Goal: Task Accomplishment & Management: Use online tool/utility

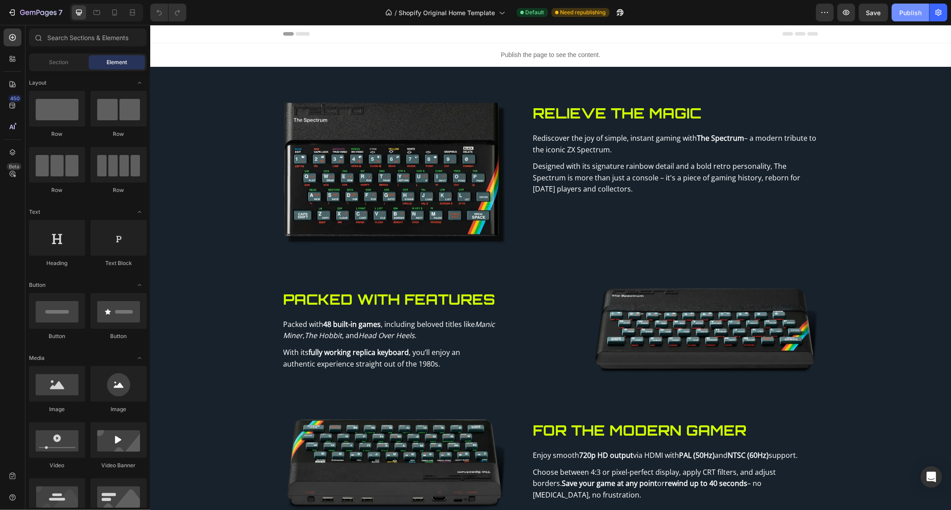
click at [907, 9] on div "Publish" at bounding box center [910, 12] width 22 height 9
click at [493, 44] on div "Publish the page to see the content." at bounding box center [550, 55] width 801 height 24
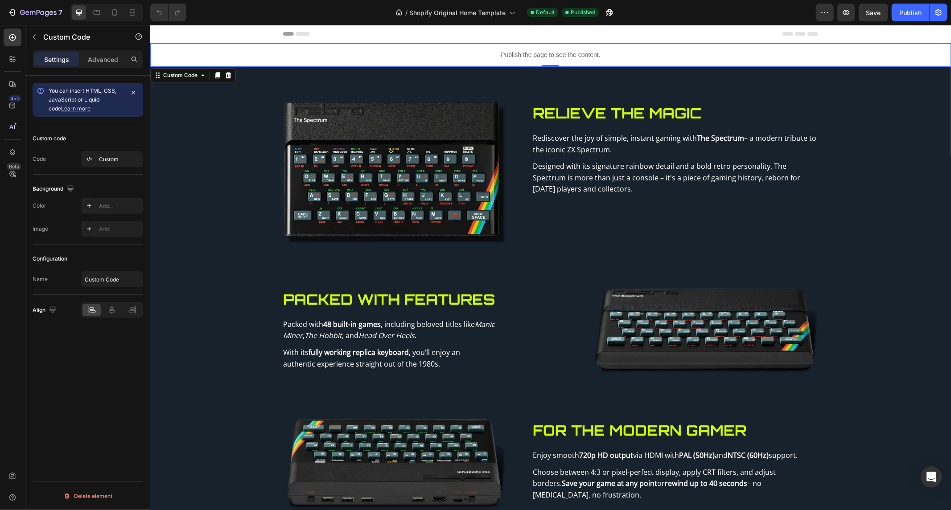
click at [493, 44] on div "Publish the page to see the content." at bounding box center [550, 55] width 801 height 24
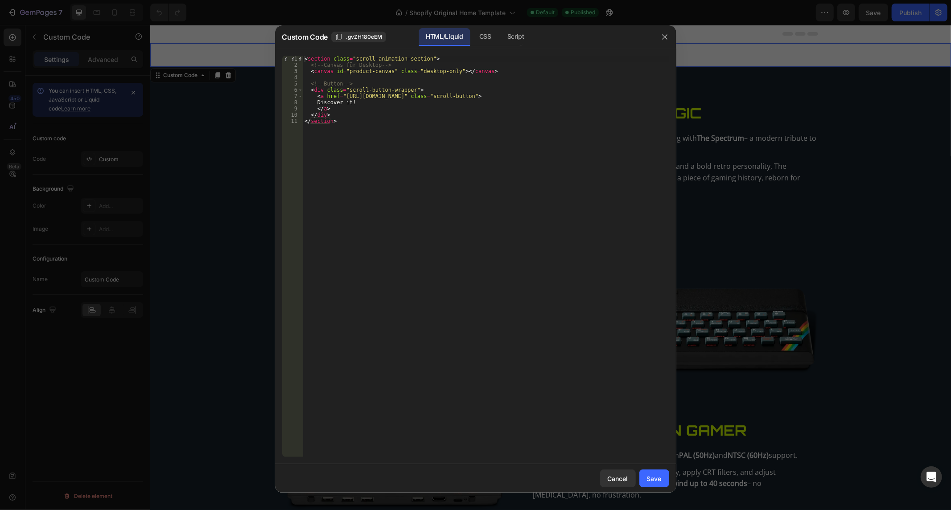
drag, startPoint x: 474, startPoint y: 154, endPoint x: 358, endPoint y: 135, distance: 117.8
click at [474, 154] on div "< section class = "scroll-animation-section" > <!-- Canvas für Desktop --> < ca…" at bounding box center [486, 263] width 366 height 415
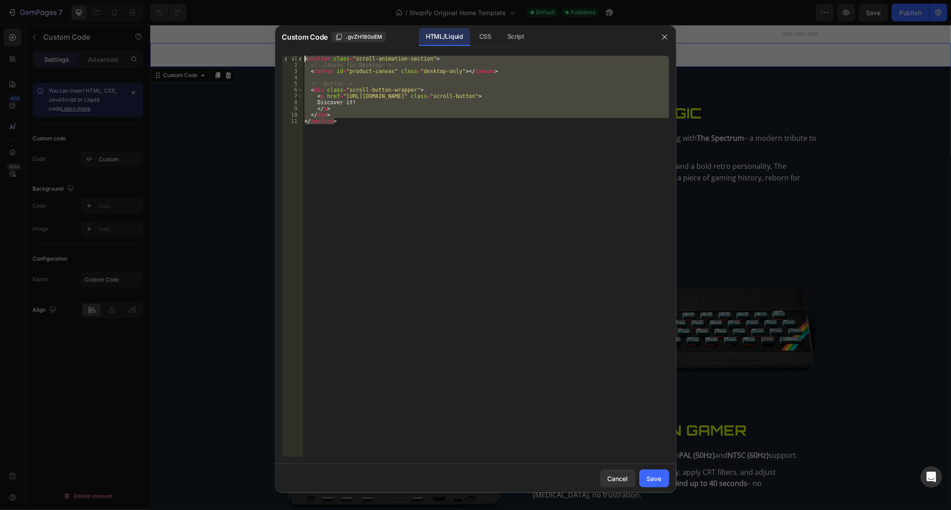
drag, startPoint x: 347, startPoint y: 132, endPoint x: 215, endPoint y: -58, distance: 231.0
click at [215, 0] on html "7 / Shopify Original Home Template Default Published Preview Save Publish 450 B…" at bounding box center [475, 0] width 951 height 0
click at [500, 38] on div "CSS" at bounding box center [515, 37] width 31 height 18
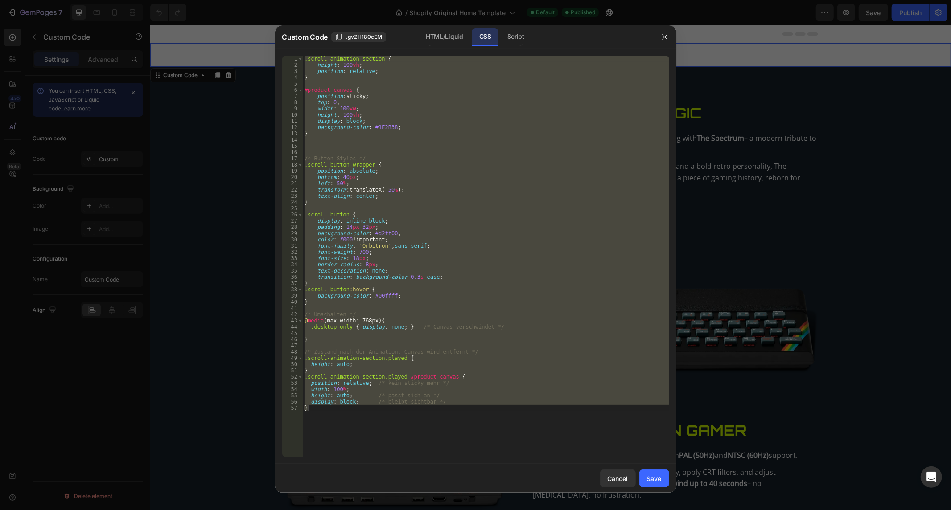
click at [472, 166] on div ".scroll-animation-section { height : 100 vh ; position : relative ; } #product-…" at bounding box center [486, 257] width 366 height 402
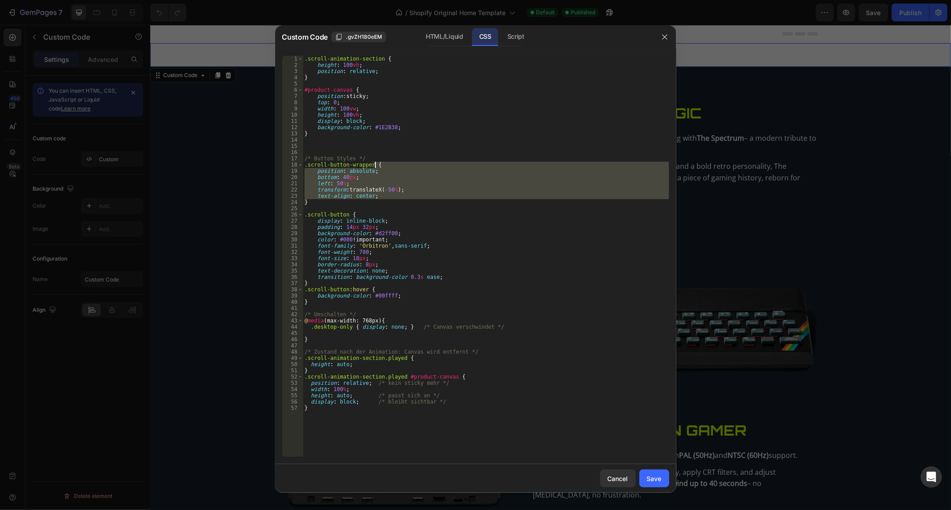
click at [472, 166] on div ".scroll-animation-section { height : 100 vh ; position : relative ; } #product-…" at bounding box center [486, 263] width 366 height 415
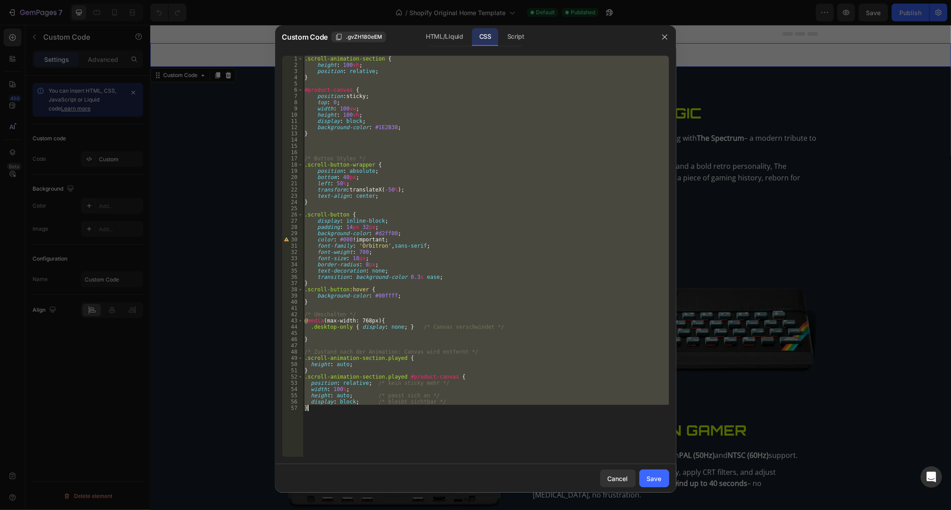
click at [472, 166] on div ".scroll-animation-section { height : 100 vh ; position : relative ; } #product-…" at bounding box center [486, 263] width 366 height 415
click at [505, 38] on div "Script" at bounding box center [515, 37] width 31 height 18
click at [424, 177] on div ".scroll-animation-section { height : 100 vh ; position : relative ; } #product-…" at bounding box center [486, 257] width 366 height 402
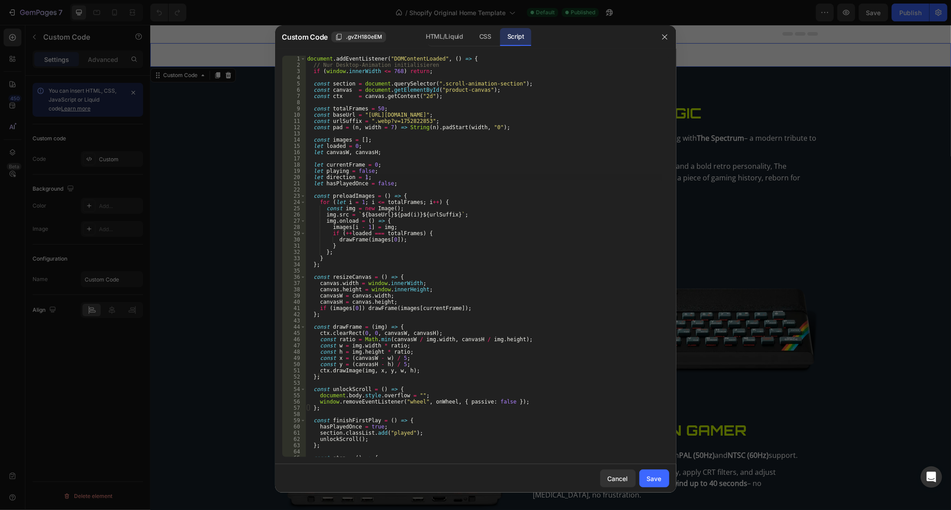
click at [424, 177] on div "document . addEventListener ( "DOMContentLoaded" , ( ) => { // Nur Desktop-Anim…" at bounding box center [483, 263] width 356 height 415
type textarea "let direction = 1; let hasPlayedOnce = false;"
click at [424, 177] on div "document . addEventListener ( "DOMContentLoaded" , ( ) => { // Nur Desktop-Anim…" at bounding box center [483, 263] width 356 height 415
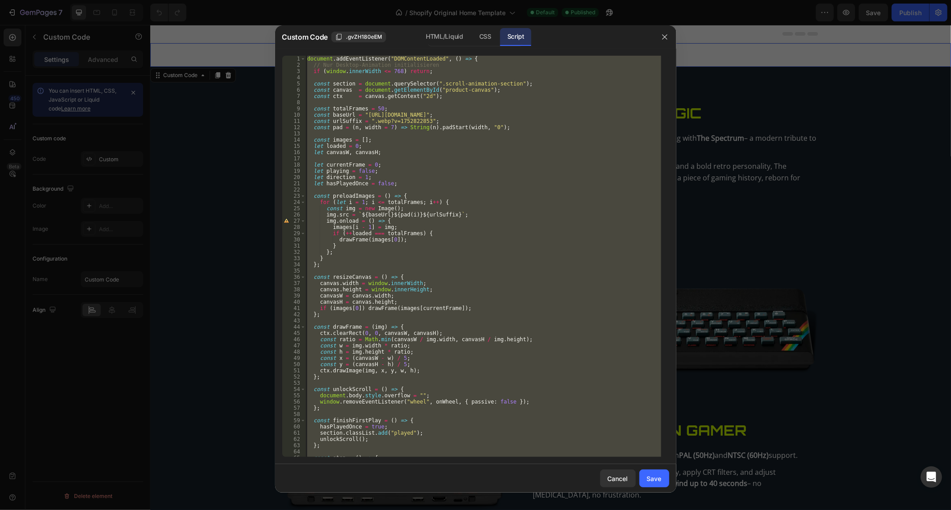
click at [382, 332] on div "document . addEventListener ( "DOMContentLoaded" , ( ) => { // Nur Desktop-Anim…" at bounding box center [483, 257] width 356 height 402
click at [382, 332] on div "document . addEventListener ( "DOMContentLoaded" , ( ) => { // Nur Desktop-Anim…" at bounding box center [483, 263] width 356 height 415
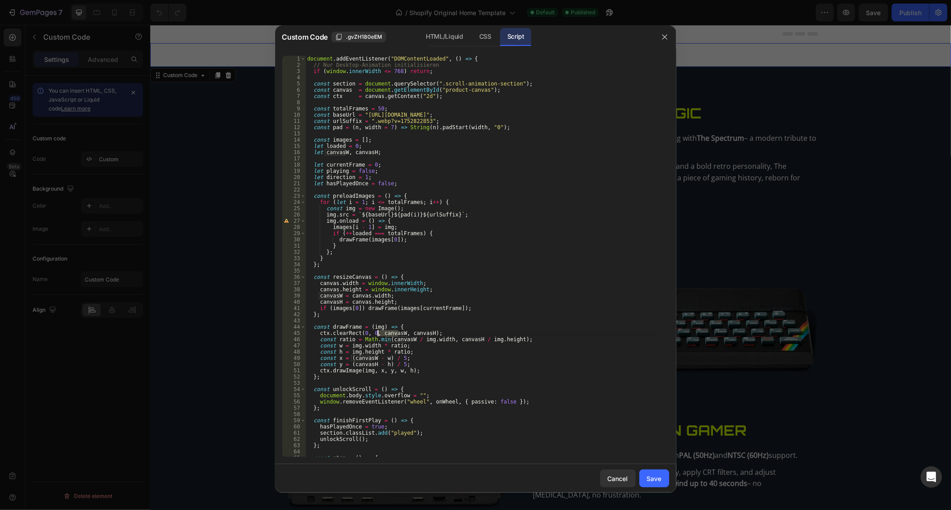
click at [382, 332] on div "document . addEventListener ( "DOMContentLoaded" , ( ) => { // Nur Desktop-Anim…" at bounding box center [483, 263] width 356 height 415
type textarea "ctx.clearRect(0, 0, canvasW, canvasH); const ratio = Math.min(canvasW / img.wid…"
click at [382, 332] on div "document . addEventListener ( "DOMContentLoaded" , ( ) => { // Nur Desktop-Anim…" at bounding box center [483, 263] width 356 height 415
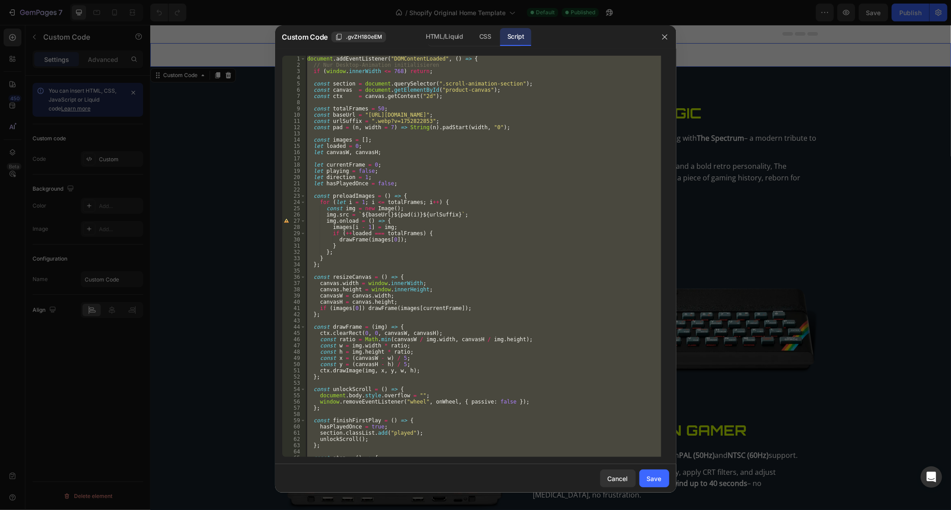
paste textarea "});"
type textarea "});"
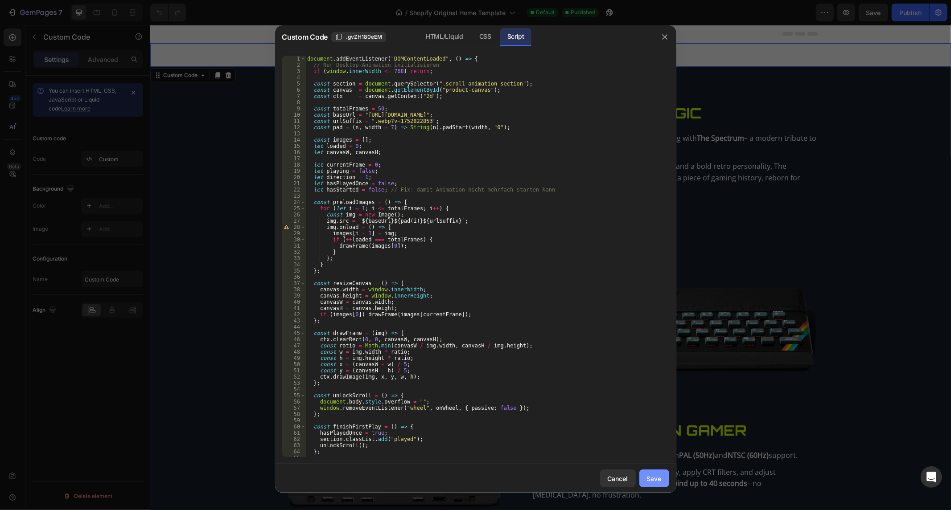
click at [647, 480] on div "Save" at bounding box center [654, 478] width 15 height 9
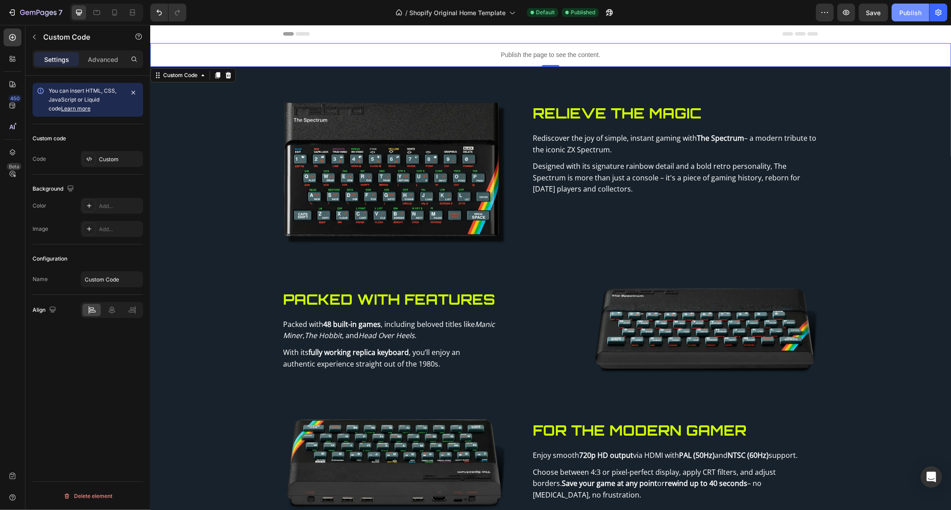
click at [913, 15] on div "Publish" at bounding box center [910, 12] width 22 height 9
click at [438, 53] on p "Publish the page to see the content." at bounding box center [550, 54] width 801 height 9
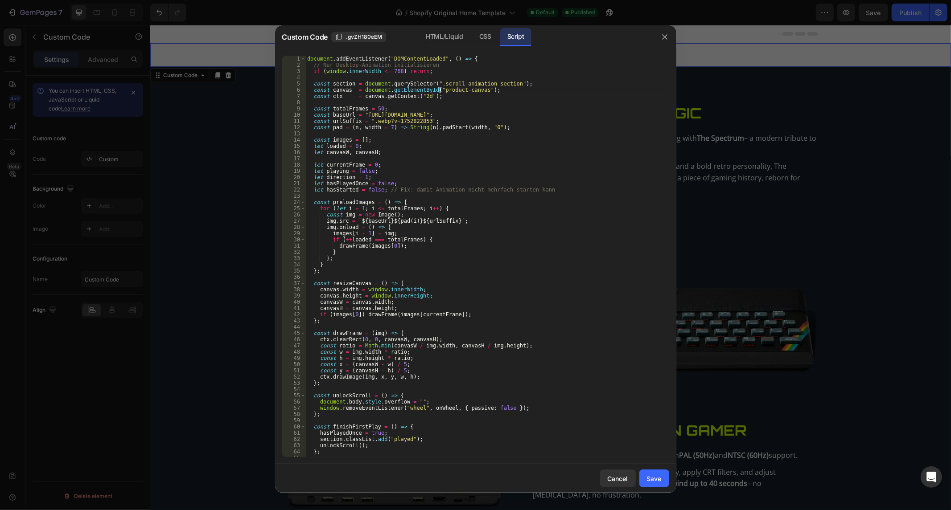
click at [440, 92] on div "document . addEventListener ( "DOMContentLoaded" , ( ) => { // Nur Desktop-Anim…" at bounding box center [483, 263] width 356 height 415
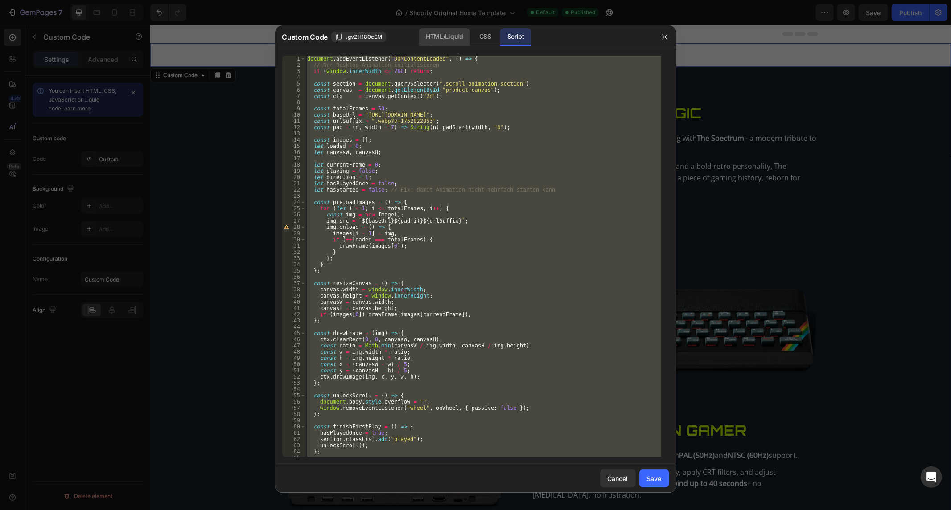
click at [472, 41] on div "HTML/Liquid" at bounding box center [485, 37] width 26 height 18
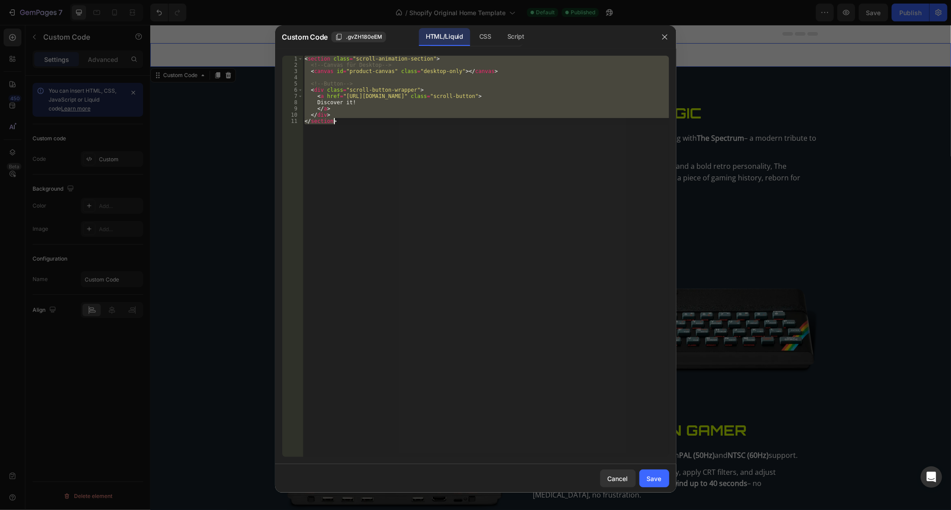
click at [411, 127] on div "< section class = "scroll-animation-section" > <!-- Canvas für Desktop --> < ca…" at bounding box center [486, 257] width 366 height 402
click at [411, 127] on div "< section class = "scroll-animation-section" > <!-- Canvas für Desktop --> < ca…" at bounding box center [486, 263] width 366 height 415
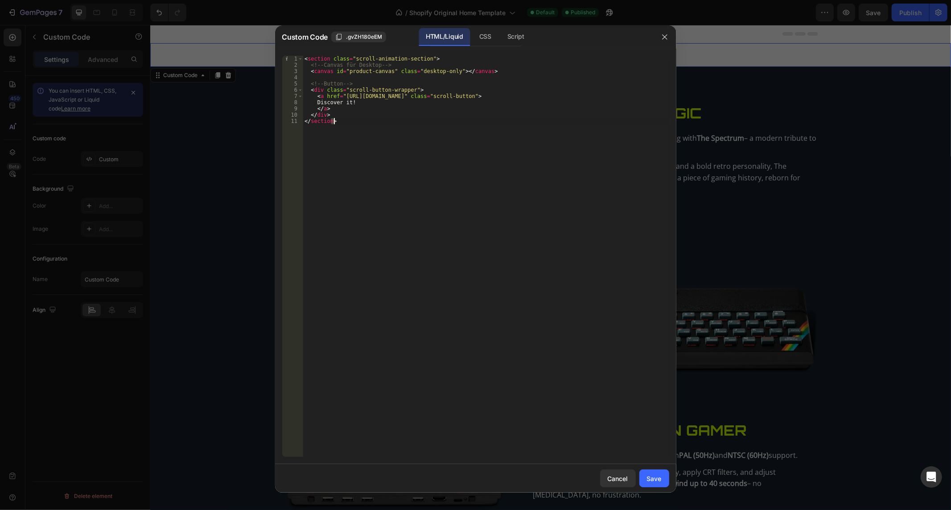
click at [411, 127] on div "< section class = "scroll-animation-section" > <!-- Canvas für Desktop --> < ca…" at bounding box center [486, 263] width 366 height 415
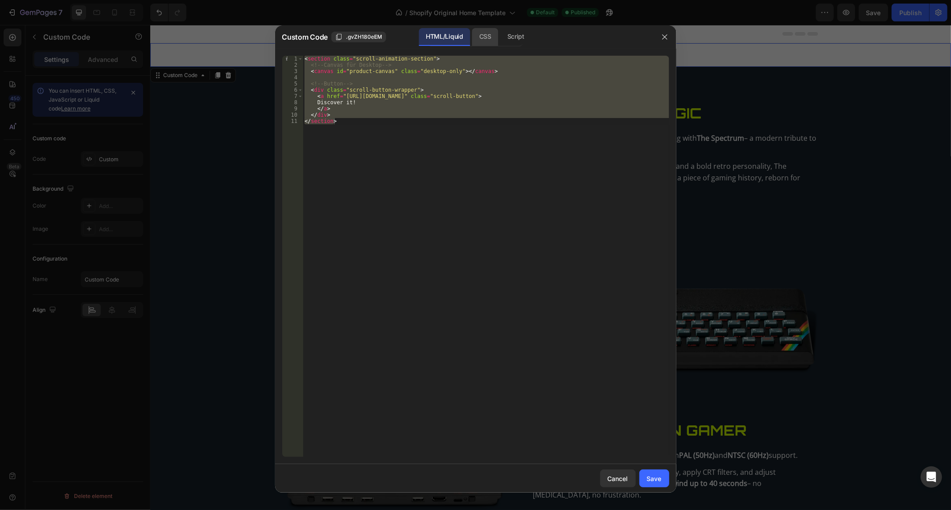
click at [500, 42] on div "CSS" at bounding box center [515, 37] width 31 height 18
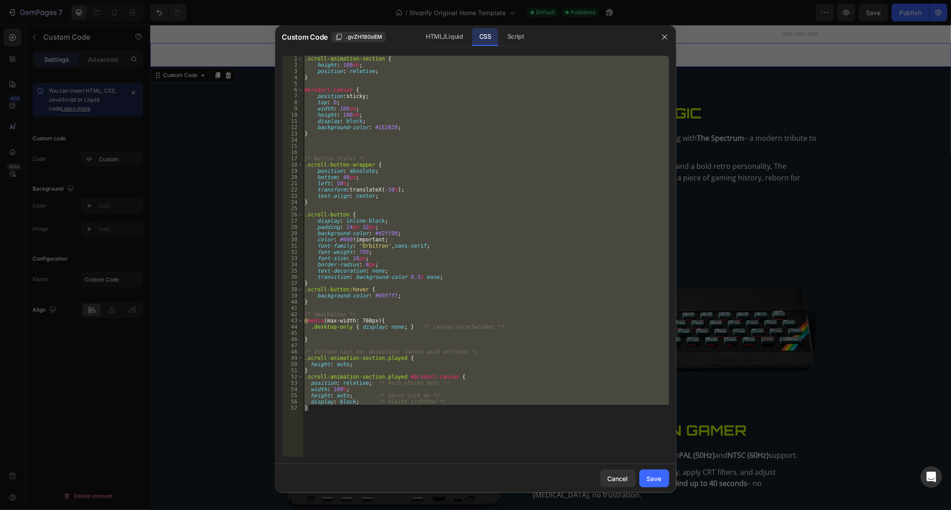
click at [413, 99] on div ".scroll-animation-section { height : 100 vh ; position : relative ; } #product-…" at bounding box center [486, 257] width 366 height 402
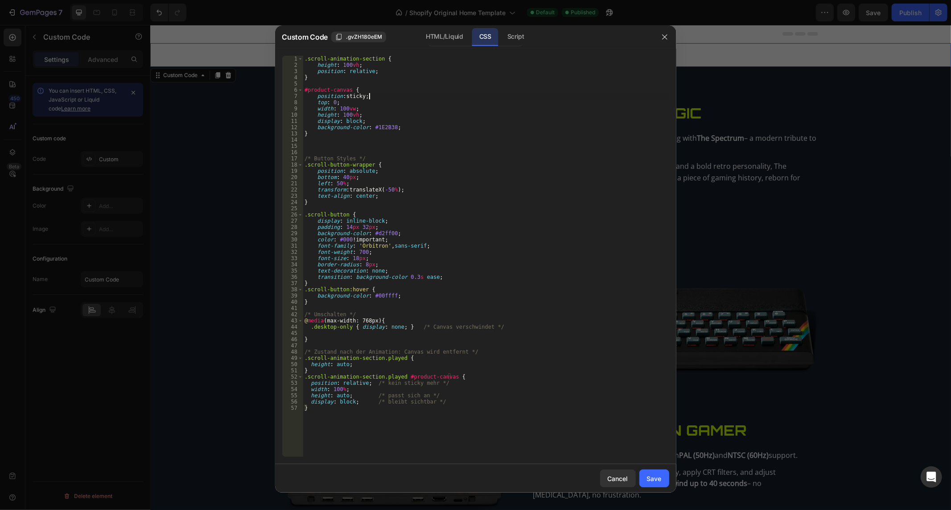
click at [413, 99] on div ".scroll-animation-section { height : 100 vh ; position : relative ; } #product-…" at bounding box center [486, 263] width 366 height 415
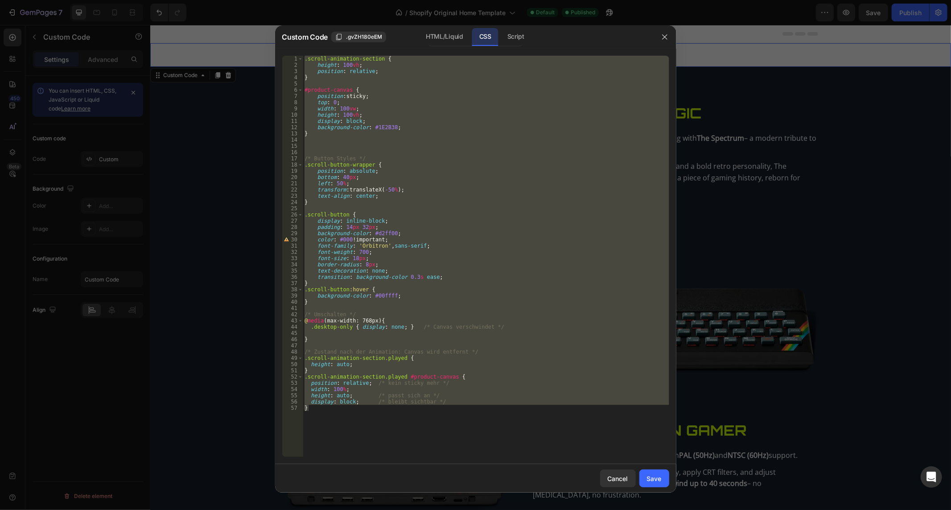
click at [497, 39] on div "CSS" at bounding box center [485, 37] width 26 height 18
click at [514, 35] on div "Script" at bounding box center [515, 37] width 31 height 18
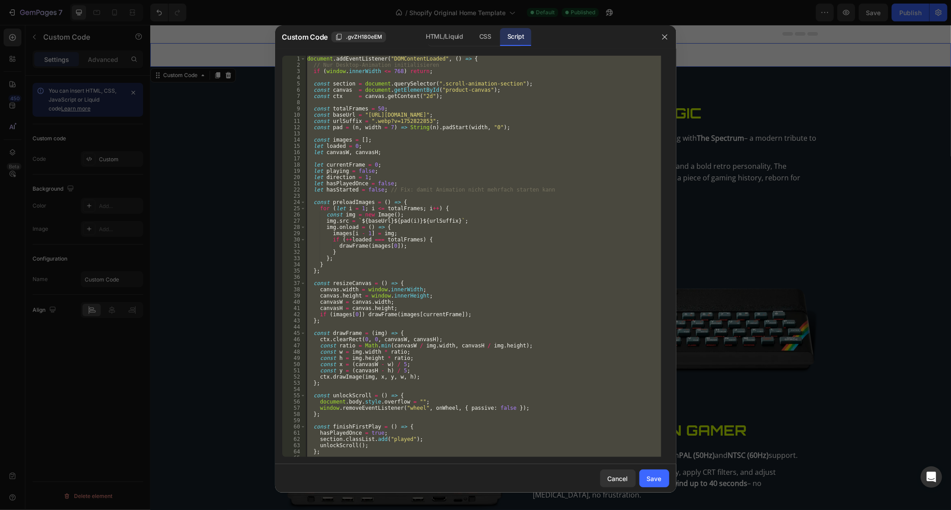
click at [405, 148] on div "document . addEventListener ( "DOMContentLoaded" , ( ) => { // Nur Desktop-Anim…" at bounding box center [483, 257] width 356 height 402
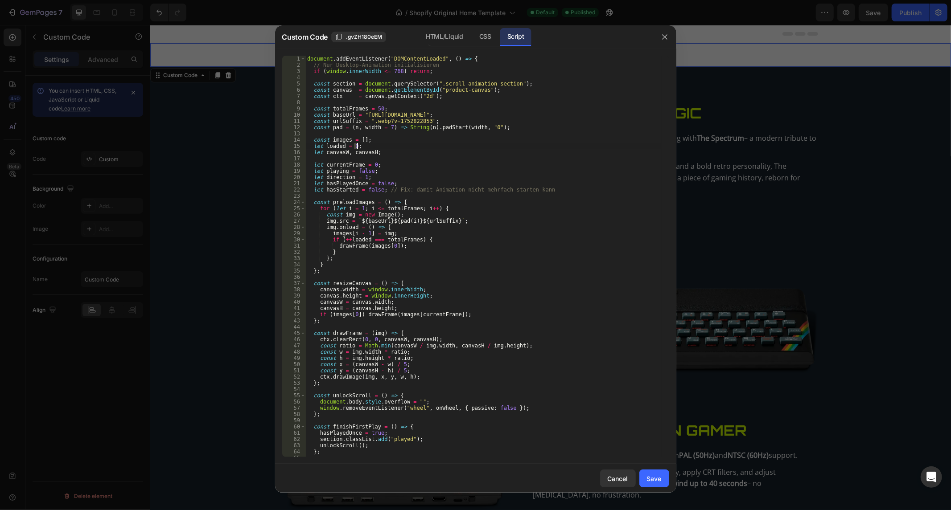
click at [405, 148] on div "document . addEventListener ( "DOMContentLoaded" , ( ) => { // Nur Desktop-Anim…" at bounding box center [483, 263] width 356 height 415
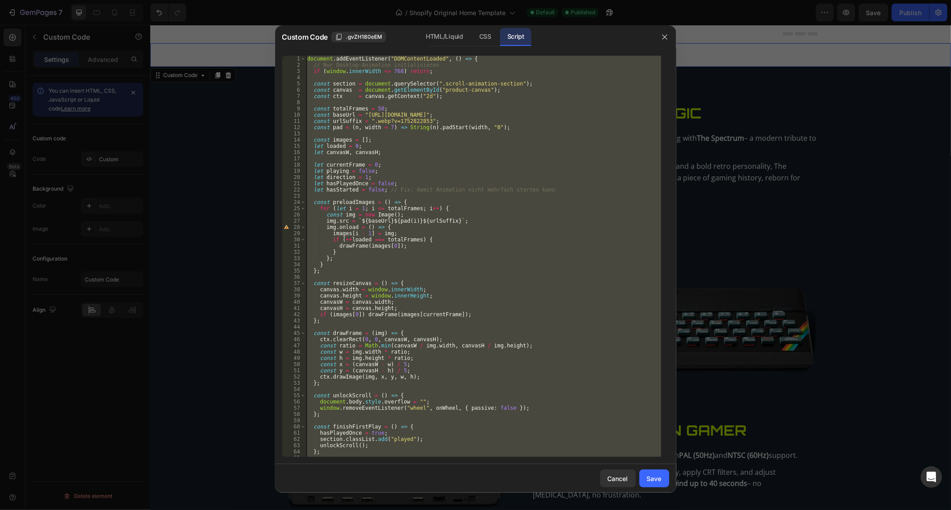
click at [405, 148] on div "document . addEventListener ( "DOMContentLoaded" , ( ) => { // Nur Desktop-Anim…" at bounding box center [483, 263] width 356 height 415
click at [452, 121] on div "document . addEventListener ( "DOMContentLoaded" , ( ) => { // Nur Desktop-Anim…" at bounding box center [483, 257] width 356 height 402
click at [452, 121] on div "document . addEventListener ( "DOMContentLoaded" , ( ) => { // Nur Desktop-Anim…" at bounding box center [483, 263] width 356 height 415
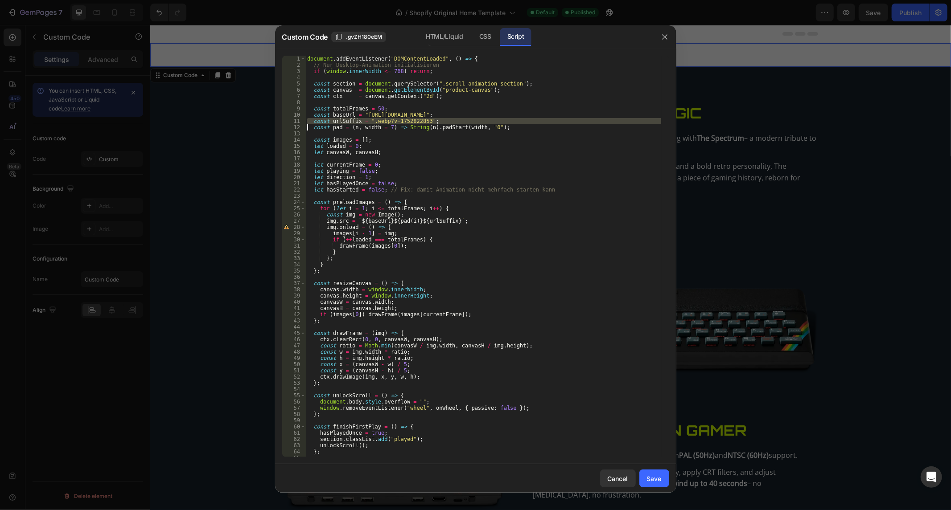
click at [452, 121] on div "document . addEventListener ( "DOMContentLoaded" , ( ) => { // Nur Desktop-Anim…" at bounding box center [483, 263] width 356 height 415
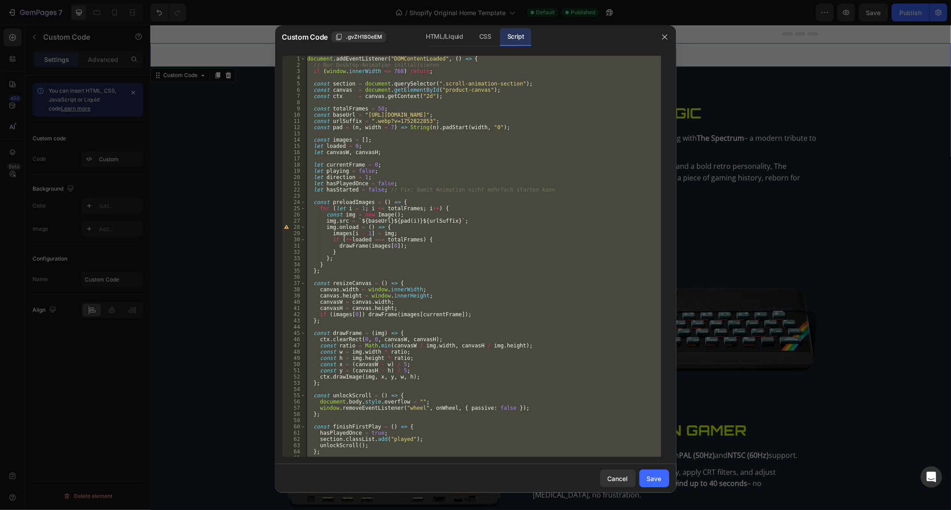
click at [452, 121] on div "document . addEventListener ( "DOMContentLoaded" , ( ) => { // Nur Desktop-Anim…" at bounding box center [483, 263] width 356 height 415
paste textarea
type textarea "});"
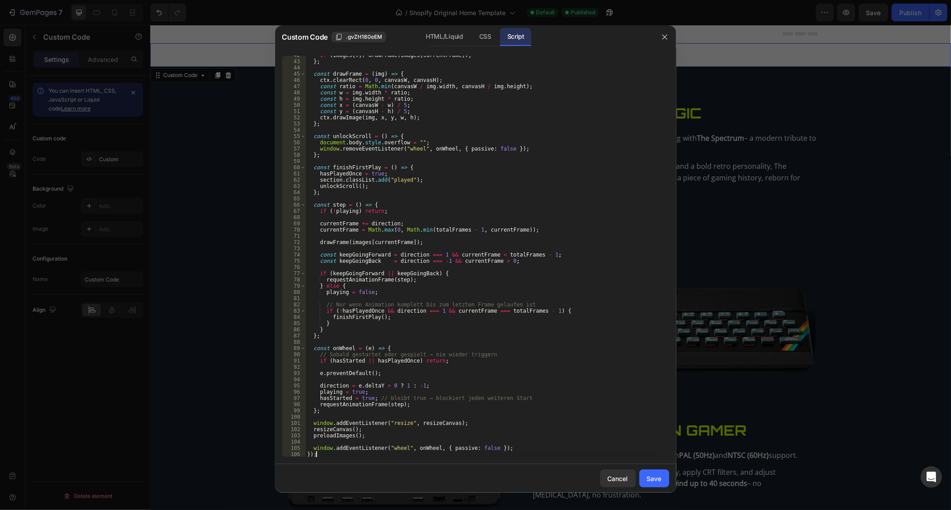
scroll to position [259, 0]
click at [649, 476] on div "Save" at bounding box center [654, 478] width 15 height 9
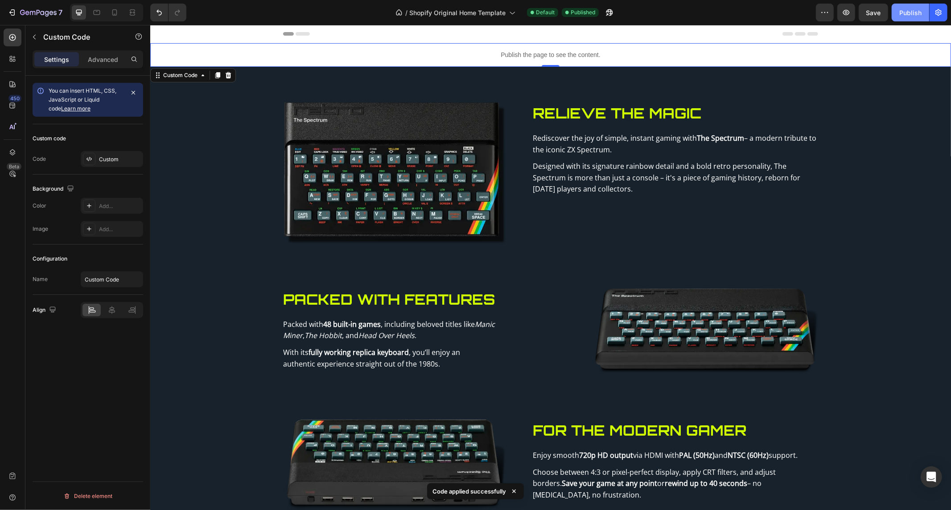
click at [906, 11] on div "Publish" at bounding box center [910, 12] width 22 height 9
click at [394, 60] on div "Publish the page to see the content." at bounding box center [550, 55] width 801 height 24
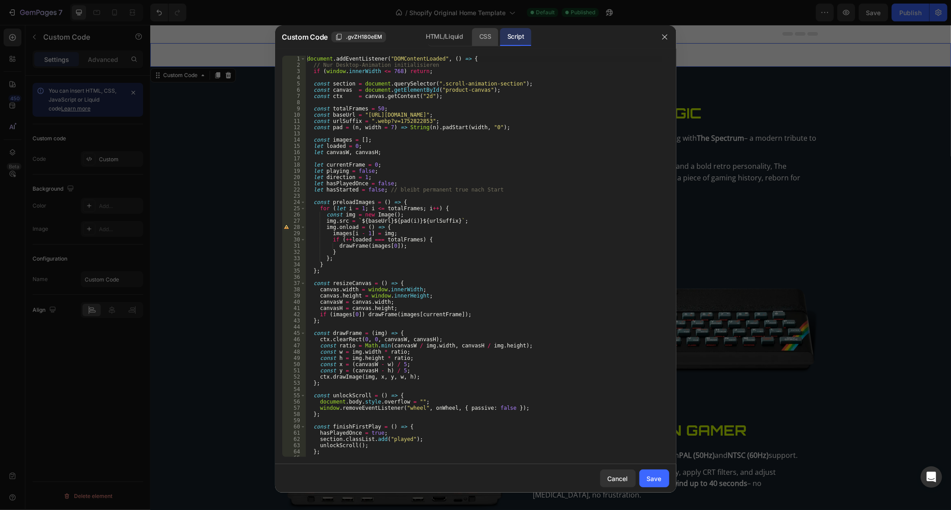
click at [489, 37] on div "CSS" at bounding box center [485, 37] width 26 height 18
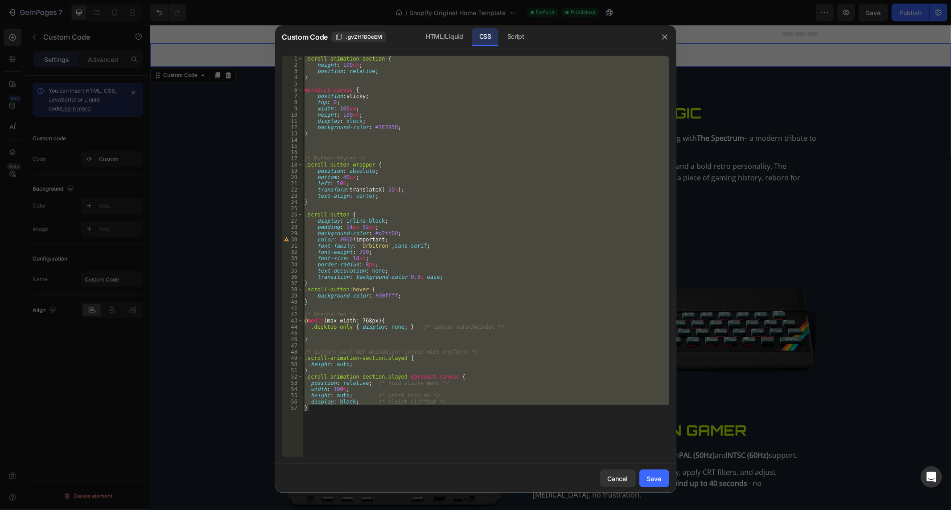
click at [423, 214] on div ".scroll-animation-section { height : 100 vh ; position : relative ; } #product-…" at bounding box center [486, 257] width 366 height 402
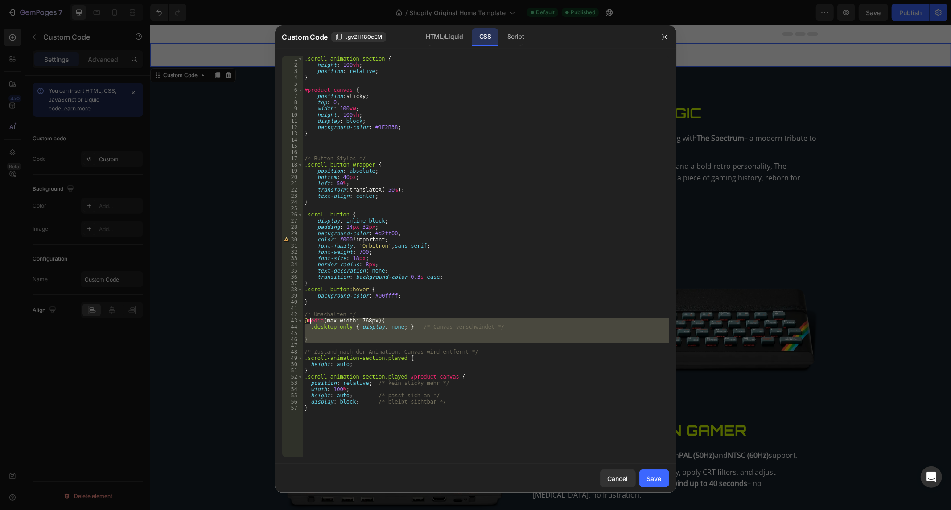
drag, startPoint x: 325, startPoint y: 345, endPoint x: 300, endPoint y: 308, distance: 44.3
click at [300, 308] on div ".scroll-button { 1 2 3 4 5 6 7 8 9 10 11 12 13 14 15 16 17 18 19 20 21 22 23 24…" at bounding box center [475, 257] width 387 height 402
type textarea "/* Umschalten */"
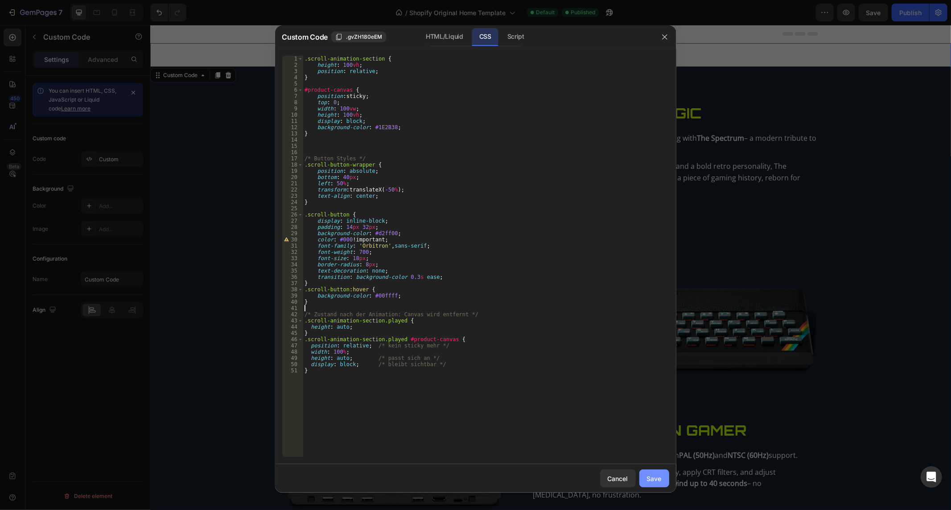
click at [656, 476] on div "Save" at bounding box center [654, 478] width 15 height 9
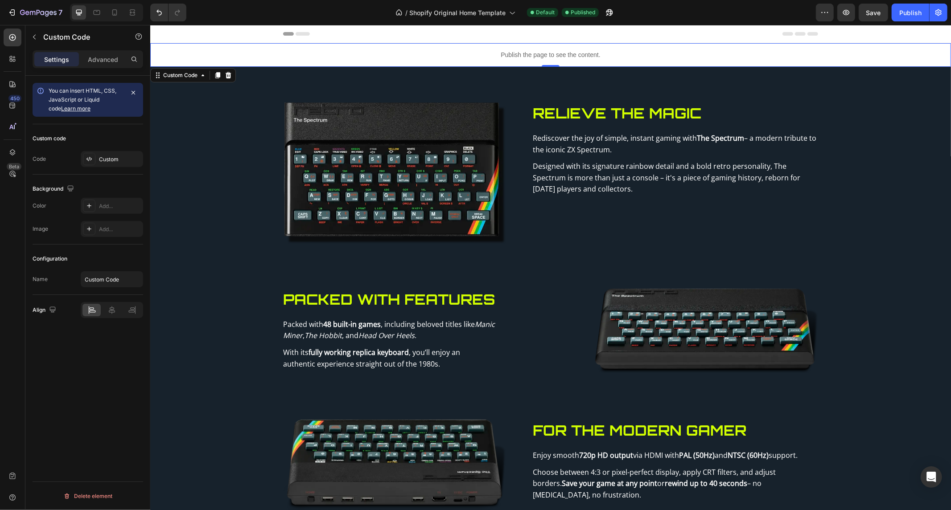
click at [900, 1] on div "7 / Shopify Original Home Template Default Published Preview Save Publish" at bounding box center [475, 12] width 951 height 25
click at [903, 14] on div "Publish" at bounding box center [910, 12] width 22 height 9
click at [416, 53] on p "Publish the page to see the content." at bounding box center [550, 54] width 801 height 9
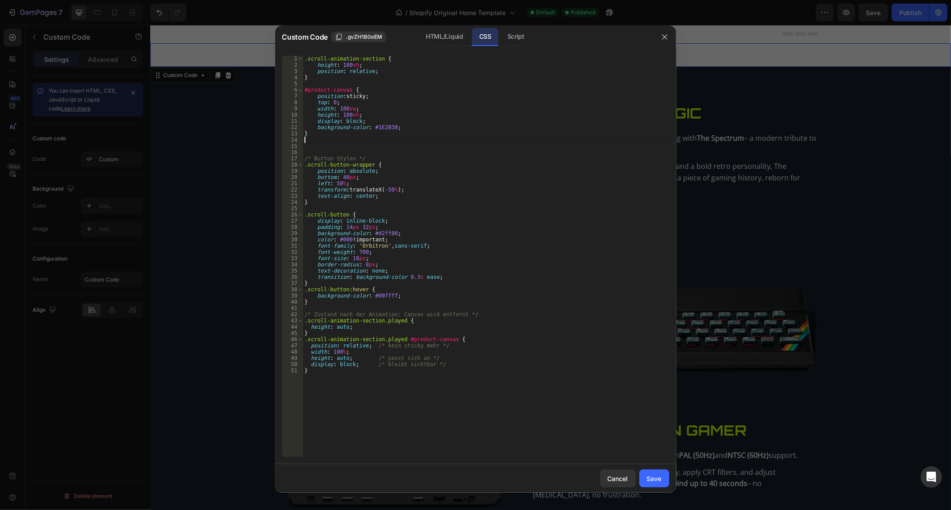
click at [464, 139] on div ".scroll-animation-section { height : 100 vh ; position : relative ; } #product-…" at bounding box center [486, 263] width 366 height 415
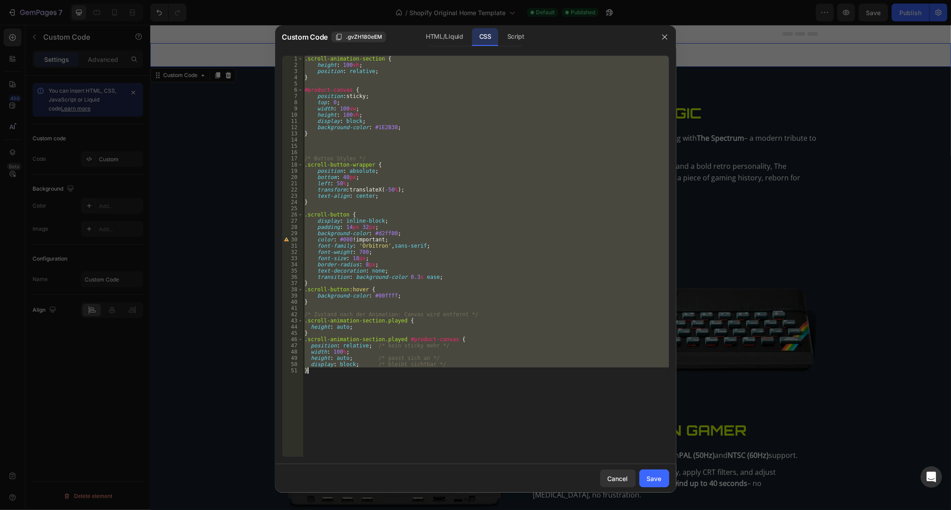
click at [464, 139] on div ".scroll-animation-section { height : 100 vh ; position : relative ; } #product-…" at bounding box center [486, 263] width 366 height 415
click at [455, 30] on div "HTML/Liquid" at bounding box center [444, 37] width 51 height 18
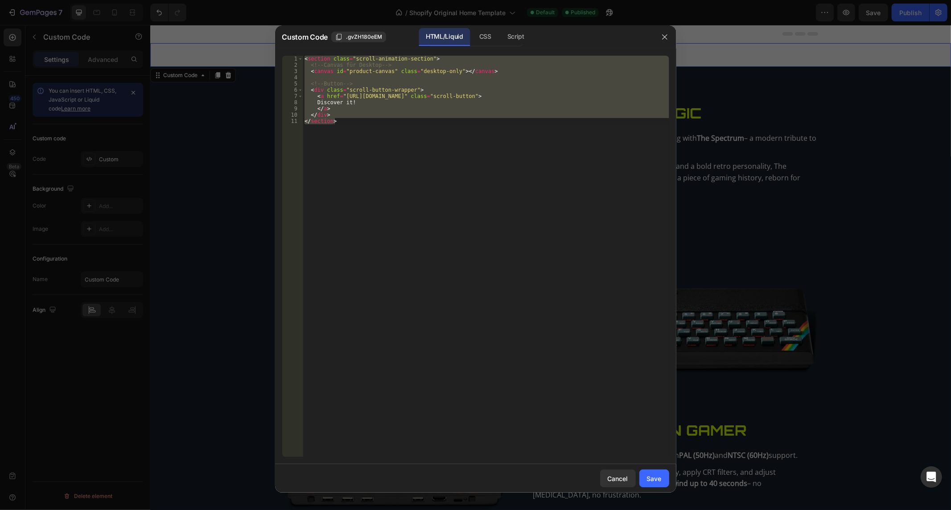
click at [437, 111] on div "< section class = "scroll-animation-section" > <!-- Canvas für Desktop --> < ca…" at bounding box center [486, 257] width 366 height 402
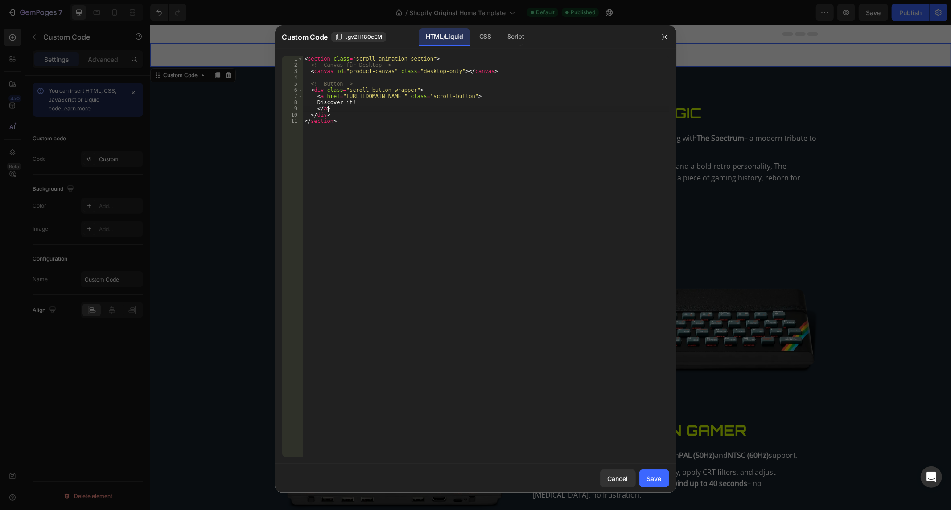
click at [437, 111] on div "< section class = "scroll-animation-section" > <!-- Canvas für Desktop --> < ca…" at bounding box center [486, 263] width 366 height 415
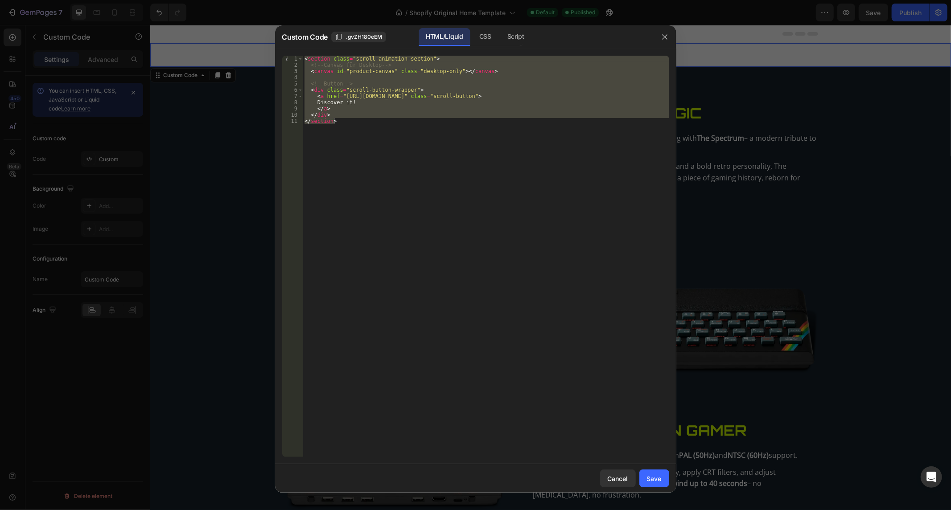
drag, startPoint x: 478, startPoint y: 39, endPoint x: 464, endPoint y: 82, distance: 46.0
click at [500, 39] on div "CSS" at bounding box center [515, 37] width 31 height 18
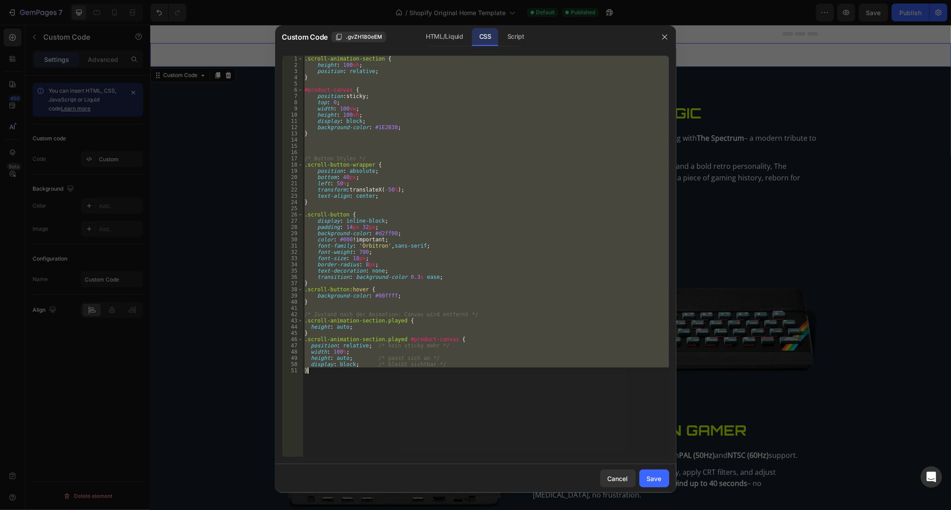
click at [460, 94] on div ".scroll-animation-section { height : 100 vh ; position : relative ; } #product-…" at bounding box center [486, 257] width 366 height 402
click at [460, 94] on div ".scroll-animation-section { height : 100 vh ; position : relative ; } #product-…" at bounding box center [486, 263] width 366 height 415
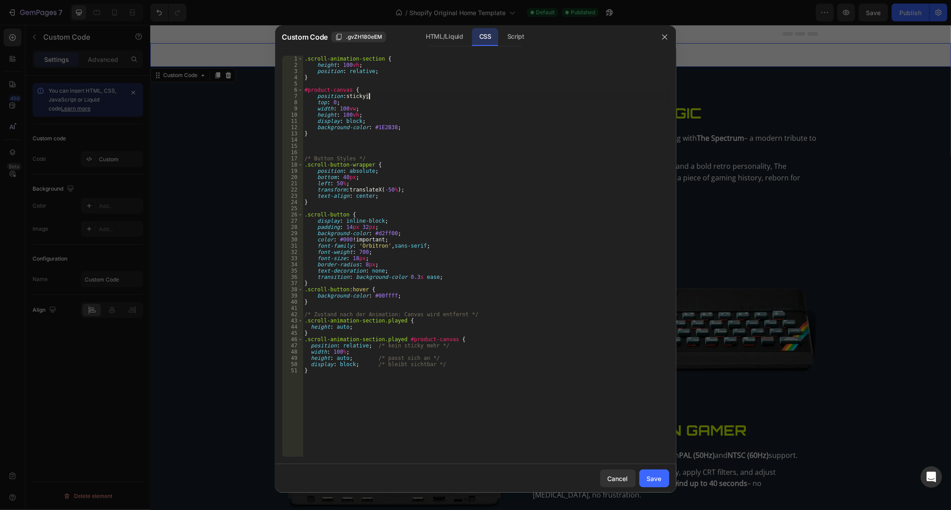
click at [460, 94] on div ".scroll-animation-section { height : 100 vh ; position : relative ; } #product-…" at bounding box center [486, 263] width 366 height 415
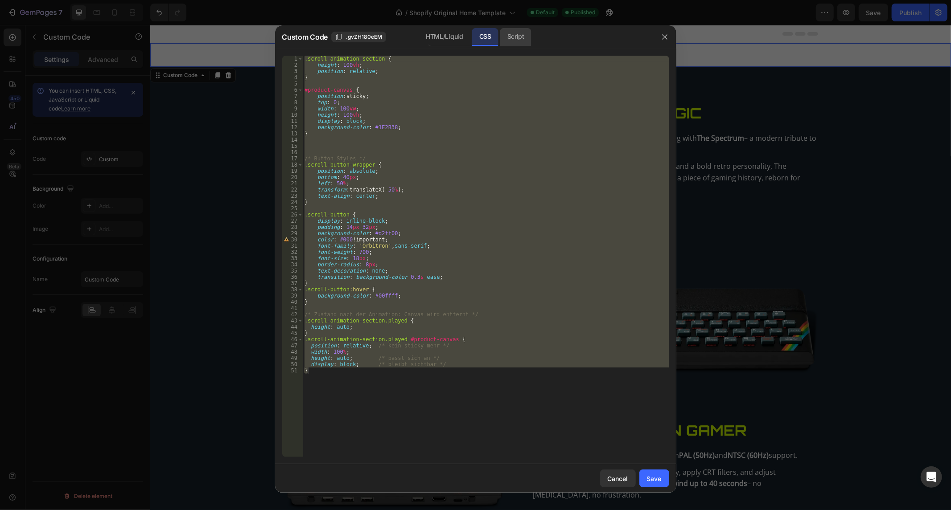
click at [516, 41] on div "Script" at bounding box center [515, 37] width 31 height 18
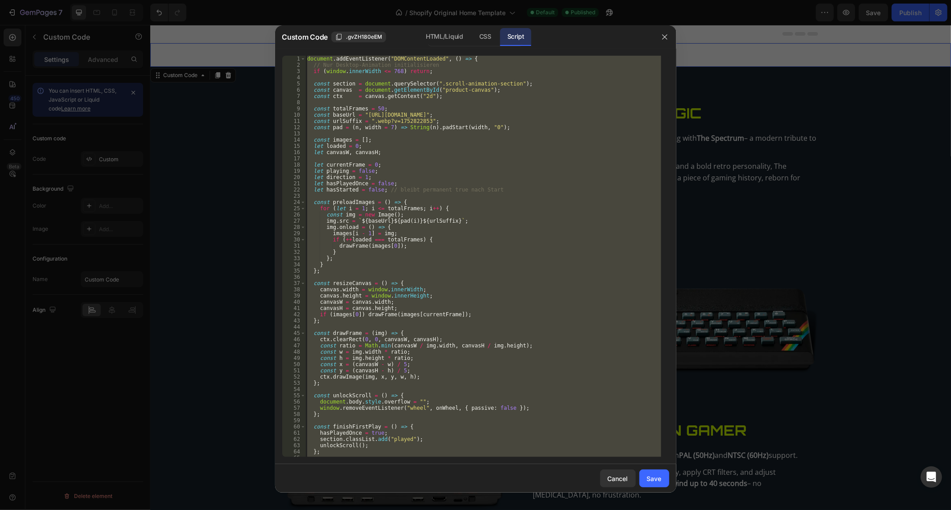
click at [428, 168] on div "document . addEventListener ( "DOMContentLoaded" , ( ) => { // Nur Desktop-Anim…" at bounding box center [483, 257] width 356 height 402
click at [428, 168] on div "document . addEventListener ( "DOMContentLoaded" , ( ) => { // Nur Desktop-Anim…" at bounding box center [483, 263] width 356 height 415
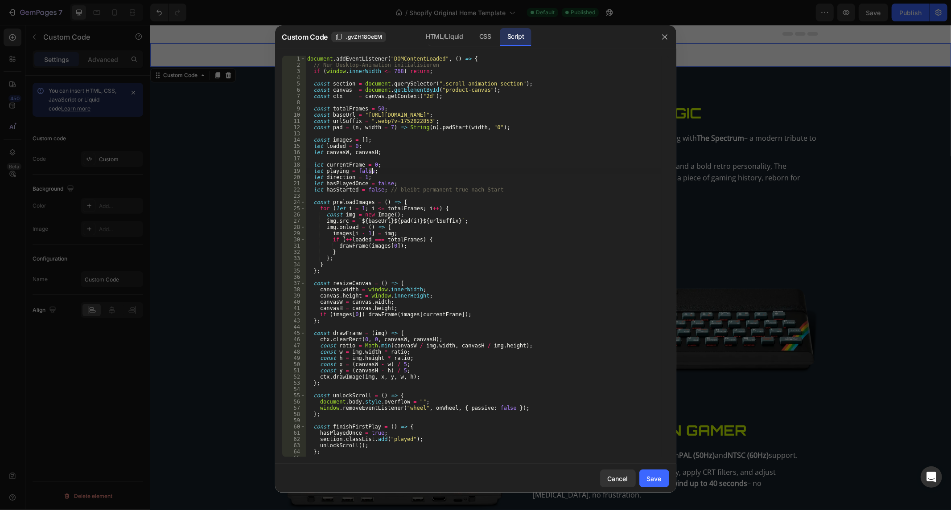
click at [428, 168] on div "document . addEventListener ( "DOMContentLoaded" , ( ) => { // Nur Desktop-Anim…" at bounding box center [483, 263] width 356 height 415
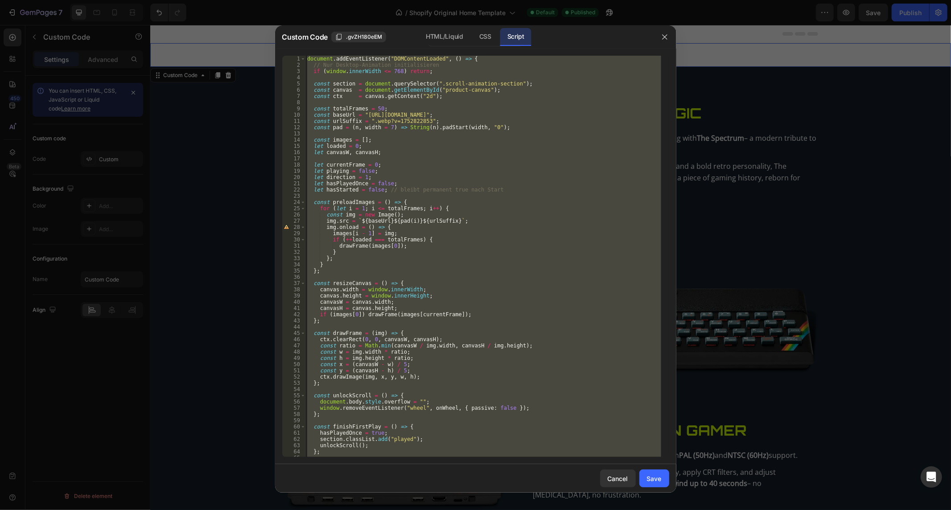
click at [460, 149] on div "document . addEventListener ( "DOMContentLoaded" , ( ) => { // Nur Desktop-Anim…" at bounding box center [483, 257] width 356 height 402
click at [460, 149] on div "document . addEventListener ( "DOMContentLoaded" , ( ) => { // Nur Desktop-Anim…" at bounding box center [483, 263] width 356 height 415
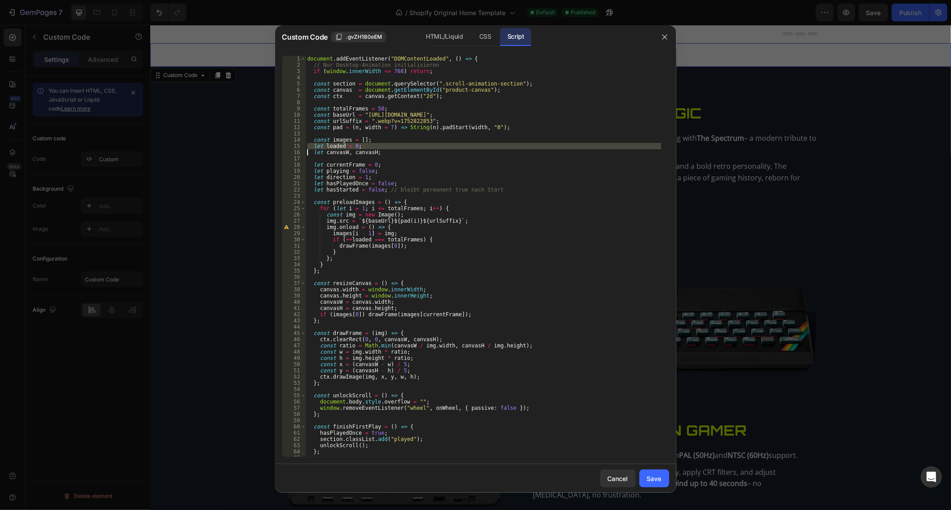
click at [460, 149] on div "document . addEventListener ( "DOMContentLoaded" , ( ) => { // Nur Desktop-Anim…" at bounding box center [483, 263] width 356 height 415
paste textarea
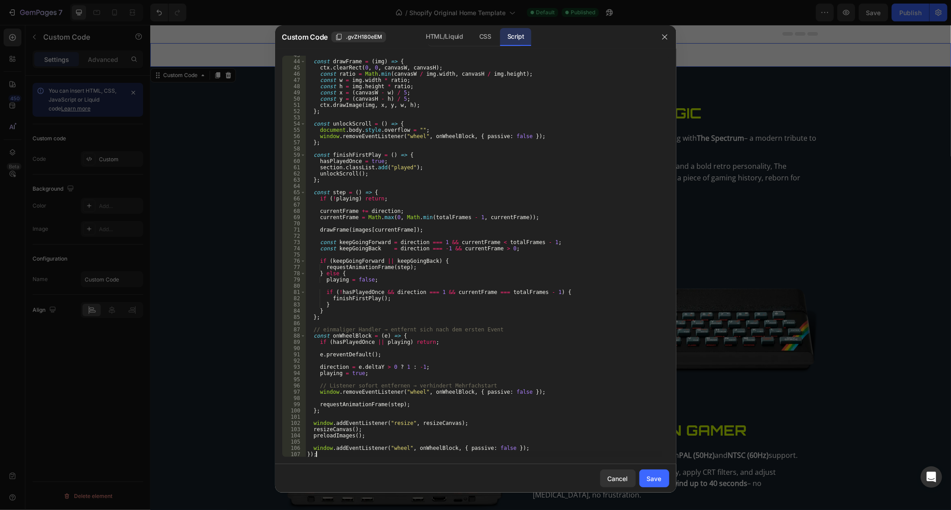
type textarea "});"
click at [663, 486] on button "Save" at bounding box center [654, 479] width 30 height 18
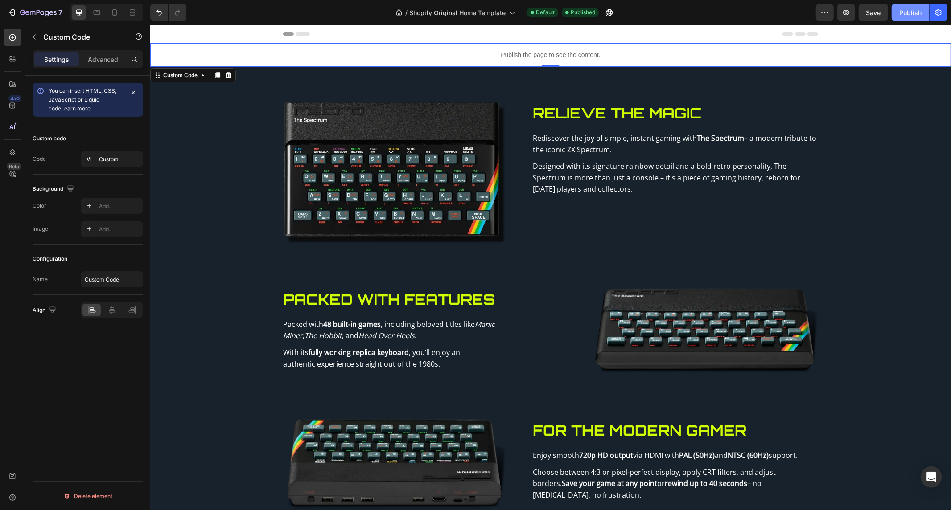
click at [916, 9] on div "Publish" at bounding box center [910, 12] width 22 height 9
click at [479, 50] on p "Publish the page to see the content." at bounding box center [550, 54] width 801 height 9
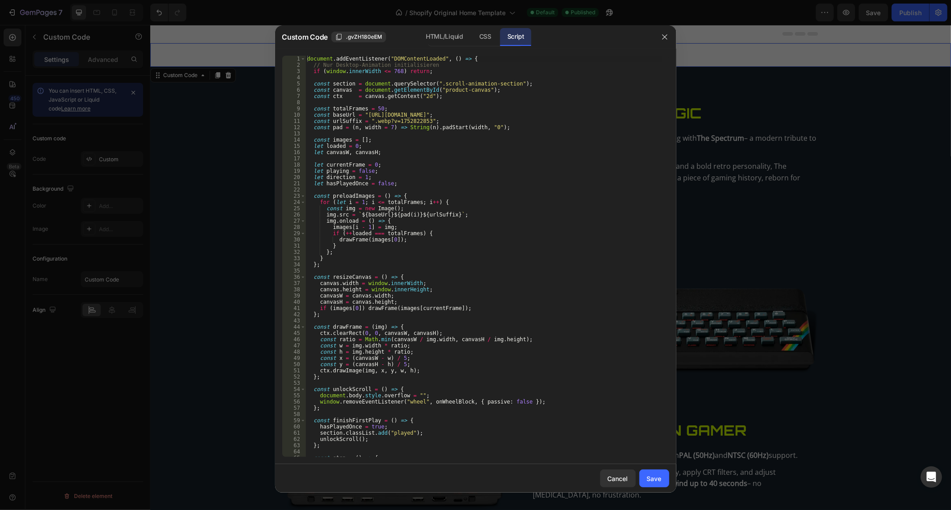
click at [450, 90] on div "document . addEventListener ( "DOMContentLoaded" , ( ) => { // Nur Desktop-Anim…" at bounding box center [483, 263] width 356 height 415
click at [472, 30] on div "HTML/Liquid" at bounding box center [485, 37] width 26 height 18
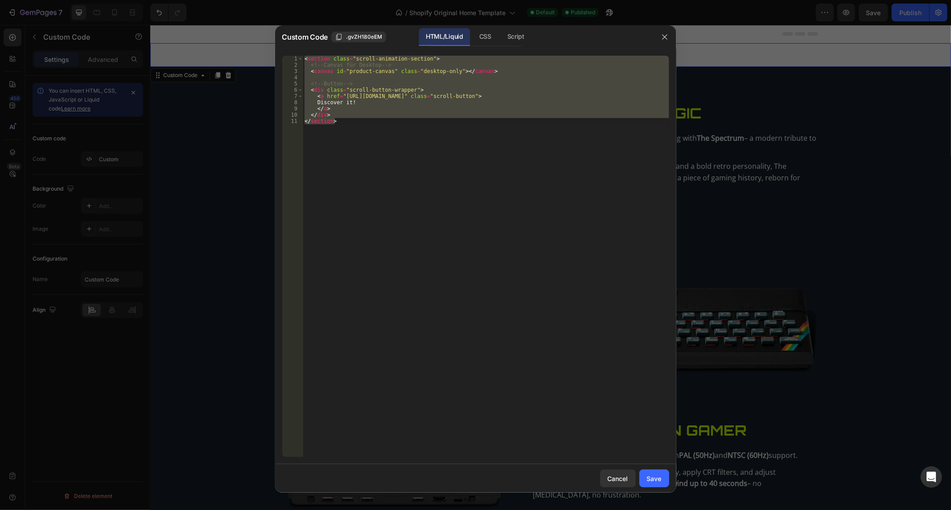
click at [424, 56] on div "< section class = "scroll-animation-section" > <!-- Canvas für Desktop --> < ca…" at bounding box center [486, 257] width 366 height 402
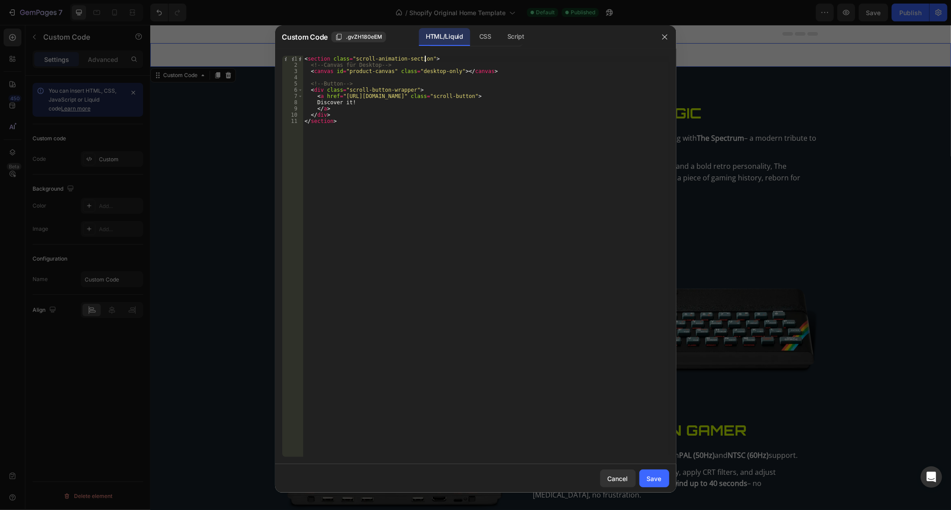
click at [424, 56] on div "< section class = "scroll-animation-section" > <!-- Canvas für Desktop --> < ca…" at bounding box center [486, 263] width 366 height 415
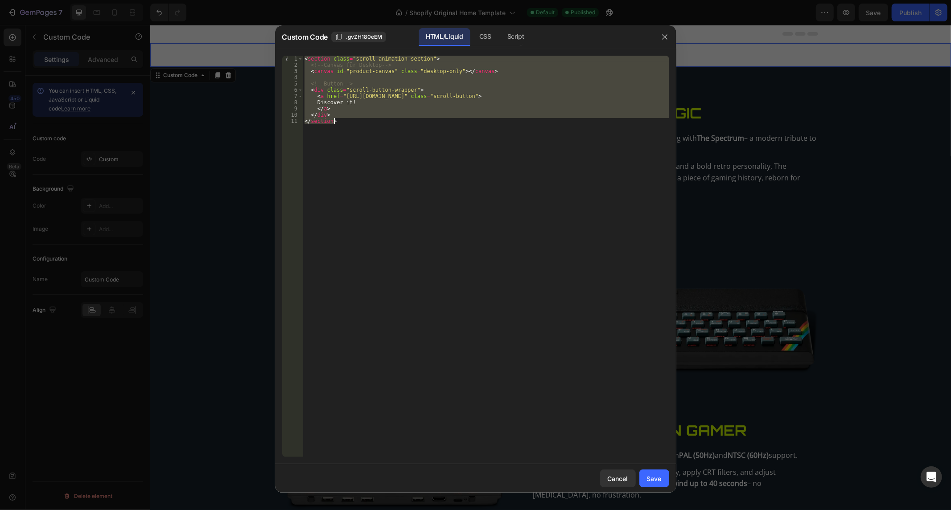
click at [424, 56] on div "< section class = "scroll-animation-section" > <!-- Canvas für Desktop --> < ca…" at bounding box center [486, 263] width 366 height 415
click at [500, 42] on div "CSS" at bounding box center [515, 37] width 31 height 18
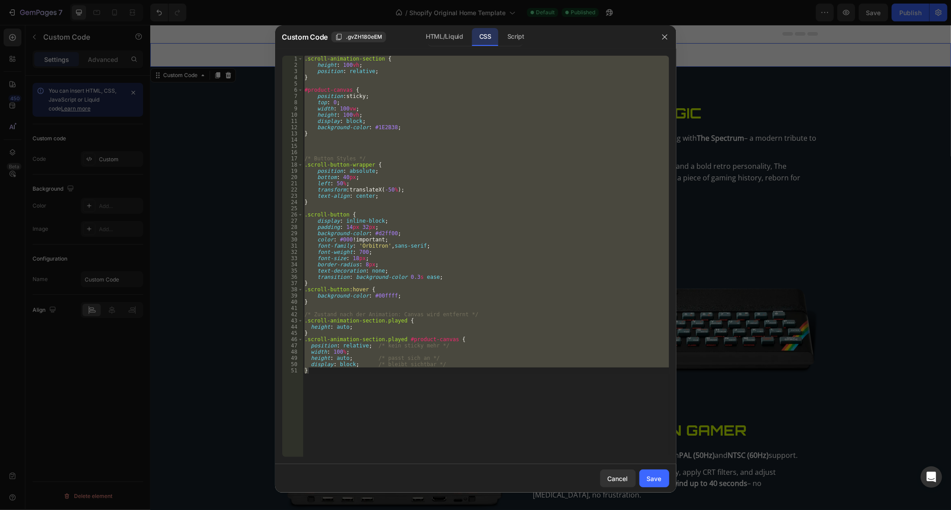
click at [423, 135] on div ".scroll-animation-section { height : 100 vh ; position : relative ; } #product-…" at bounding box center [486, 257] width 366 height 402
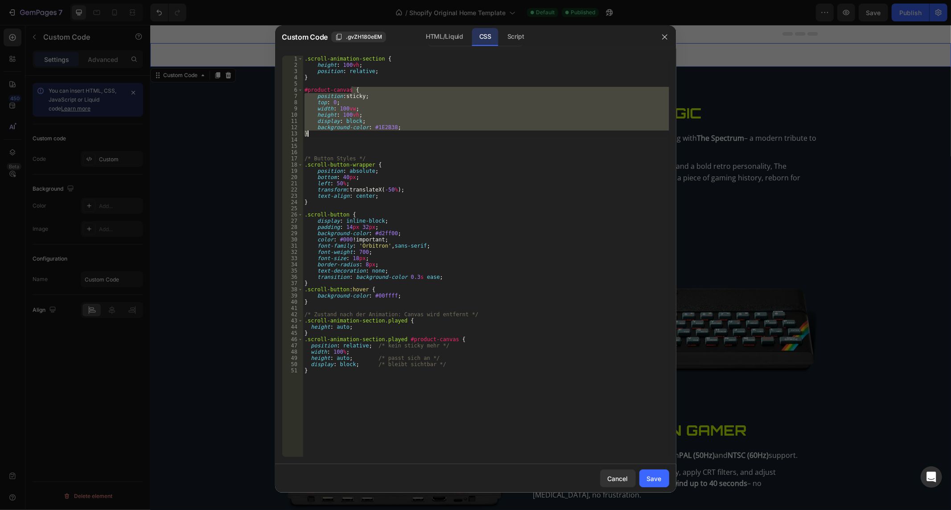
click at [423, 135] on div ".scroll-animation-section { height : 100 vh ; position : relative ; } #product-…" at bounding box center [486, 263] width 366 height 415
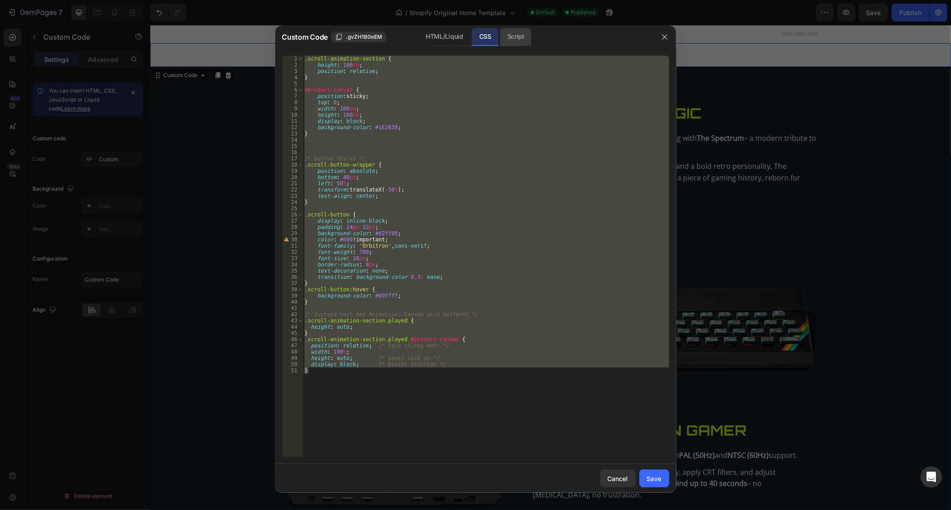
click at [523, 35] on div "Script" at bounding box center [515, 37] width 31 height 18
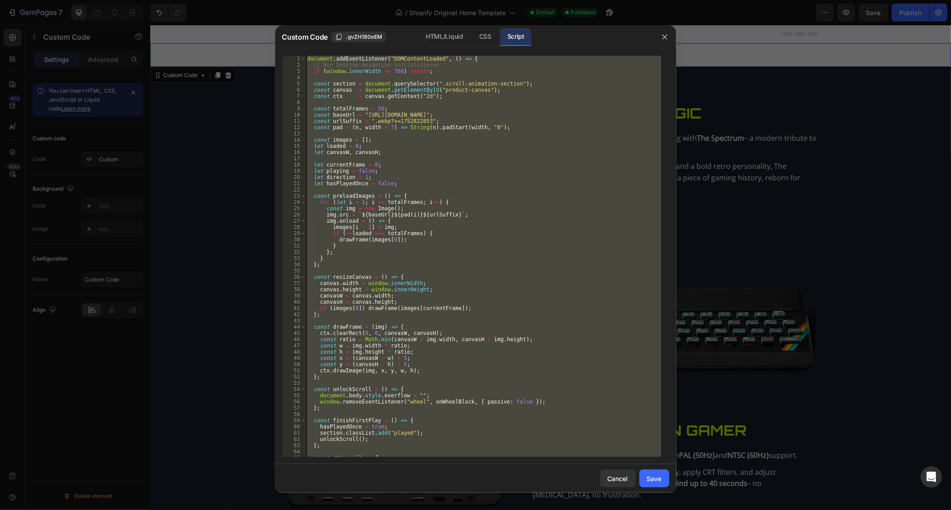
type textarea "window.addEventListener("wheel", onWheelBlock, { passive: false }); });"
click at [493, 156] on div "document . addEventListener ( "DOMContentLoaded" , ( ) => { // Nur Desktop-Anim…" at bounding box center [483, 257] width 356 height 402
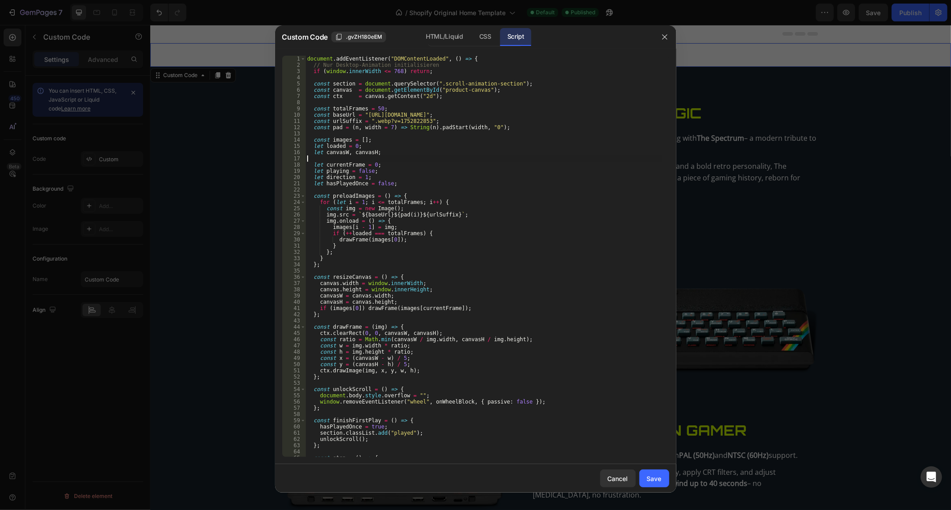
click at [493, 156] on div "document . addEventListener ( "DOMContentLoaded" , ( ) => { // Nur Desktop-Anim…" at bounding box center [483, 263] width 356 height 415
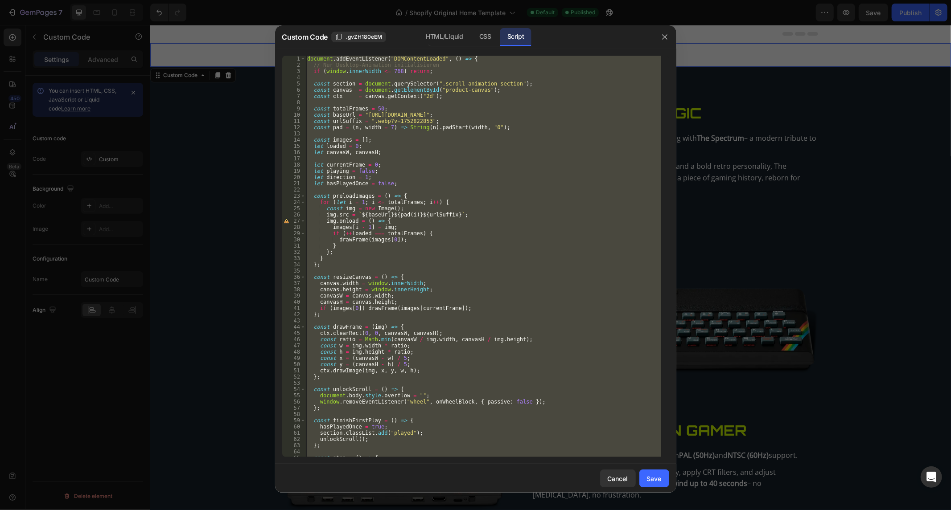
click at [484, 113] on div "document . addEventListener ( "DOMContentLoaded" , ( ) => { // Nur Desktop-Anim…" at bounding box center [483, 257] width 356 height 402
click at [484, 113] on div "document . addEventListener ( "DOMContentLoaded" , ( ) => { // Nur Desktop-Anim…" at bounding box center [483, 263] width 356 height 415
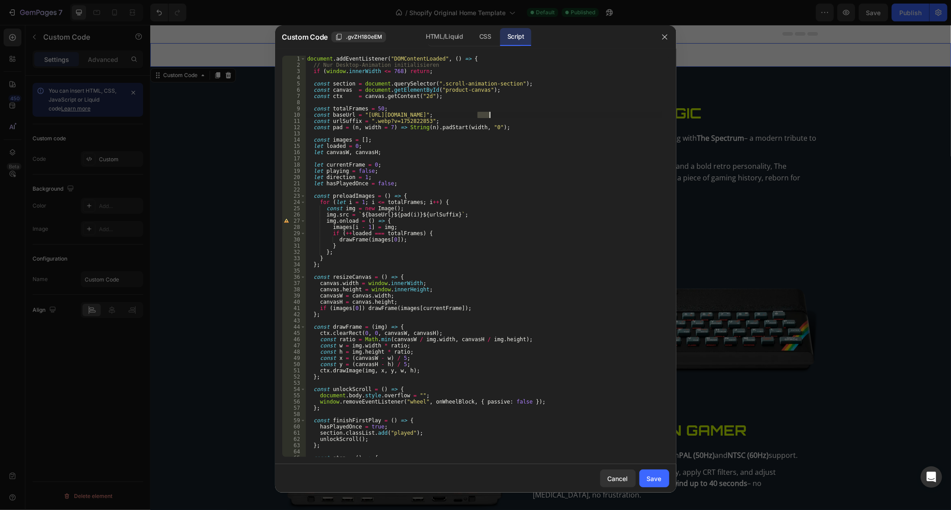
click at [484, 113] on div "document . addEventListener ( "DOMContentLoaded" , ( ) => { // Nur Desktop-Anim…" at bounding box center [483, 263] width 356 height 415
click at [486, 110] on div "document . addEventListener ( "DOMContentLoaded" , ( ) => { // Nur Desktop-Anim…" at bounding box center [483, 263] width 356 height 415
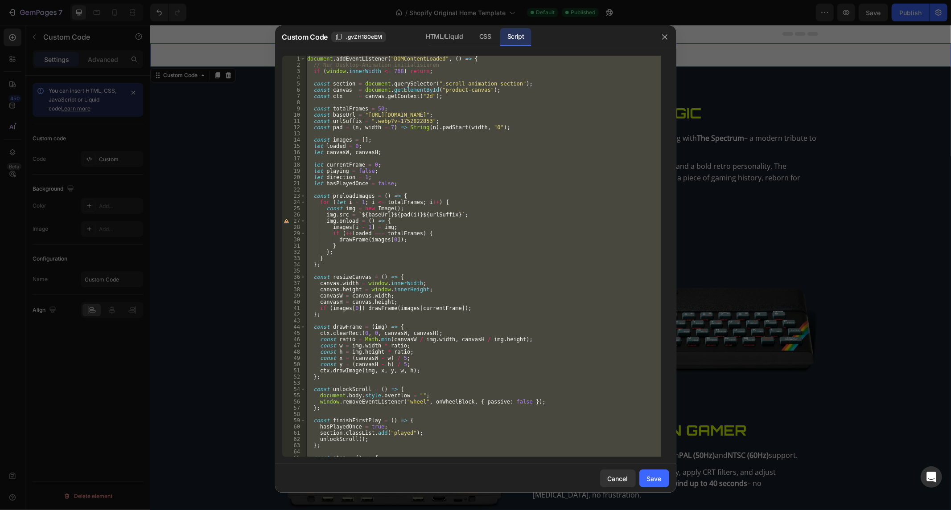
paste textarea
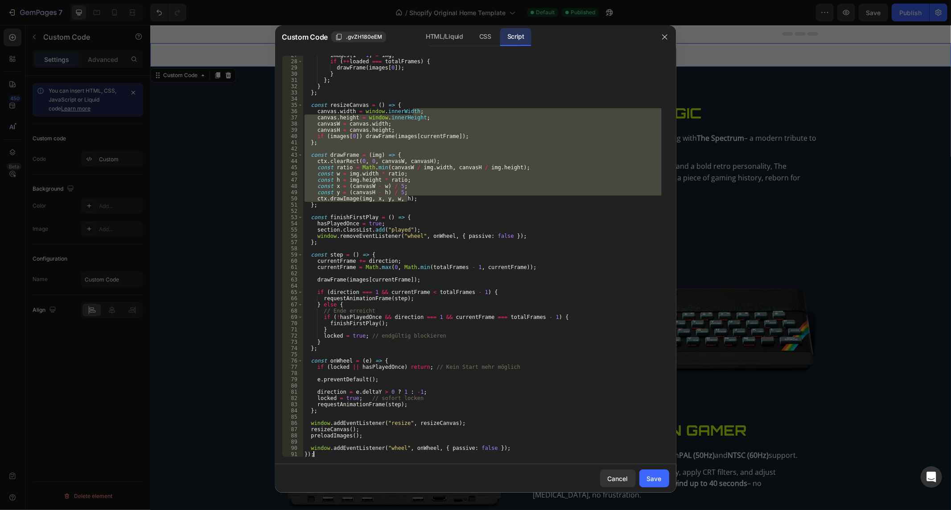
drag, startPoint x: 495, startPoint y: 158, endPoint x: 522, endPoint y: 207, distance: 55.5
click at [522, 207] on div "images [ i - 1 ] = img ; if ( ++ loaded === totalFrames ) { drawFrame ( images …" at bounding box center [482, 259] width 359 height 415
type textarea "window.removeEventListener("wheel", onWheel, { passive: false });"
click at [522, 234] on div "images [ i - 1 ] = img ; if ( ++ loaded === totalFrames ) { drawFrame ( images …" at bounding box center [482, 259] width 359 height 415
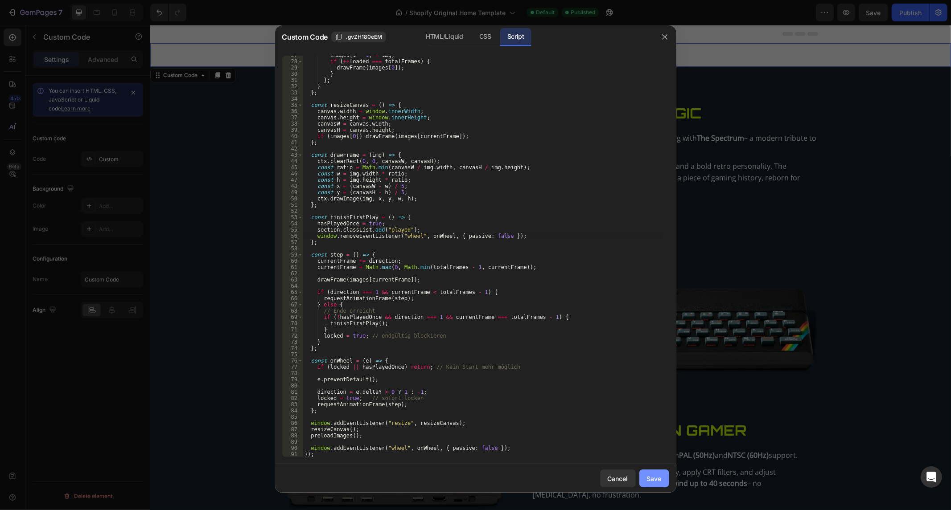
click at [645, 473] on button "Save" at bounding box center [654, 479] width 30 height 18
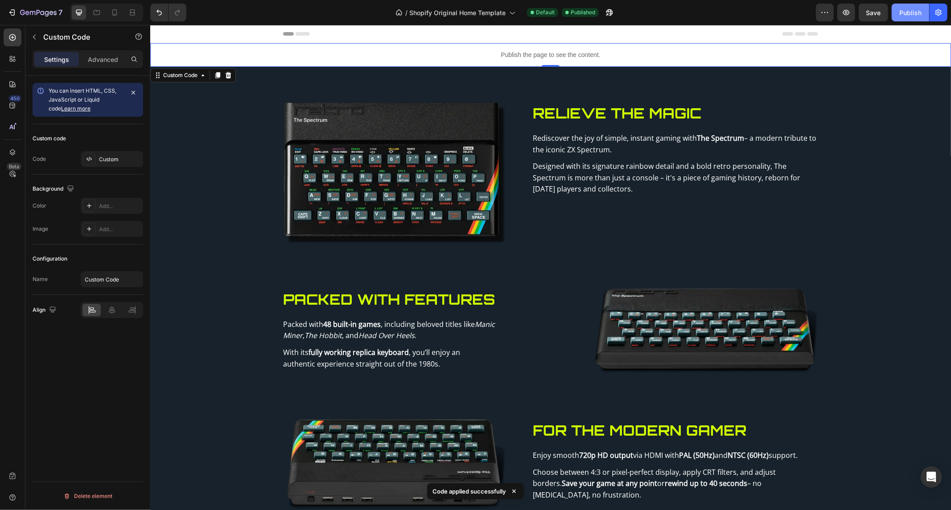
click at [899, 15] on button "Publish" at bounding box center [909, 13] width 37 height 18
click at [565, 58] on p "Publish the page to see the content." at bounding box center [550, 54] width 801 height 9
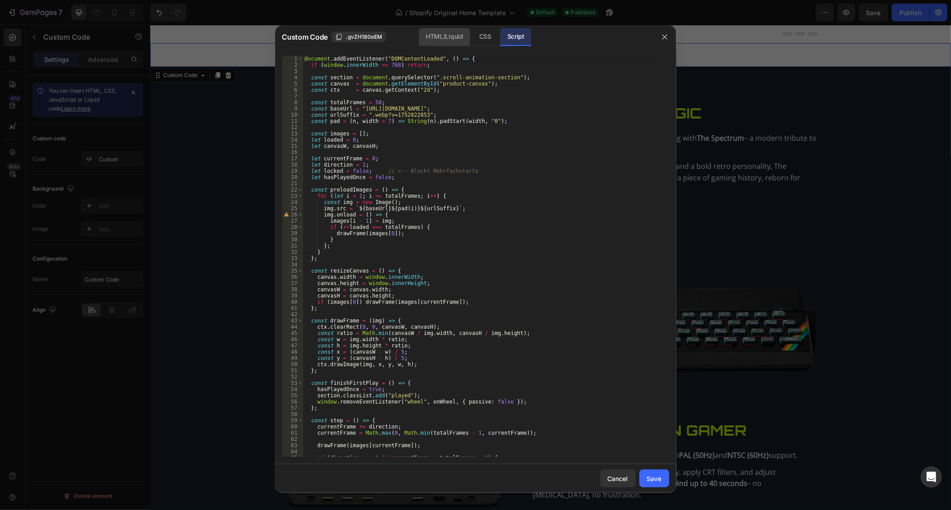
click at [472, 41] on div "HTML/Liquid" at bounding box center [485, 37] width 26 height 18
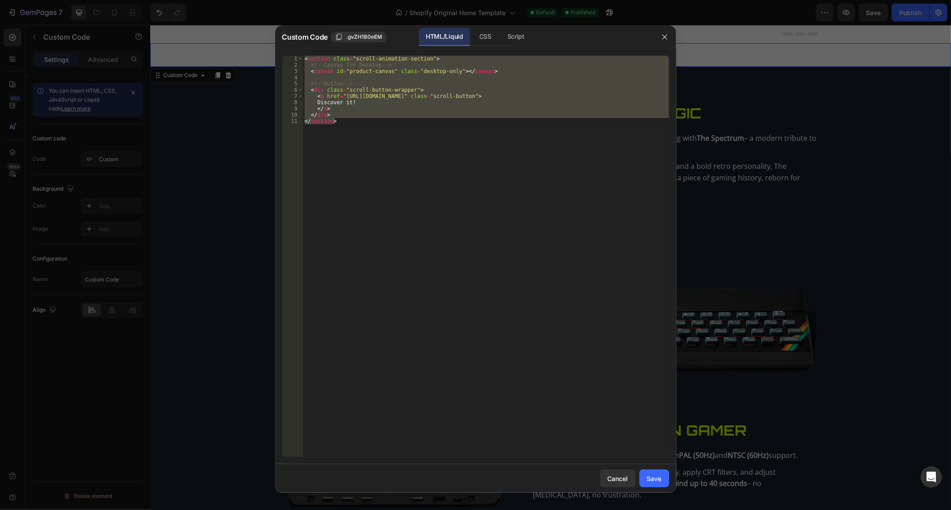
click at [406, 123] on div "< section class = "scroll-animation-section" > <!-- Canvas für Desktop --> < ca…" at bounding box center [486, 257] width 366 height 402
click at [406, 123] on div "< section class = "scroll-animation-section" > <!-- Canvas für Desktop --> < ca…" at bounding box center [486, 263] width 366 height 415
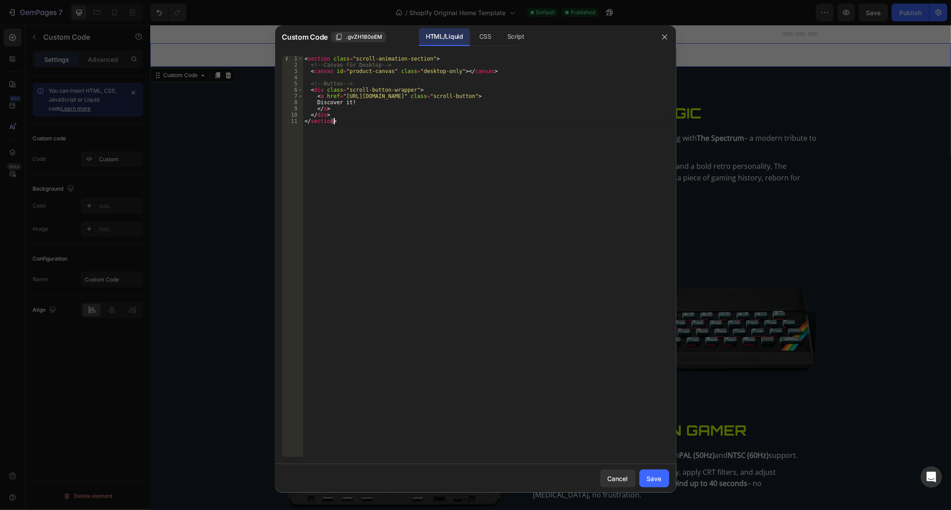
click at [406, 123] on div "< section class = "scroll-animation-section" > <!-- Canvas für Desktop --> < ca…" at bounding box center [486, 263] width 366 height 415
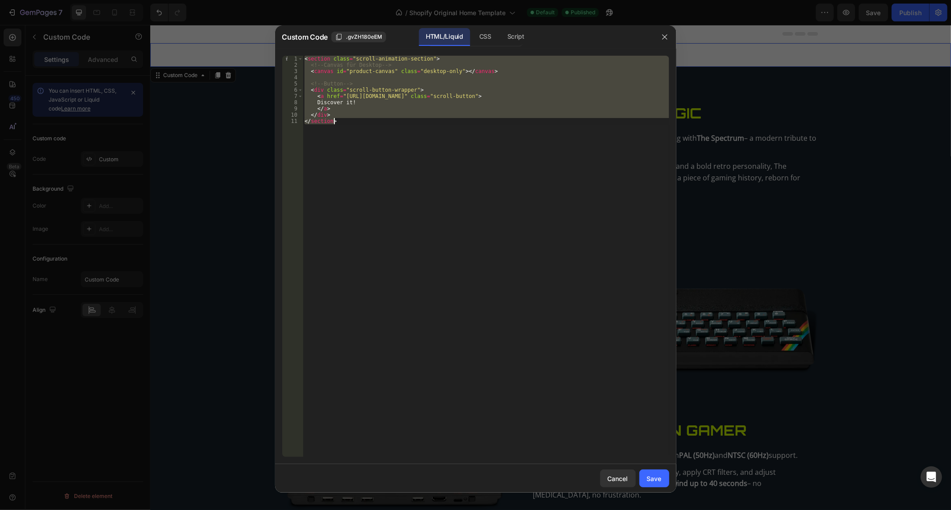
click at [406, 123] on div "< section class = "scroll-animation-section" > <!-- Canvas für Desktop --> < ca…" at bounding box center [486, 263] width 366 height 415
click at [500, 31] on div "CSS" at bounding box center [515, 37] width 31 height 18
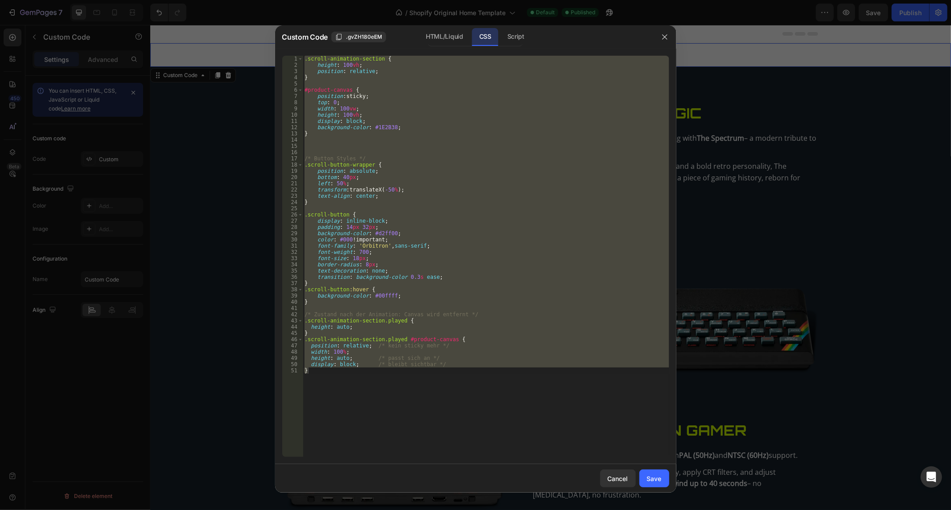
click at [459, 119] on div ".scroll-animation-section { height : 100 vh ; position : relative ; } #product-…" at bounding box center [486, 257] width 366 height 402
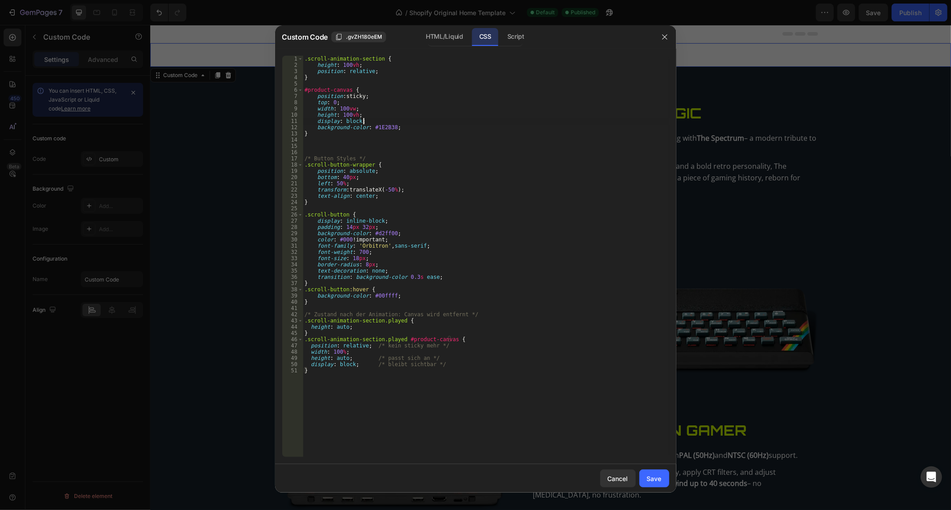
click at [459, 119] on div ".scroll-animation-section { height : 100 vh ; position : relative ; } #product-…" at bounding box center [486, 263] width 366 height 415
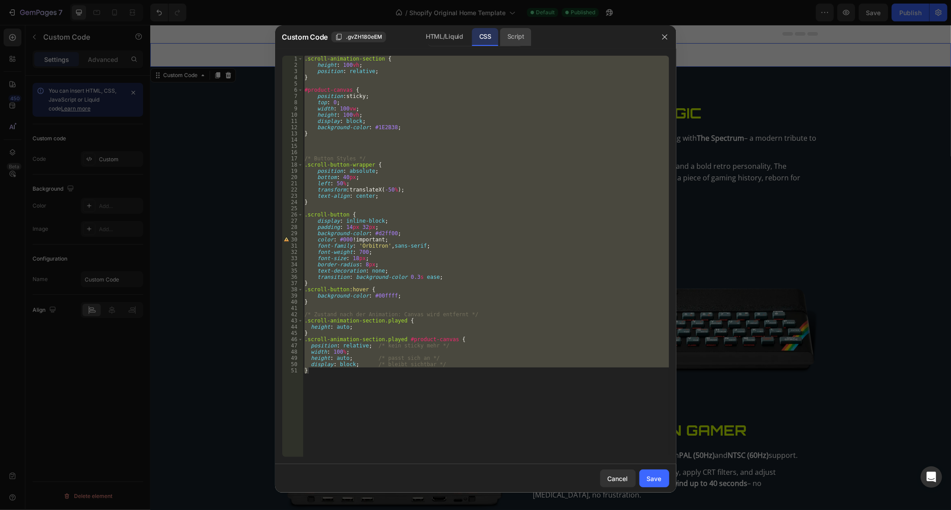
click at [522, 36] on div "Script" at bounding box center [515, 37] width 31 height 18
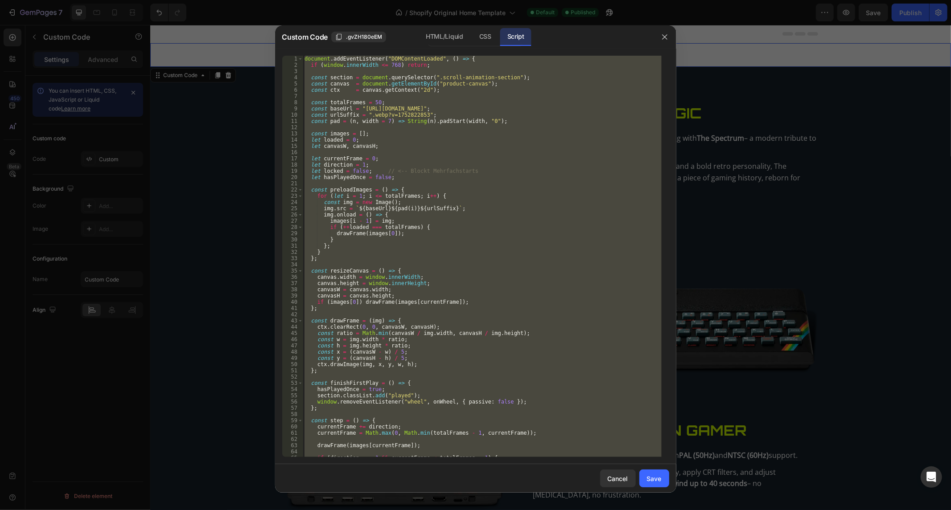
click at [423, 169] on div "document . addEventListener ( "DOMContentLoaded" , ( ) => { if ( window . inner…" at bounding box center [482, 257] width 359 height 402
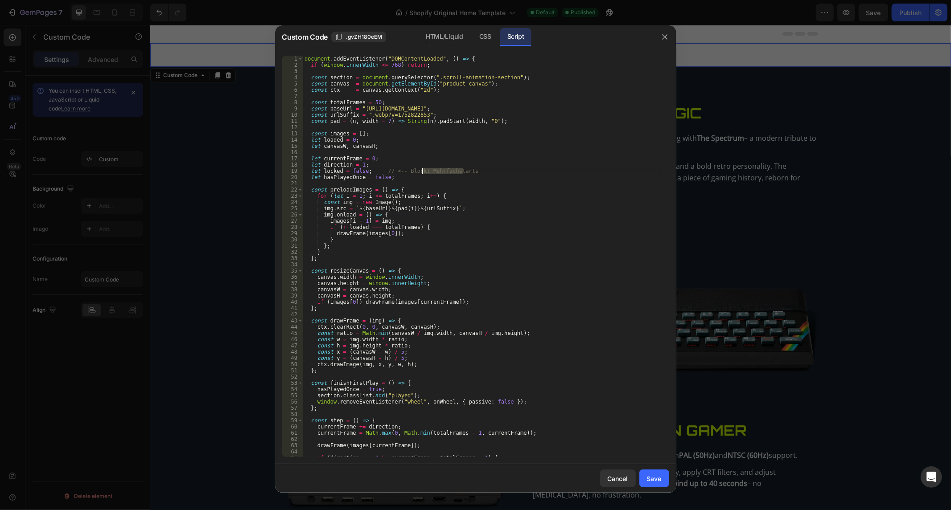
click at [423, 169] on div "document . addEventListener ( "DOMContentLoaded" , ( ) => { if ( window . inner…" at bounding box center [482, 263] width 359 height 415
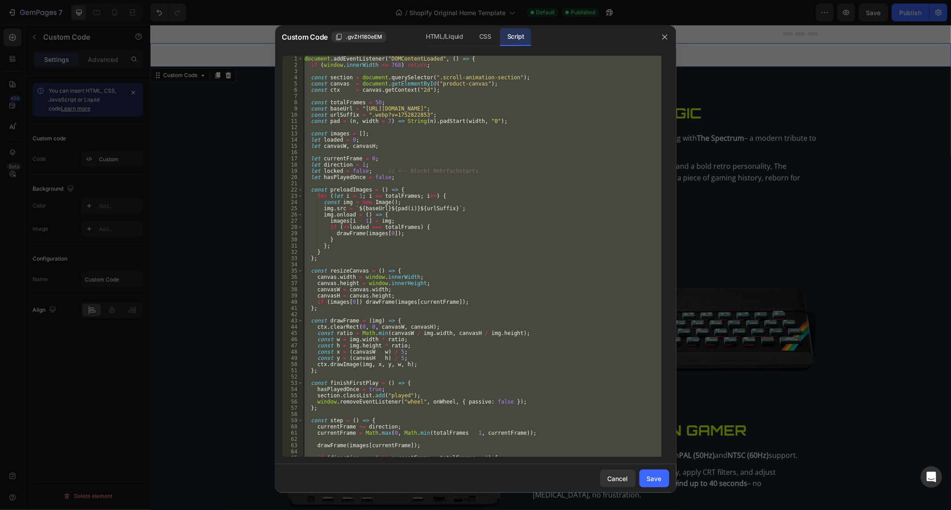
click at [423, 169] on div "document . addEventListener ( "DOMContentLoaded" , ( ) => { if ( window . inner…" at bounding box center [482, 263] width 359 height 415
click at [472, 35] on div "HTML/Liquid" at bounding box center [485, 37] width 26 height 18
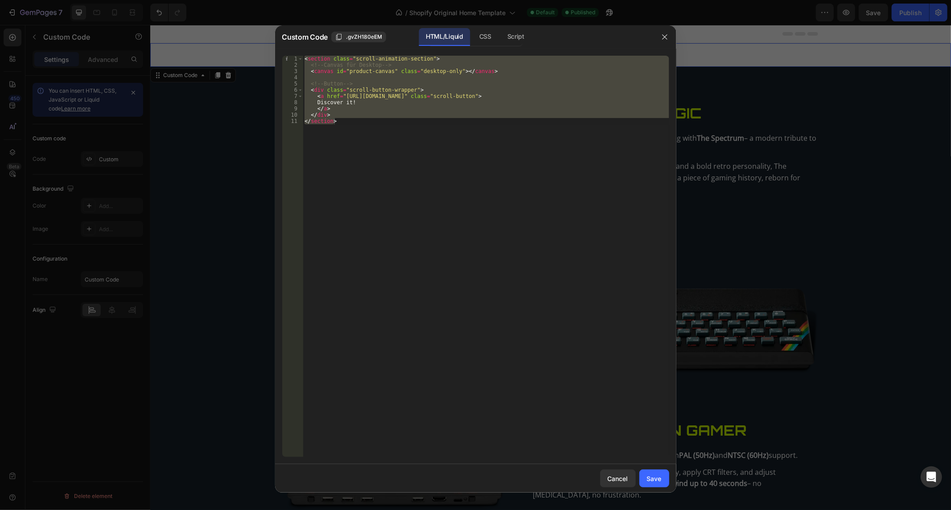
drag, startPoint x: 421, startPoint y: 97, endPoint x: 331, endPoint y: 133, distance: 97.4
click at [421, 97] on div "< section class = "scroll-animation-section" > <!-- Canvas für Desktop --> < ca…" at bounding box center [486, 257] width 366 height 402
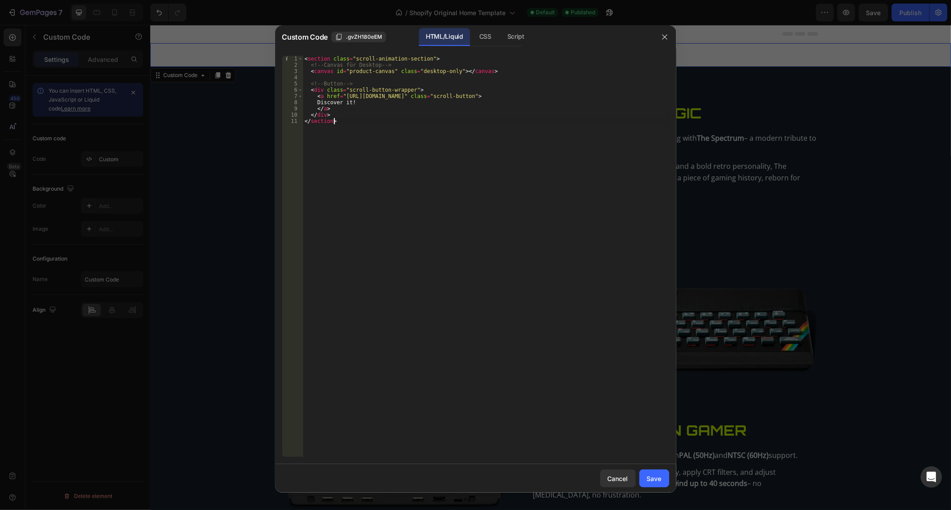
click at [360, 127] on div "< section class = "scroll-animation-section" > <!-- Canvas für Desktop --> < ca…" at bounding box center [486, 263] width 366 height 415
type textarea "</div> </section>"
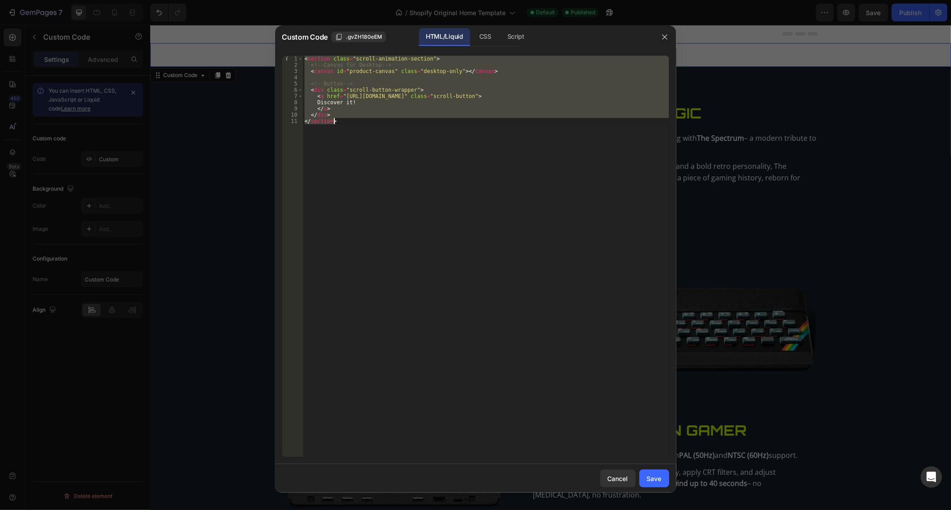
paste textarea
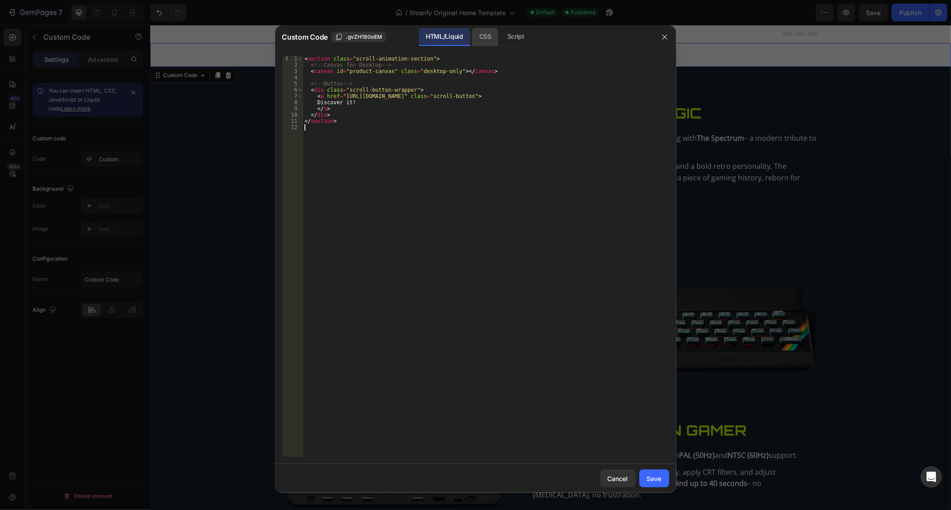
click at [500, 37] on div "CSS" at bounding box center [515, 37] width 31 height 18
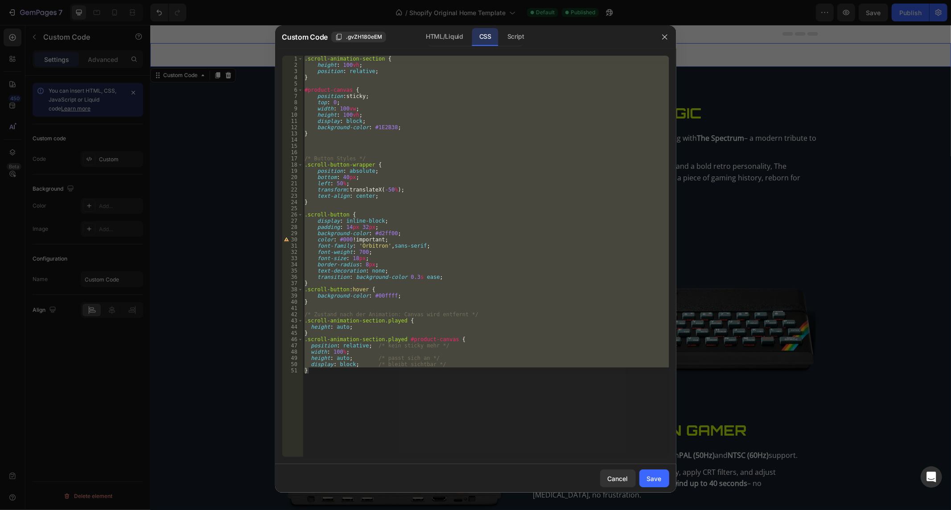
click at [402, 374] on div ".scroll-animation-section { height : 100 vh ; position : relative ; } #product-…" at bounding box center [486, 257] width 366 height 402
click at [402, 374] on div ".scroll-animation-section { height : 100 vh ; position : relative ; } #product-…" at bounding box center [486, 263] width 366 height 415
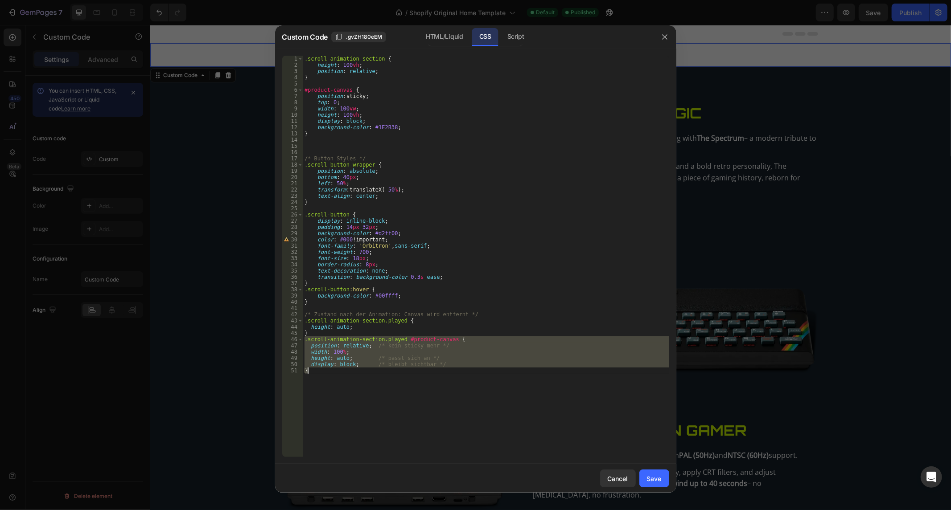
click at [402, 374] on div ".scroll-animation-section { height : 100 vh ; position : relative ; } #product-…" at bounding box center [486, 263] width 366 height 415
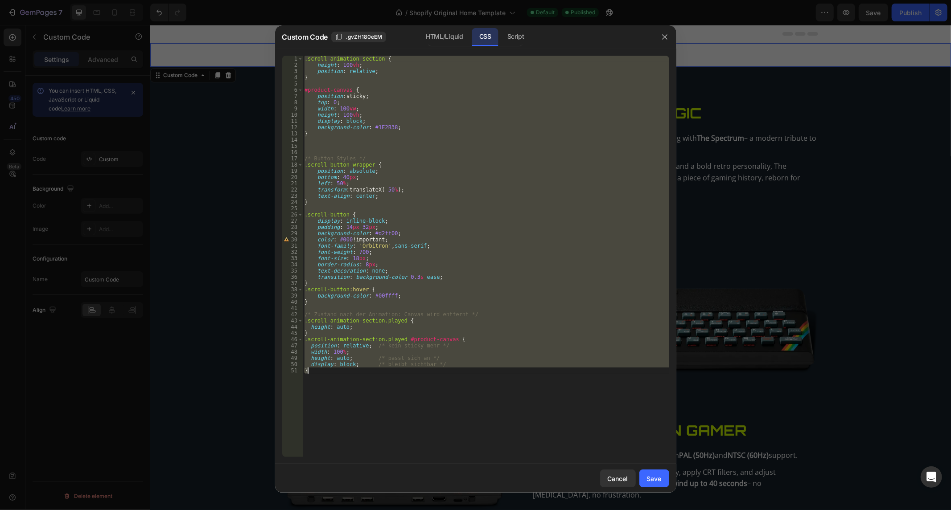
click at [402, 374] on div ".scroll-animation-section { height : 100 vh ; position : relative ; } #product-…" at bounding box center [486, 263] width 366 height 415
click at [401, 374] on div ".scroll-animation-section { height : 100 vh ; position : relative ; } #product-…" at bounding box center [486, 263] width 366 height 415
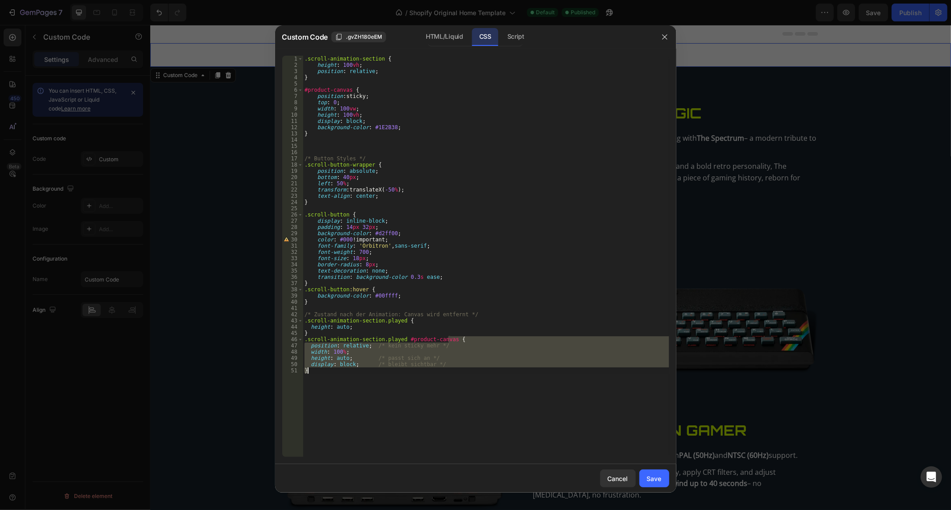
click at [401, 374] on div ".scroll-animation-section { height : 100 vh ; position : relative ; } #product-…" at bounding box center [486, 263] width 366 height 415
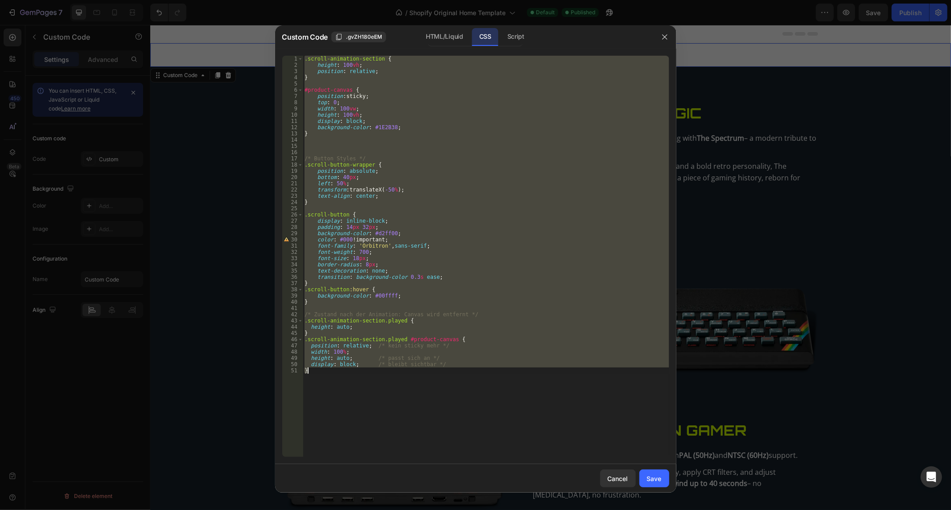
click at [401, 374] on div ".scroll-animation-section { height : 100 vh ; position : relative ; } #product-…" at bounding box center [486, 263] width 366 height 415
paste textarea
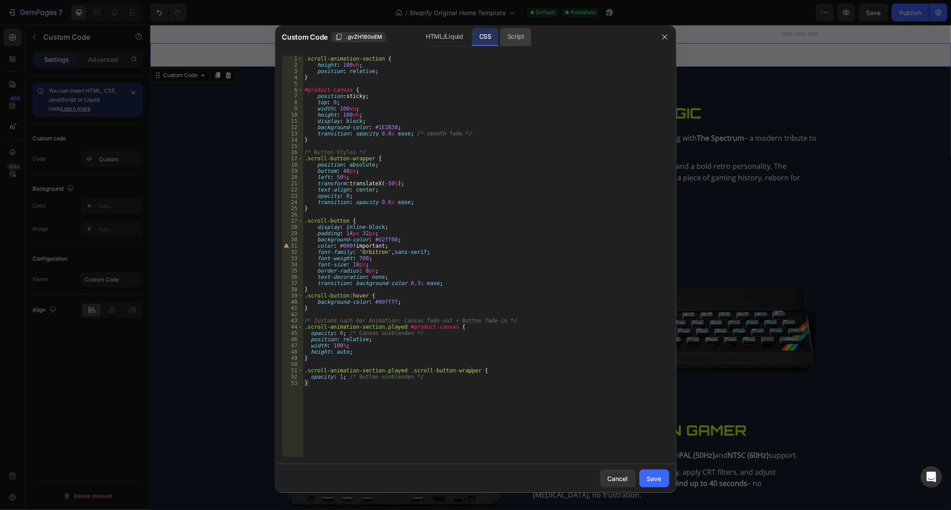
click at [514, 45] on div "Script" at bounding box center [515, 37] width 31 height 18
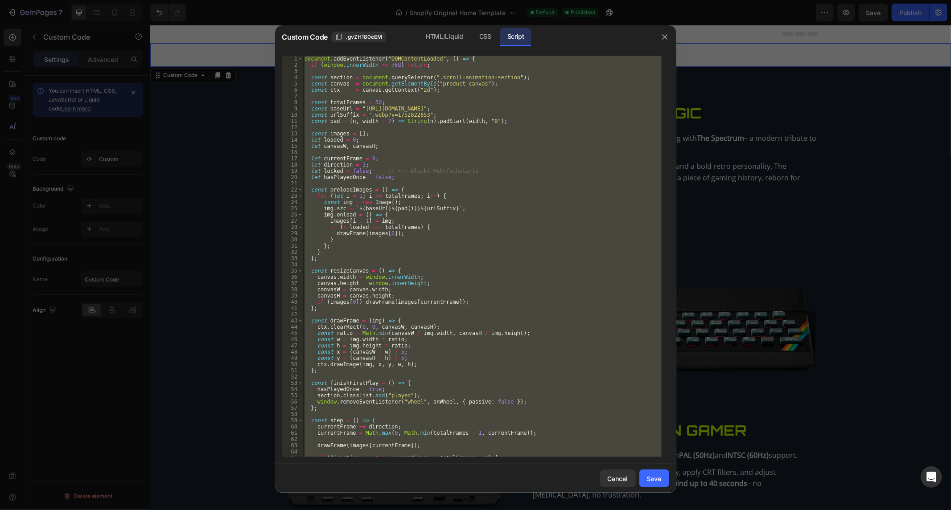
click at [490, 78] on div "document . addEventListener ( "DOMContentLoaded" , ( ) => { if ( window . inner…" at bounding box center [482, 257] width 359 height 402
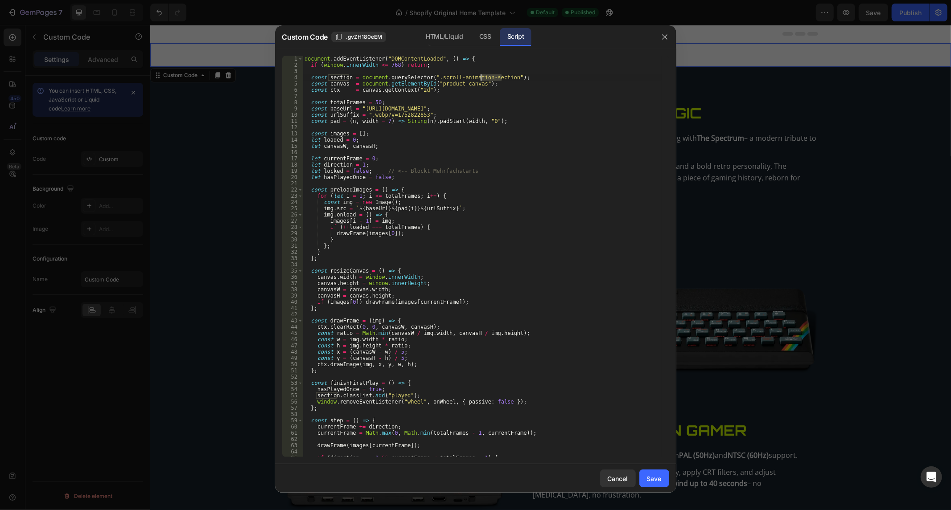
click at [489, 78] on div "document . addEventListener ( "DOMContentLoaded" , ( ) => { if ( window . inner…" at bounding box center [482, 263] width 359 height 415
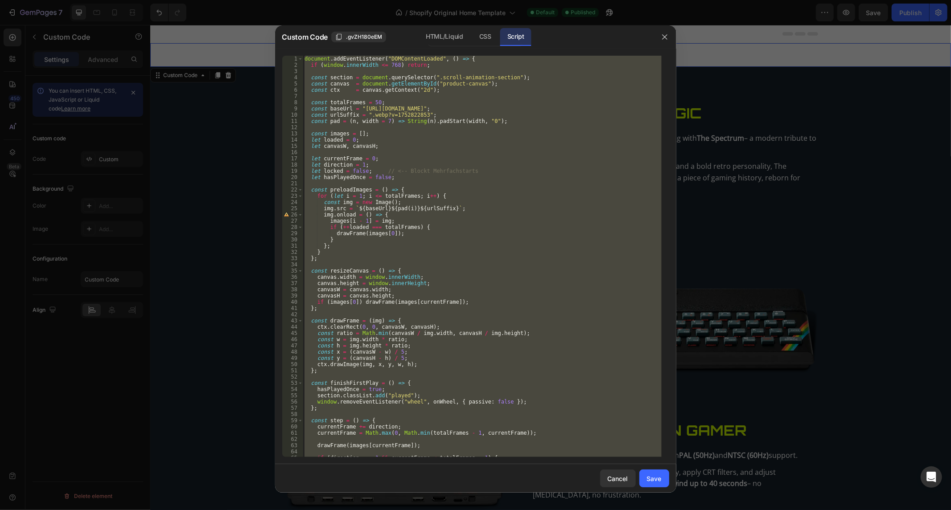
click at [489, 78] on div "document . addEventListener ( "DOMContentLoaded" , ( ) => { if ( window . inner…" at bounding box center [482, 263] width 359 height 415
paste textarea
type textarea "});"
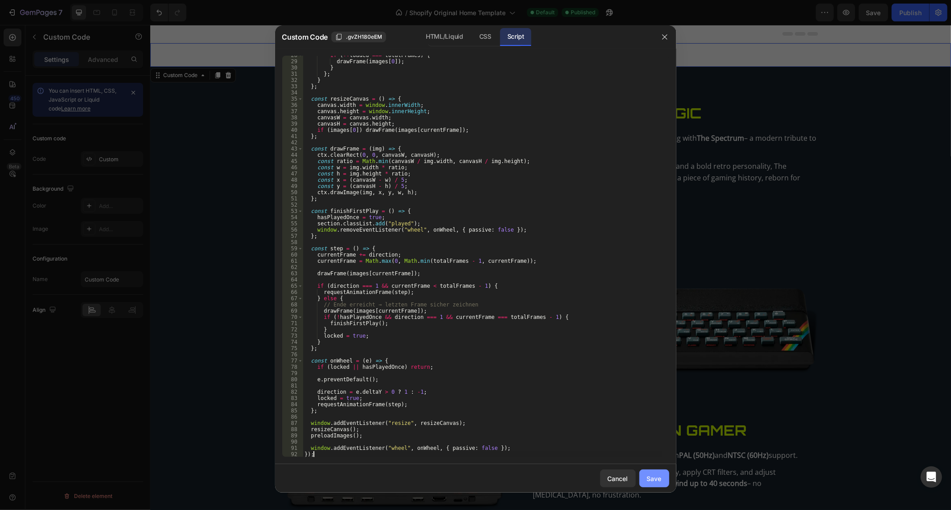
click at [653, 484] on button "Save" at bounding box center [654, 479] width 30 height 18
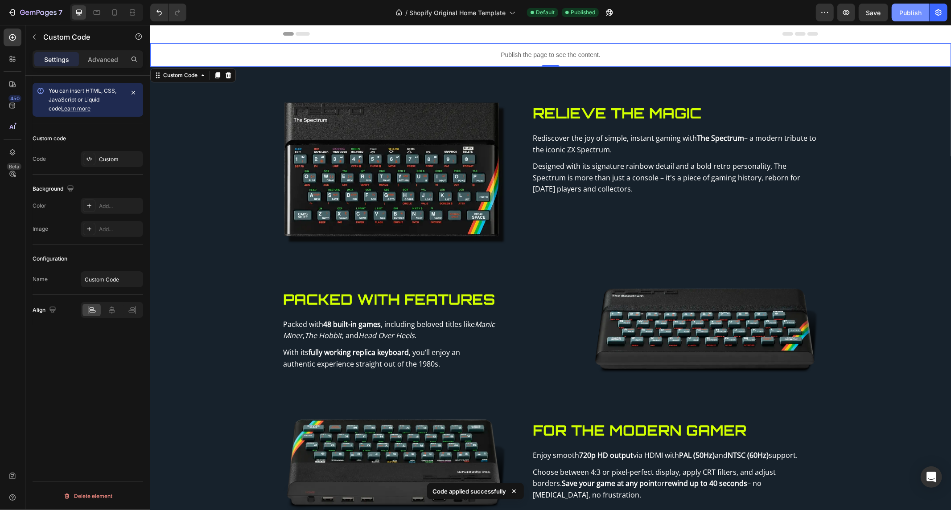
click at [901, 16] on div "Publish" at bounding box center [910, 12] width 22 height 9
click at [154, 16] on button "Undo/Redo" at bounding box center [159, 13] width 18 height 18
click at [920, 10] on div "Publish" at bounding box center [910, 12] width 22 height 9
click at [431, 51] on p "Publish the page to see the content." at bounding box center [550, 54] width 801 height 9
click at [427, 50] on p "Publish the page to see the content." at bounding box center [550, 54] width 801 height 9
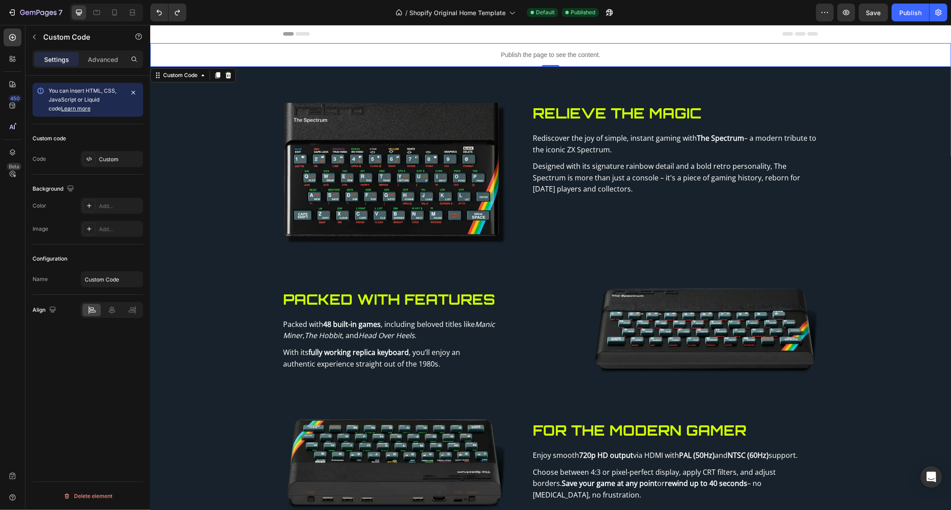
click at [427, 50] on p "Publish the page to see the content." at bounding box center [550, 54] width 801 height 9
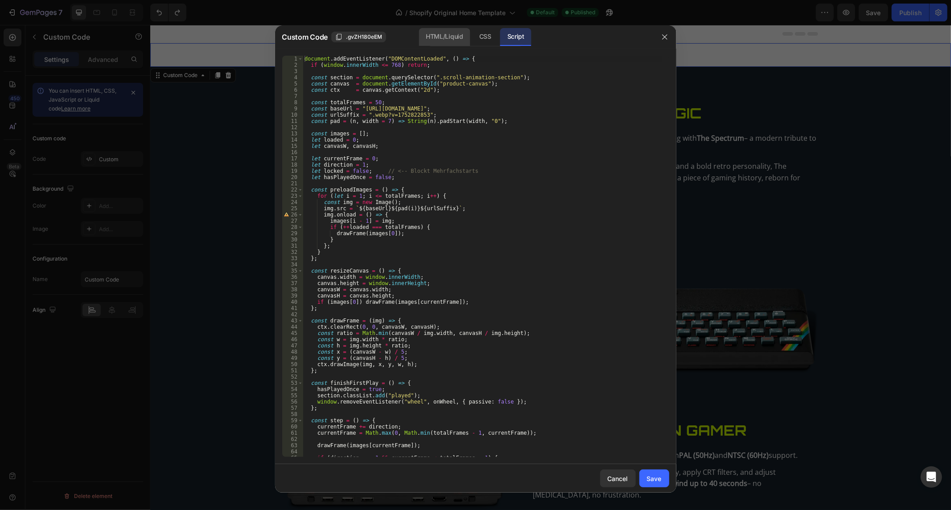
click at [472, 33] on div "HTML/Liquid" at bounding box center [485, 37] width 26 height 18
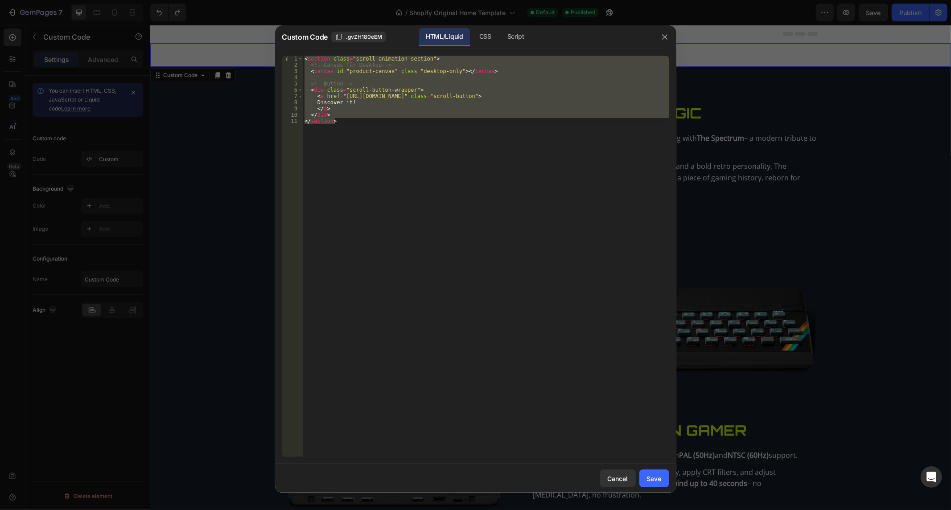
type textarea "</div> </section>"
click at [398, 75] on div "< section class = "scroll-animation-section" > <!-- Canvas für Desktop --> < ca…" at bounding box center [486, 257] width 366 height 402
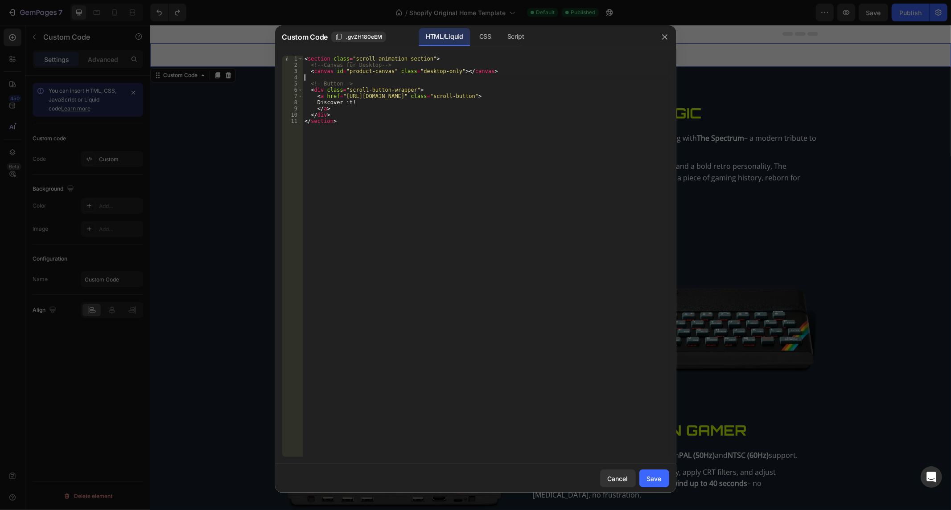
click at [398, 75] on div "< section class = "scroll-animation-section" > <!-- Canvas für Desktop --> < ca…" at bounding box center [486, 263] width 366 height 415
drag, startPoint x: 398, startPoint y: 75, endPoint x: 402, endPoint y: 72, distance: 4.7
click at [402, 72] on div "< section class = "scroll-animation-section" > <!-- Canvas für Desktop --> < ca…" at bounding box center [486, 263] width 366 height 415
click at [402, 72] on div "< section class = "scroll-animation-section" > <!-- Canvas für Desktop --> < ca…" at bounding box center [486, 257] width 366 height 402
click at [402, 72] on div "< section class = "scroll-animation-section" > <!-- Canvas für Desktop --> < ca…" at bounding box center [486, 263] width 366 height 415
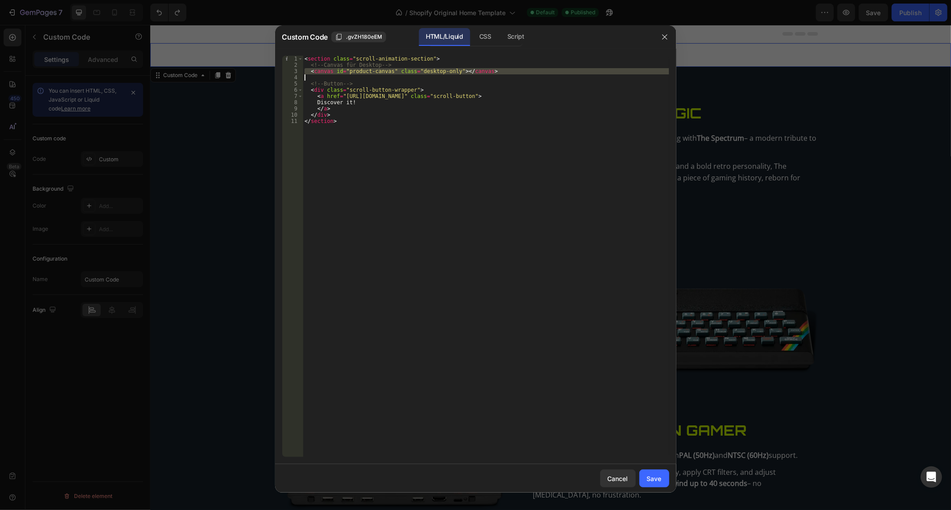
click at [402, 72] on div "< section class = "scroll-animation-section" > <!-- Canvas für Desktop --> < ca…" at bounding box center [486, 263] width 366 height 415
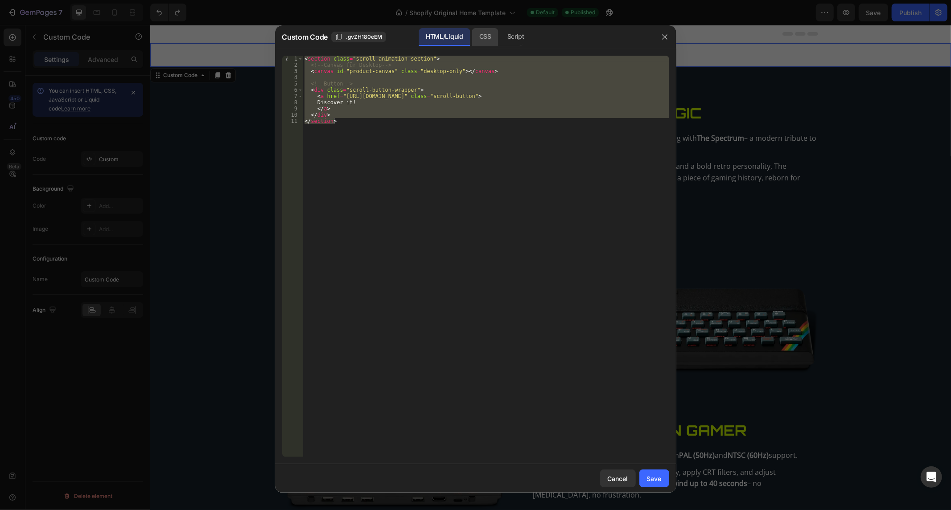
click at [500, 42] on div "CSS" at bounding box center [515, 37] width 31 height 18
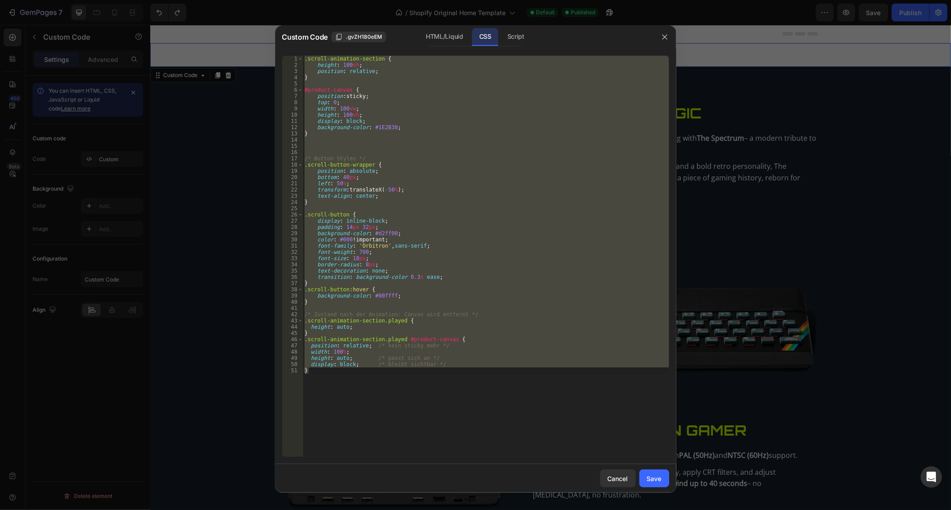
click at [424, 169] on div ".scroll-animation-section { height : 100 vh ; position : relative ; } #product-…" at bounding box center [486, 257] width 366 height 402
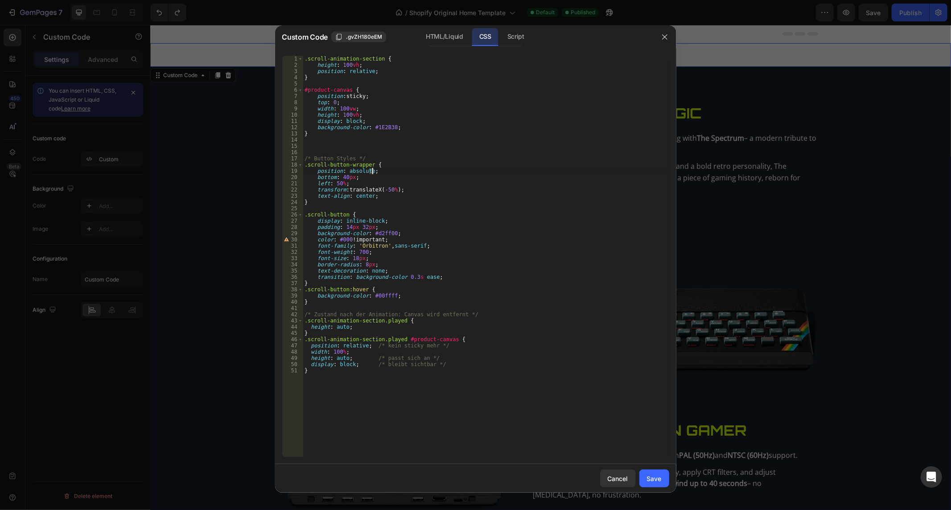
click at [424, 169] on div ".scroll-animation-section { height : 100 vh ; position : relative ; } #product-…" at bounding box center [486, 263] width 366 height 415
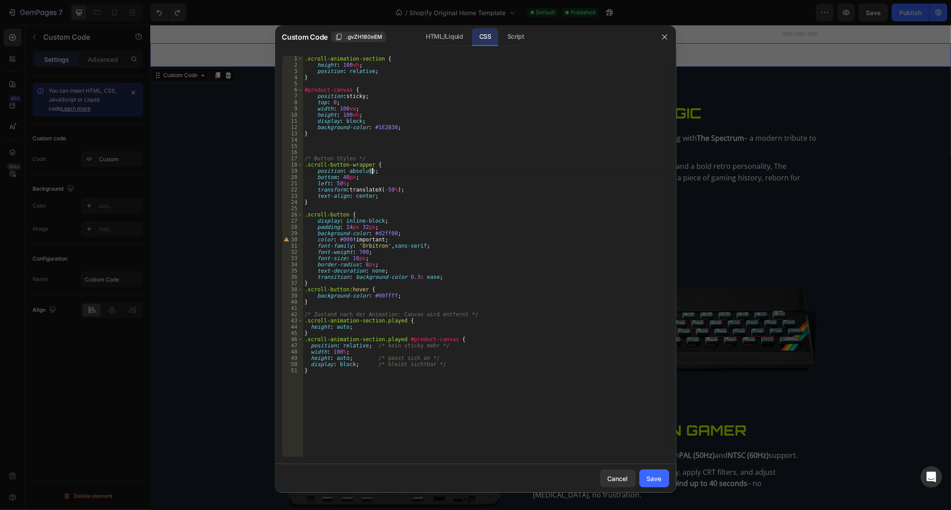
click at [424, 167] on div ".scroll-animation-section { height : 100 vh ; position : relative ; } #product-…" at bounding box center [486, 263] width 366 height 415
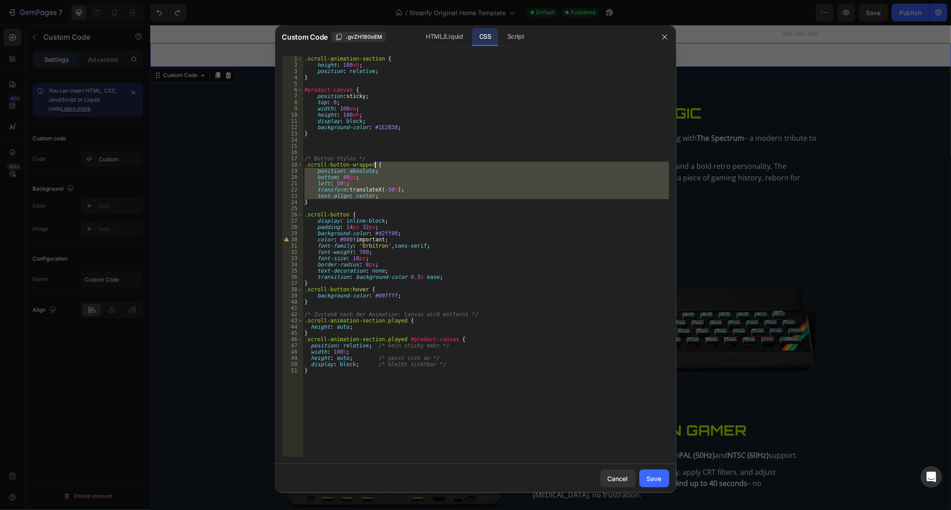
click at [424, 167] on div ".scroll-animation-section { height : 100 vh ; position : relative ; } #product-…" at bounding box center [486, 263] width 366 height 415
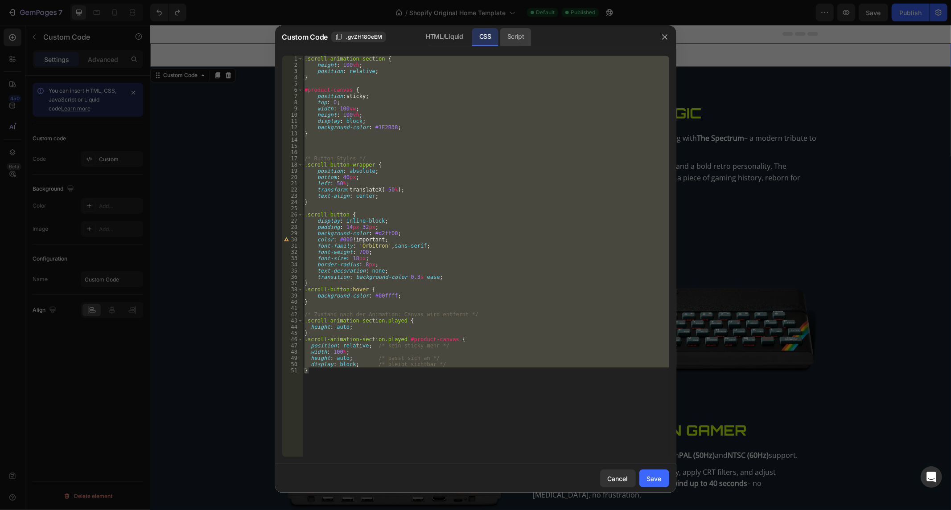
click at [513, 39] on div "Script" at bounding box center [515, 37] width 31 height 18
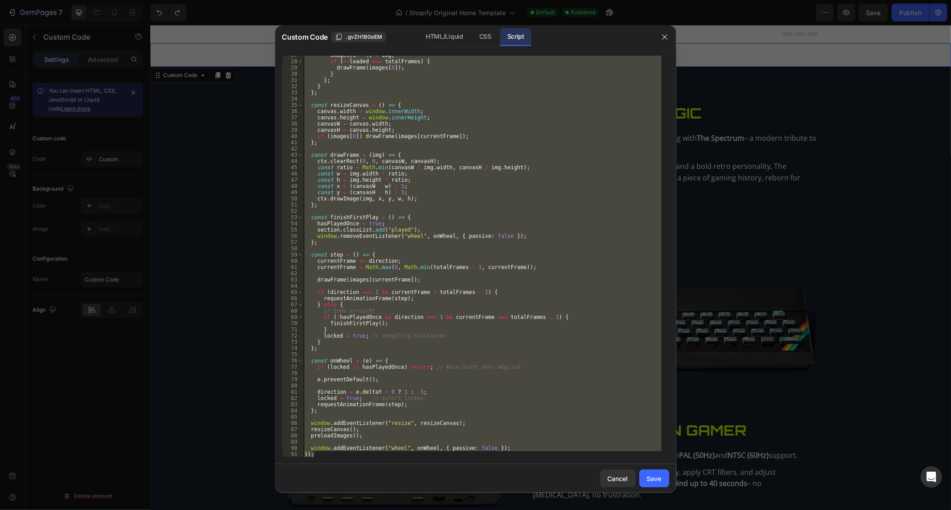
scroll to position [165, 0]
click at [322, 455] on div "images [ i - 1 ] = img ; if ( ++ loaded === totalFrames ) { drawFrame ( images …" at bounding box center [482, 257] width 359 height 402
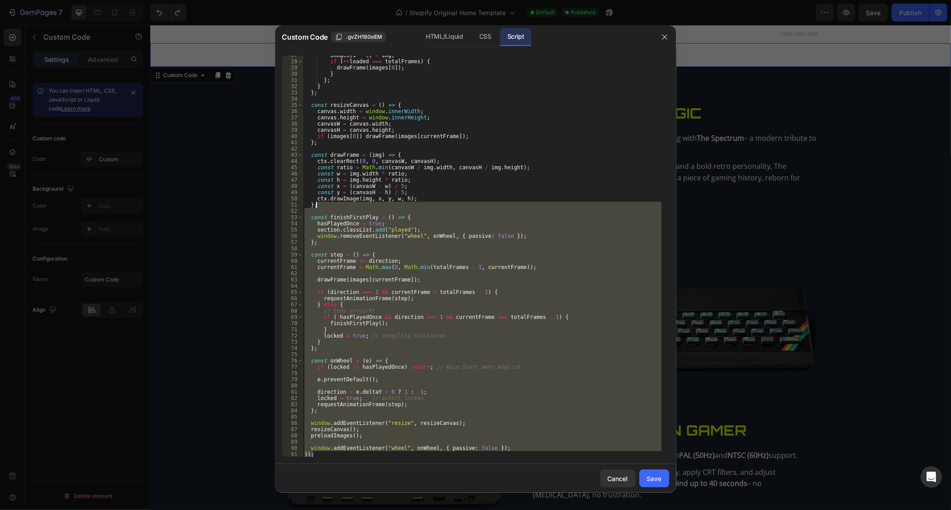
scroll to position [0, 0]
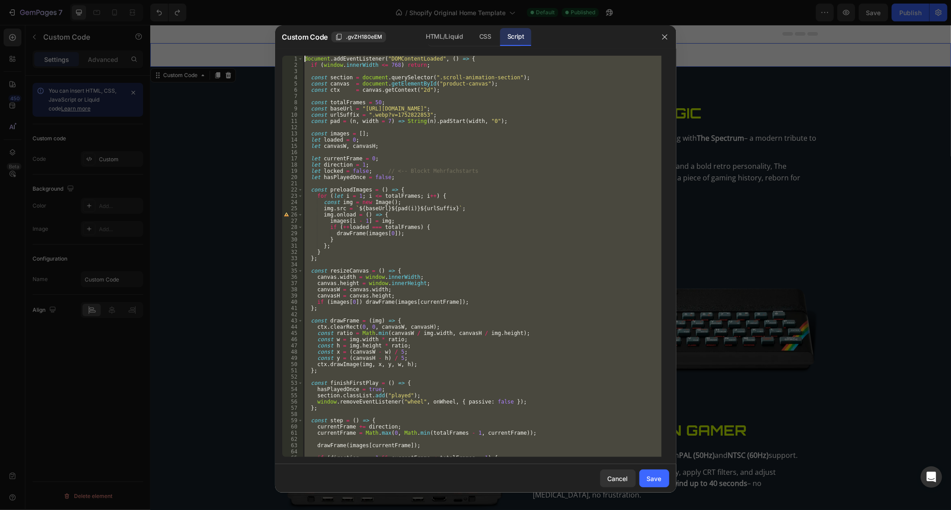
drag, startPoint x: 325, startPoint y: 455, endPoint x: 260, endPoint y: -60, distance: 519.3
click at [260, 0] on html "7 / Shopify Original Home Template Default Published Preview Save Publish 450 B…" at bounding box center [475, 0] width 951 height 0
click at [472, 41] on div "HTML/Liquid" at bounding box center [485, 37] width 26 height 18
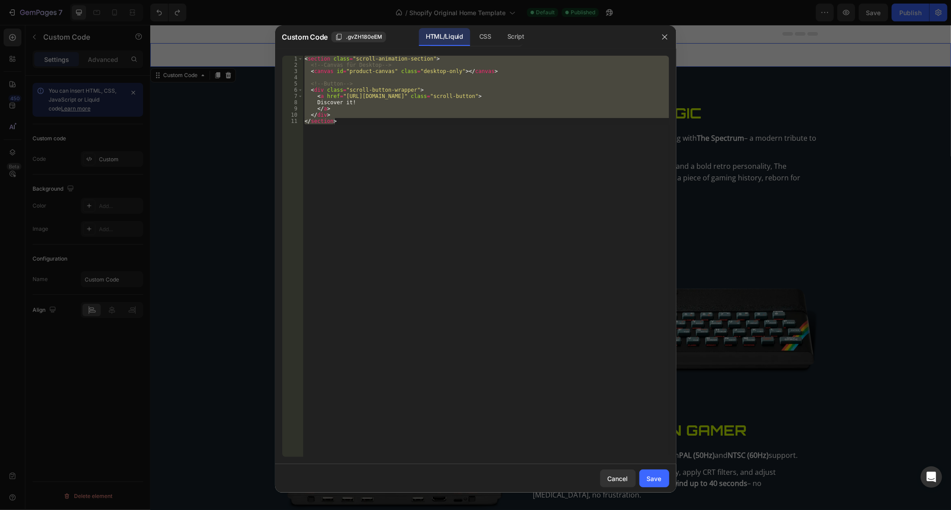
click at [385, 112] on div "< section class = "scroll-animation-section" > <!-- Canvas für Desktop --> < ca…" at bounding box center [486, 257] width 366 height 402
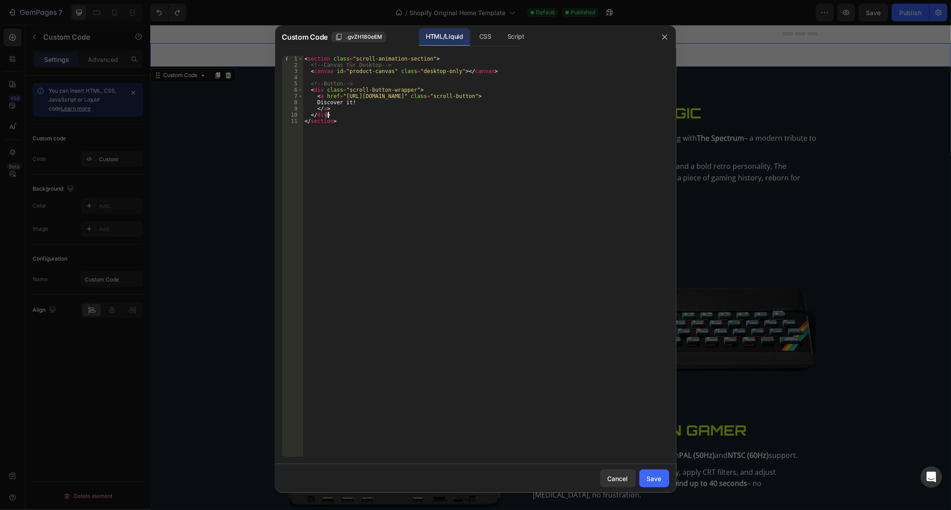
click at [385, 112] on div "< section class = "scroll-animation-section" > <!-- Canvas für Desktop --> < ca…" at bounding box center [486, 263] width 366 height 415
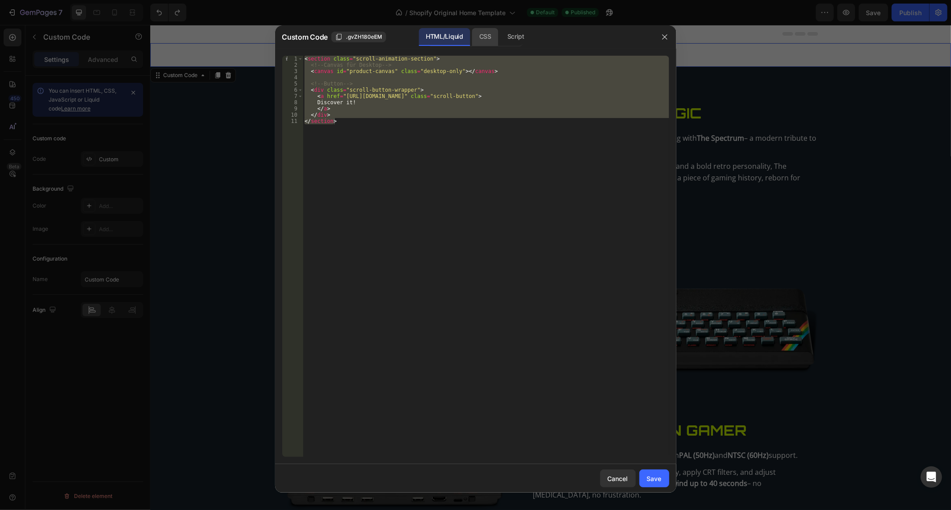
click at [500, 32] on div "CSS" at bounding box center [515, 37] width 31 height 18
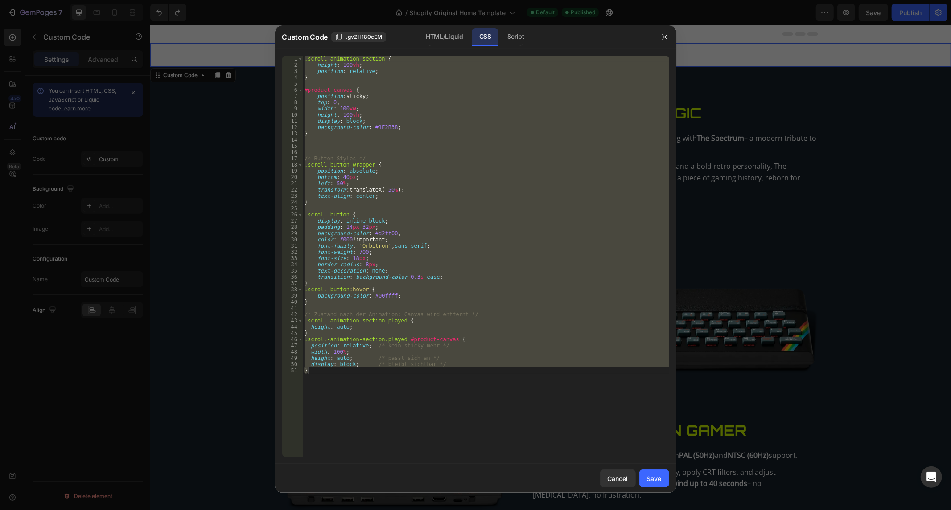
click at [447, 83] on div ".scroll-animation-section { height : 100 vh ; position : relative ; } #product-…" at bounding box center [486, 257] width 366 height 402
type textarea "display: block; /* bleibt sichtbar */ }"
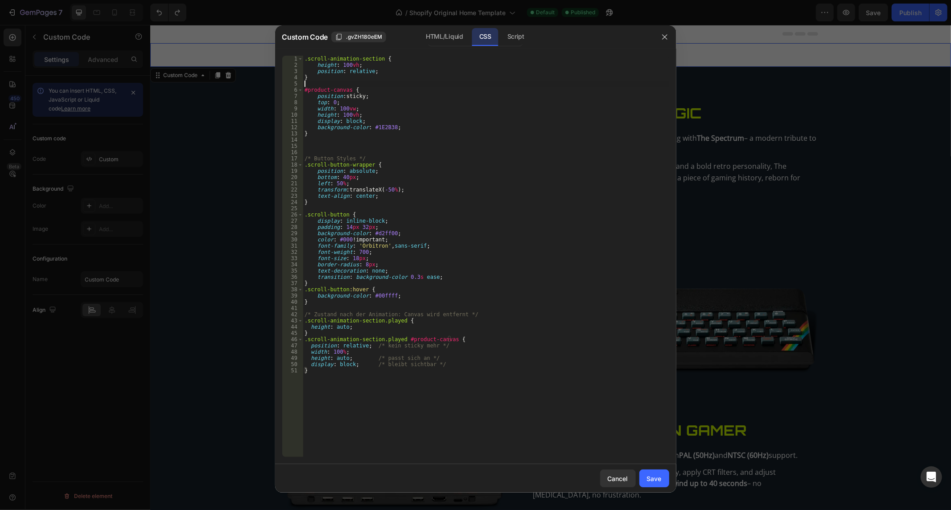
click at [447, 83] on div ".scroll-animation-section { height : 100 vh ; position : relative ; } #product-…" at bounding box center [486, 263] width 366 height 415
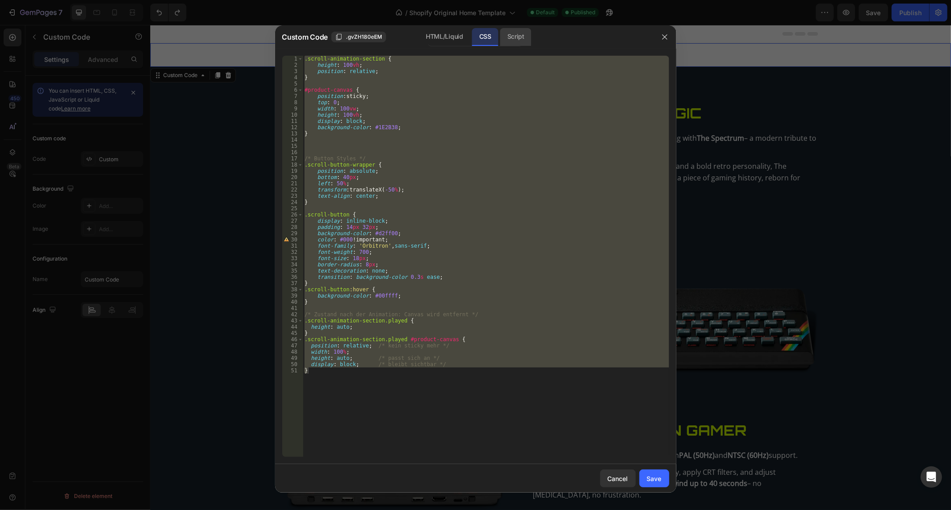
click at [514, 41] on div "Script" at bounding box center [515, 37] width 31 height 18
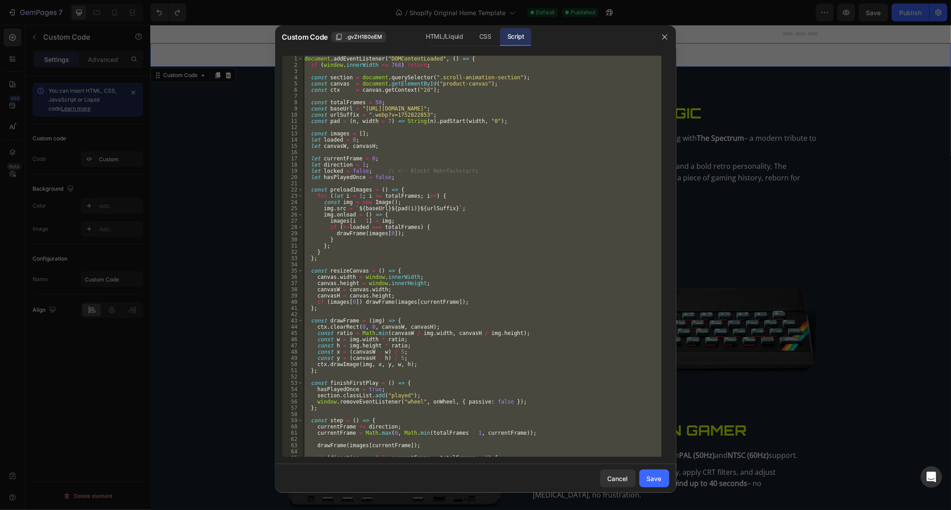
click at [484, 92] on div "document . addEventListener ( "DOMContentLoaded" , ( ) => { if ( window . inner…" at bounding box center [482, 257] width 359 height 402
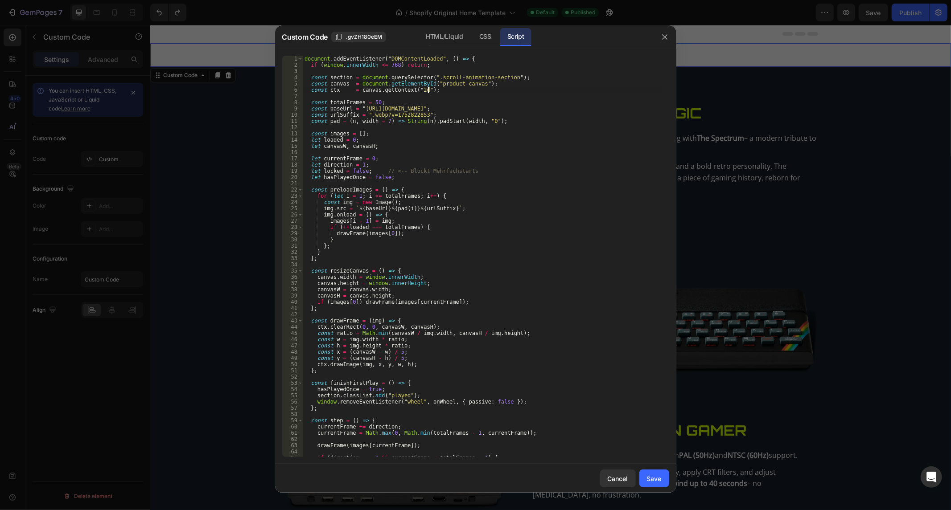
click at [484, 92] on div "document . addEventListener ( "DOMContentLoaded" , ( ) => { if ( window . inner…" at bounding box center [482, 263] width 359 height 415
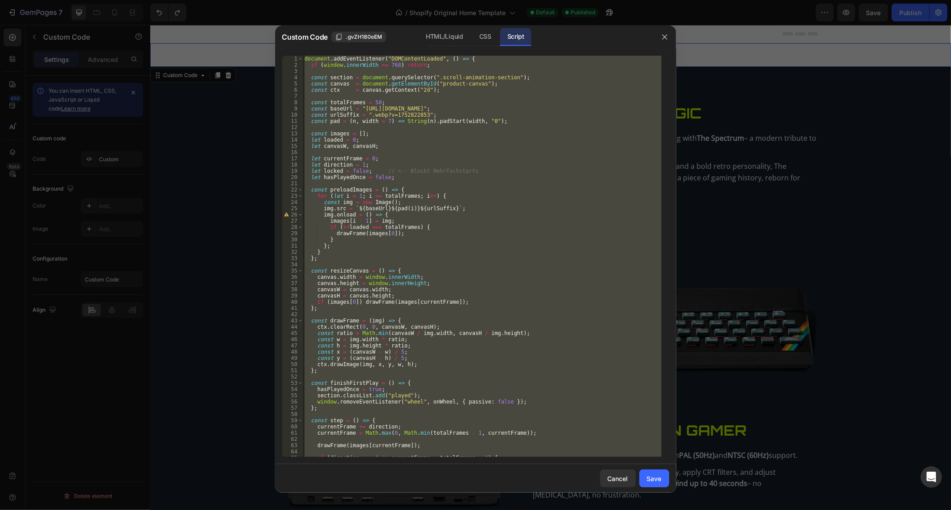
click at [469, 255] on div "document . addEventListener ( "DOMContentLoaded" , ( ) => { if ( window . inner…" at bounding box center [482, 257] width 359 height 402
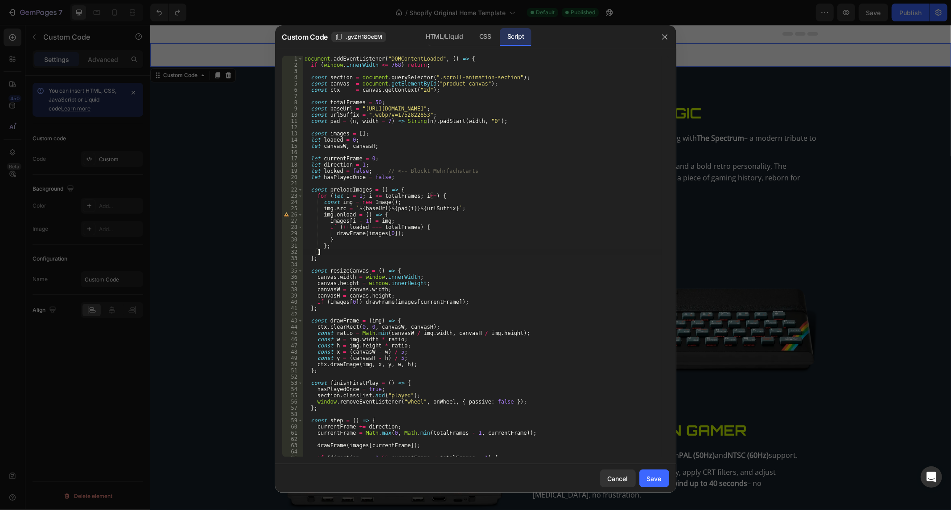
type textarea "}"
click at [478, 39] on div "CSS" at bounding box center [485, 37] width 26 height 18
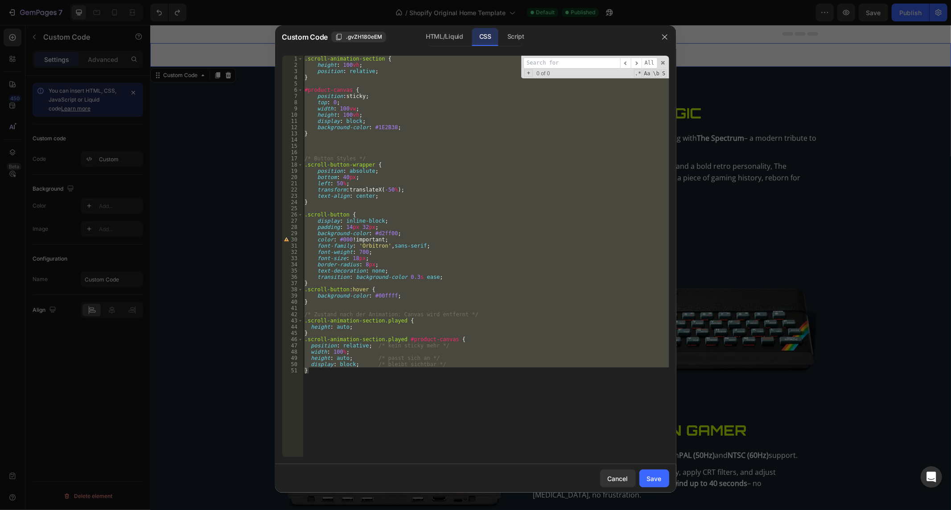
click at [536, 60] on input at bounding box center [571, 62] width 97 height 11
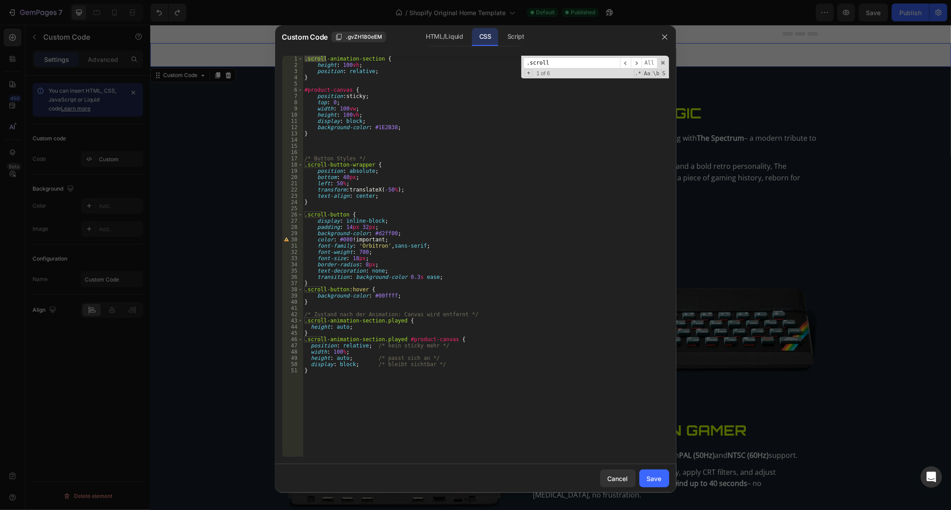
type input ".scroll"
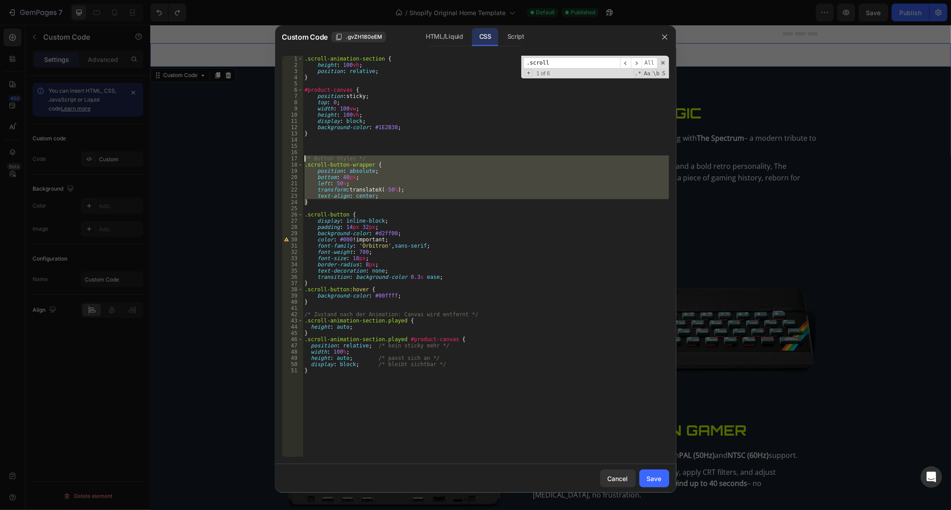
drag, startPoint x: 335, startPoint y: 203, endPoint x: 279, endPoint y: 157, distance: 72.5
click at [279, 157] on div "} 1 2 3 4 5 6 7 8 9 10 11 12 13 14 15 16 17 18 19 20 21 22 23 24 25 26 27 28 29…" at bounding box center [475, 257] width 401 height 416
paste textarea "}"
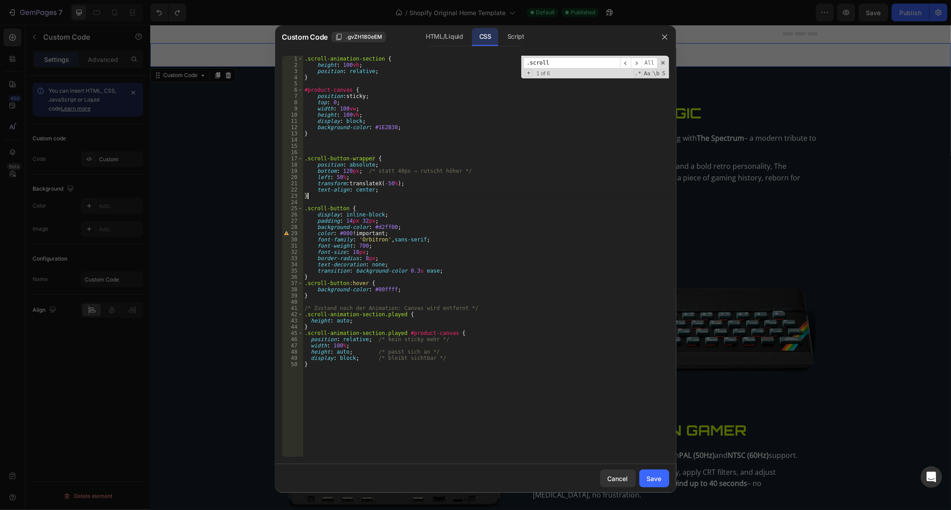
click at [480, 222] on div ".scroll-animation-section { height : 100 vh ; position : relative ; } #product-…" at bounding box center [486, 263] width 366 height 415
type textarea "padding: 14px 32px;"
click at [648, 476] on div "Save" at bounding box center [654, 478] width 15 height 9
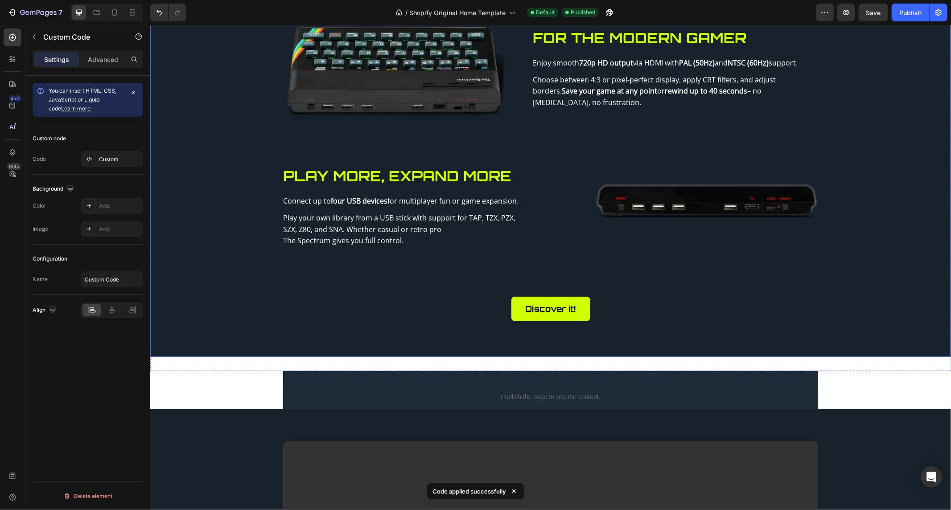
scroll to position [297, 0]
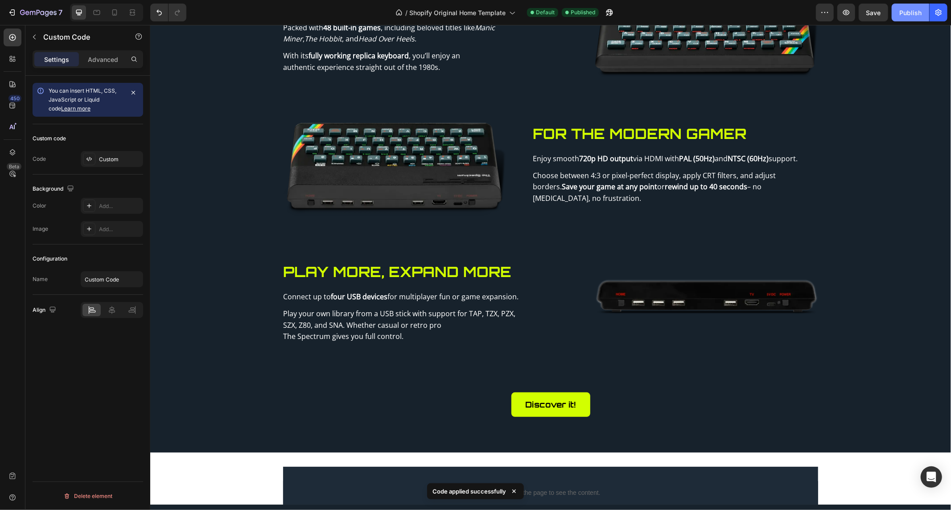
click at [903, 16] on div "Publish" at bounding box center [910, 12] width 22 height 9
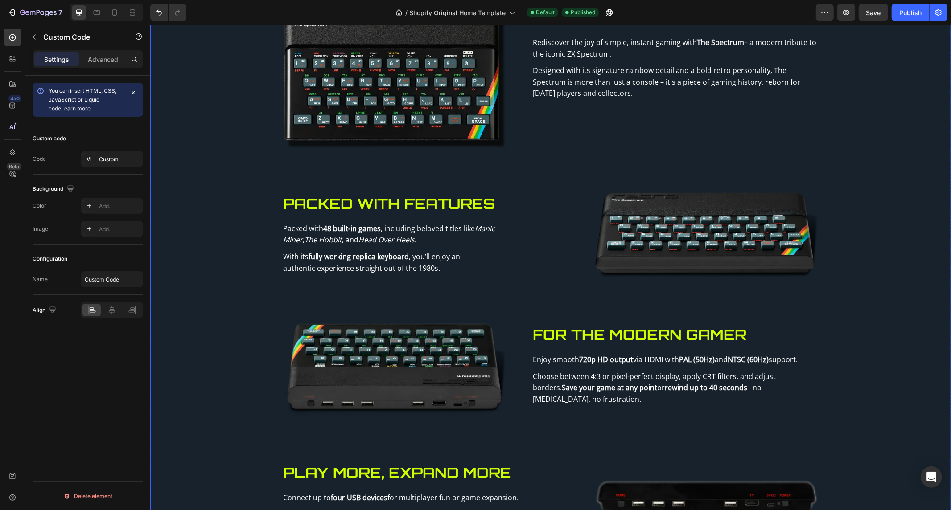
scroll to position [0, 0]
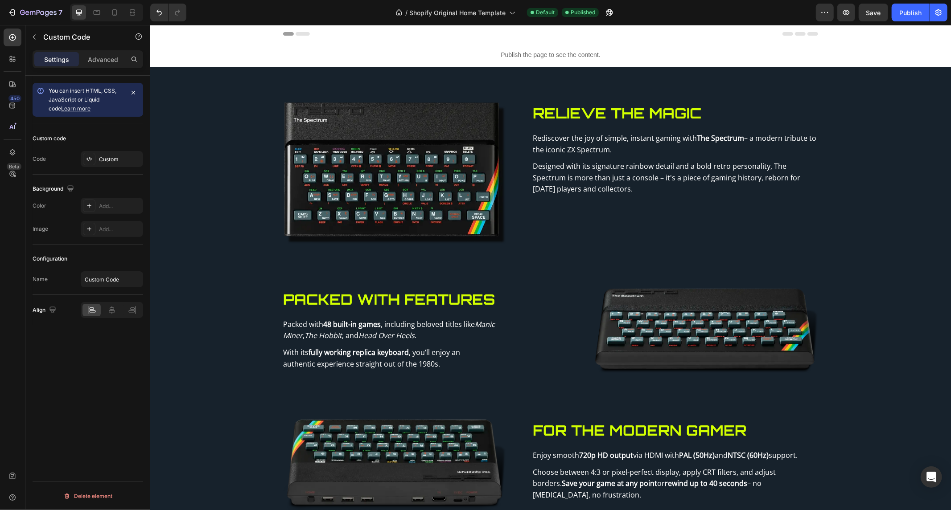
click at [563, 56] on p "Publish the page to see the content." at bounding box center [550, 54] width 801 height 9
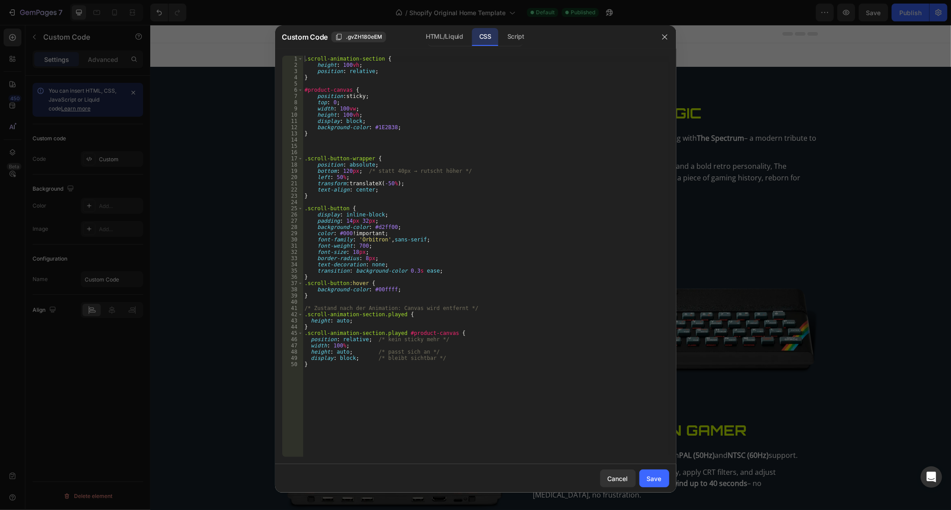
click at [399, 118] on div ".scroll-animation-section { height : 100 vh ; position : relative ; } #product-…" at bounding box center [486, 263] width 366 height 415
click at [435, 39] on div "HTML/Liquid" at bounding box center [444, 37] width 51 height 18
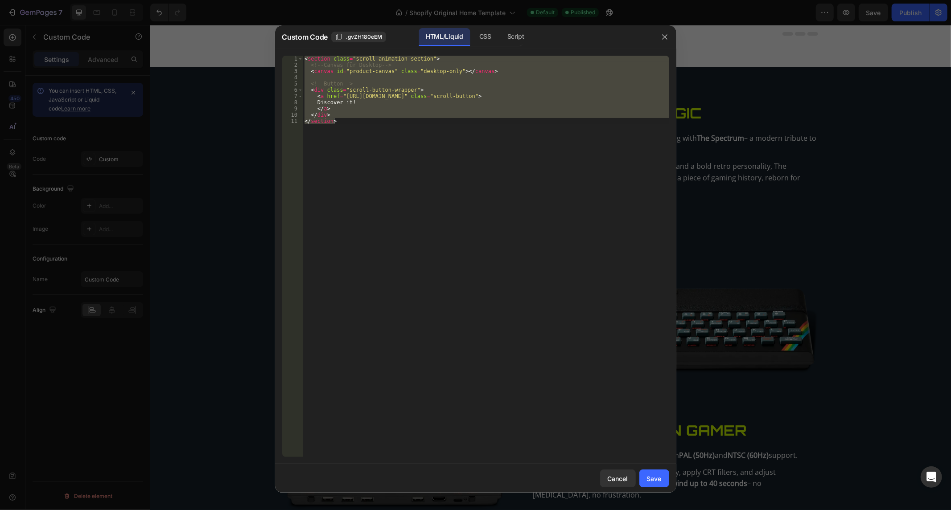
click at [367, 111] on div "< section class = "scroll-animation-section" > <!-- Canvas für Desktop --> < ca…" at bounding box center [486, 257] width 366 height 402
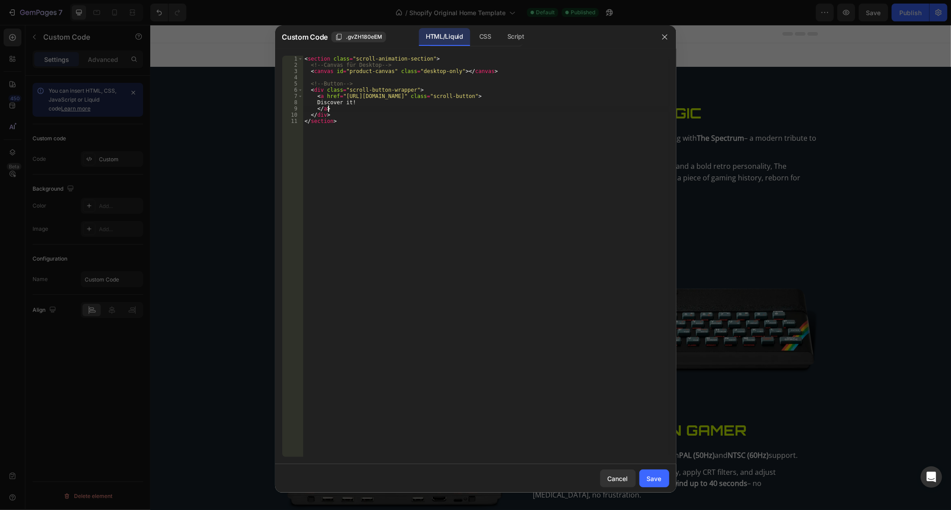
click at [367, 111] on div "< section class = "scroll-animation-section" > <!-- Canvas für Desktop --> < ca…" at bounding box center [486, 263] width 366 height 415
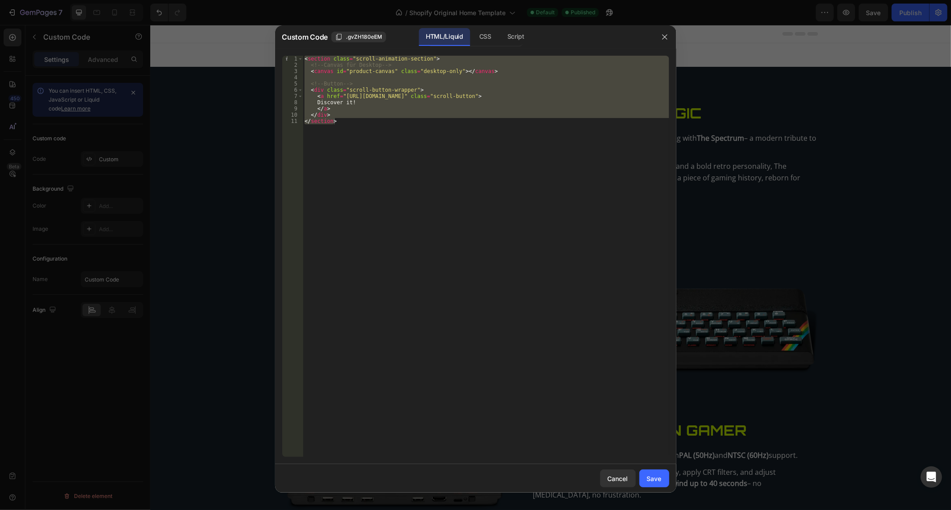
drag, startPoint x: 488, startPoint y: 31, endPoint x: 460, endPoint y: 145, distance: 116.9
click at [500, 31] on div "CSS" at bounding box center [515, 37] width 31 height 18
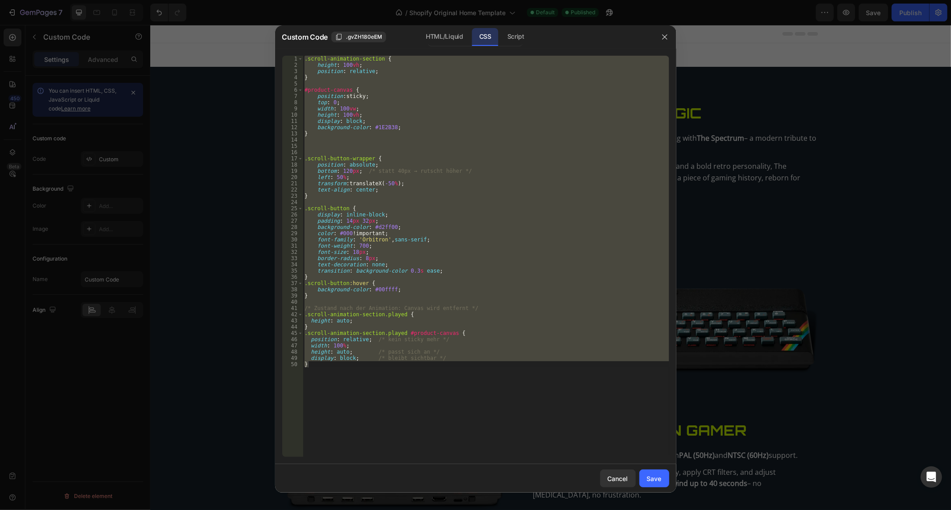
click at [425, 219] on div ".scroll-animation-section { height : 100 vh ; position : relative ; } #product-…" at bounding box center [486, 257] width 366 height 402
click at [425, 219] on div ".scroll-animation-section { height : 100 vh ; position : relative ; } #product-…" at bounding box center [486, 263] width 366 height 415
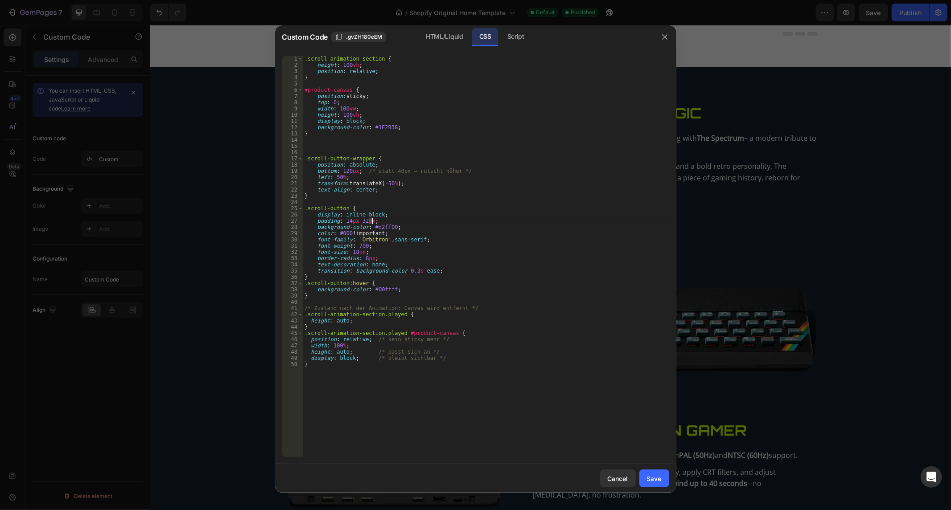
click at [425, 219] on div ".scroll-animation-section { height : 100 vh ; position : relative ; } #product-…" at bounding box center [486, 263] width 366 height 415
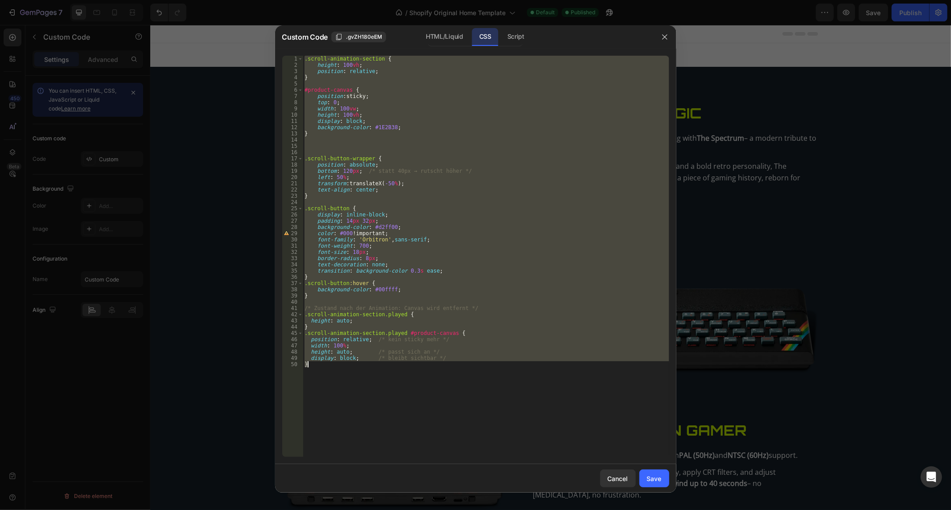
click at [425, 219] on div ".scroll-animation-section { height : 100 vh ; position : relative ; } #product-…" at bounding box center [486, 263] width 366 height 415
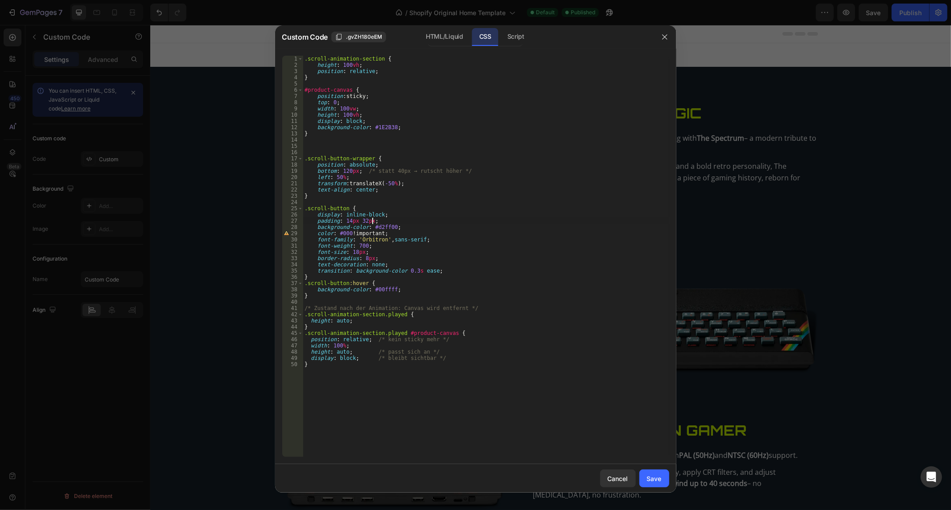
click at [426, 213] on div ".scroll-animation-section { height : 100 vh ; position : relative ; } #product-…" at bounding box center [486, 263] width 366 height 415
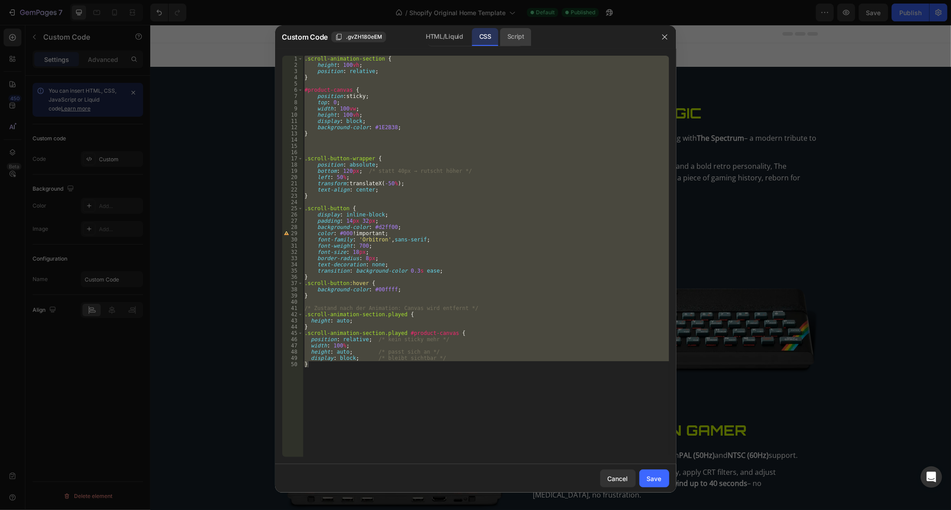
click at [528, 37] on div "Script" at bounding box center [515, 37] width 31 height 18
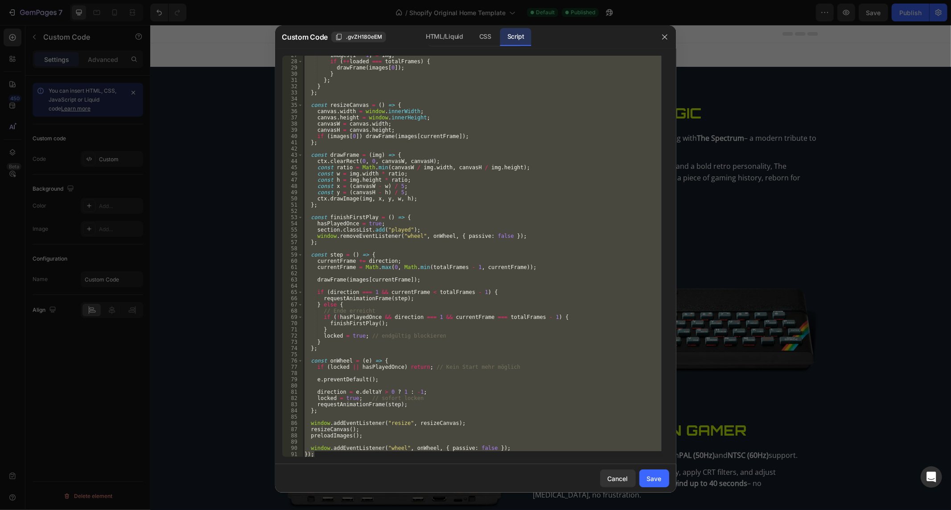
scroll to position [165, 0]
type textarea "window.addEventListener("wheel", onWheel, { passive: false }); });"
click at [462, 214] on div "images [ i - 1 ] = img ; if ( ++ loaded === totalFrames ) { drawFrame ( images …" at bounding box center [482, 257] width 359 height 402
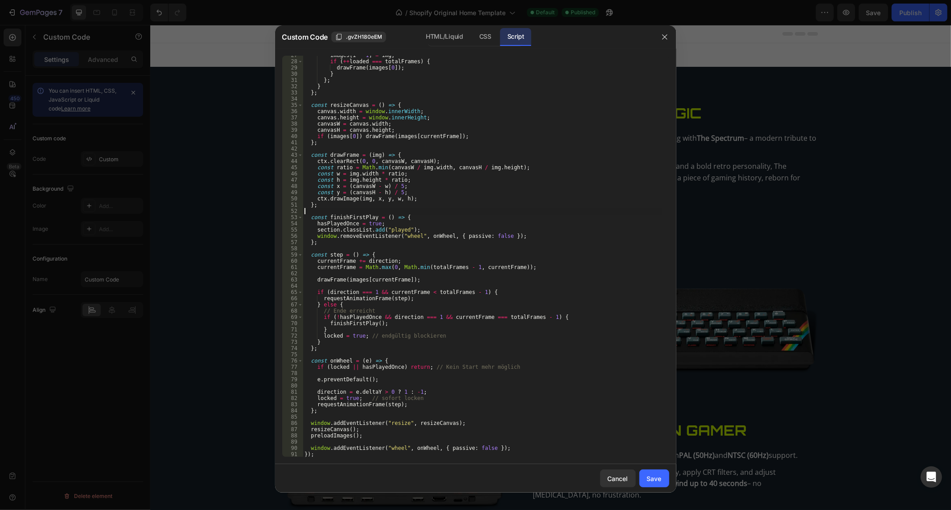
click at [462, 214] on div "images [ i - 1 ] = img ; if ( ++ loaded === totalFrames ) { drawFrame ( images …" at bounding box center [482, 259] width 359 height 415
type textarea "window.addEventListener("wheel", onWheel, { passive: false }); });"
click at [462, 214] on div "images [ i - 1 ] = img ; if ( ++ loaded === totalFrames ) { drawFrame ( images …" at bounding box center [482, 259] width 359 height 415
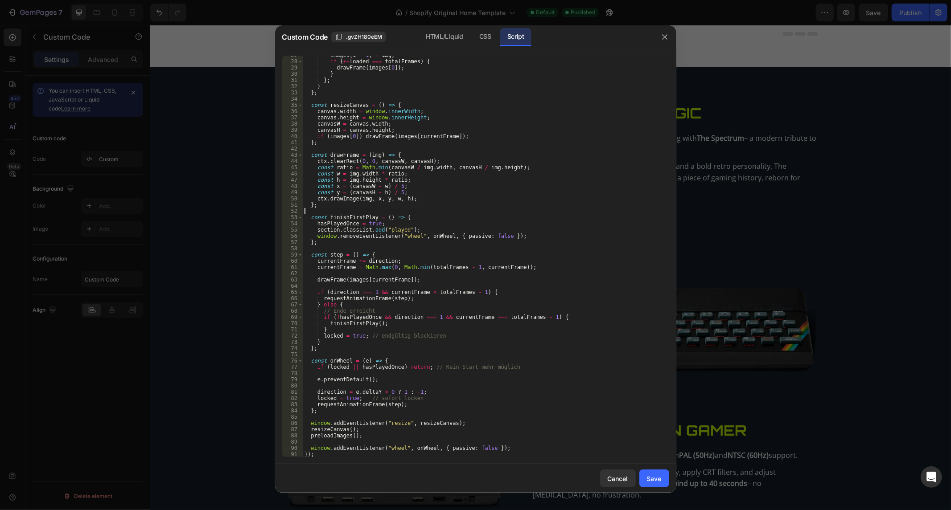
click at [462, 214] on div "images [ i - 1 ] = img ; if ( ++ loaded === totalFrames ) { drawFrame ( images …" at bounding box center [482, 259] width 359 height 415
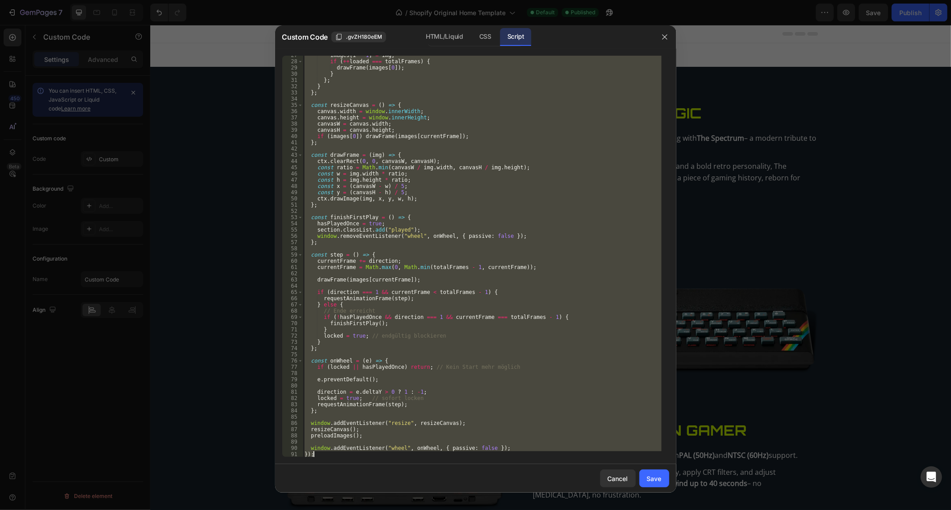
click at [462, 214] on div "images [ i - 1 ] = img ; if ( ++ loaded === totalFrames ) { drawFrame ( images …" at bounding box center [482, 259] width 359 height 415
click at [460, 117] on div "images [ i - 1 ] = img ; if ( ++ loaded === totalFrames ) { drawFrame ( images …" at bounding box center [482, 257] width 359 height 402
click at [460, 117] on div "images [ i - 1 ] = img ; if ( ++ loaded === totalFrames ) { drawFrame ( images …" at bounding box center [482, 259] width 359 height 415
type textarea "canvas.height = window.innerHeight;"
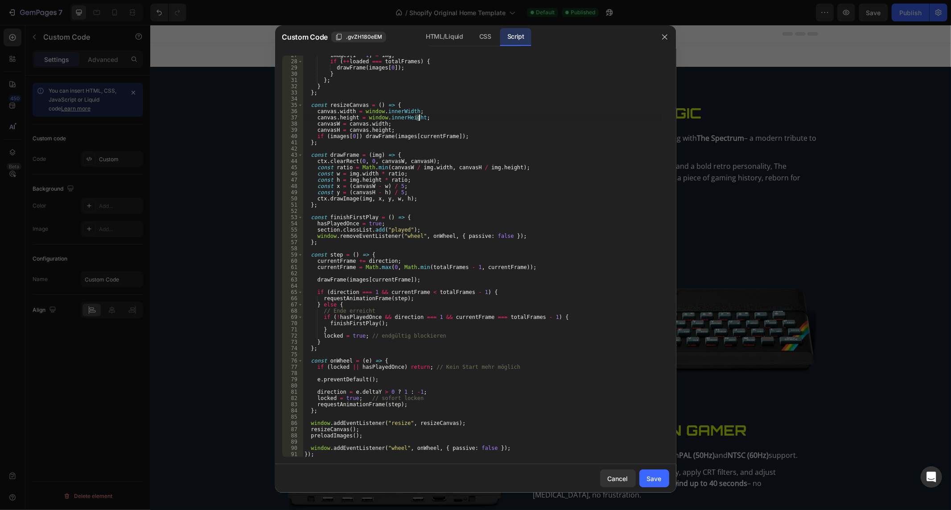
click at [461, 210] on div "images [ i - 1 ] = img ; if ( ++ loaded === totalFrames ) { drawFrame ( images …" at bounding box center [482, 259] width 359 height 415
click at [411, 205] on div "images [ i - 1 ] = img ; if ( ++ loaded === totalFrames ) { drawFrame ( images …" at bounding box center [482, 259] width 359 height 415
type textarea "};"
type input "onwheel"
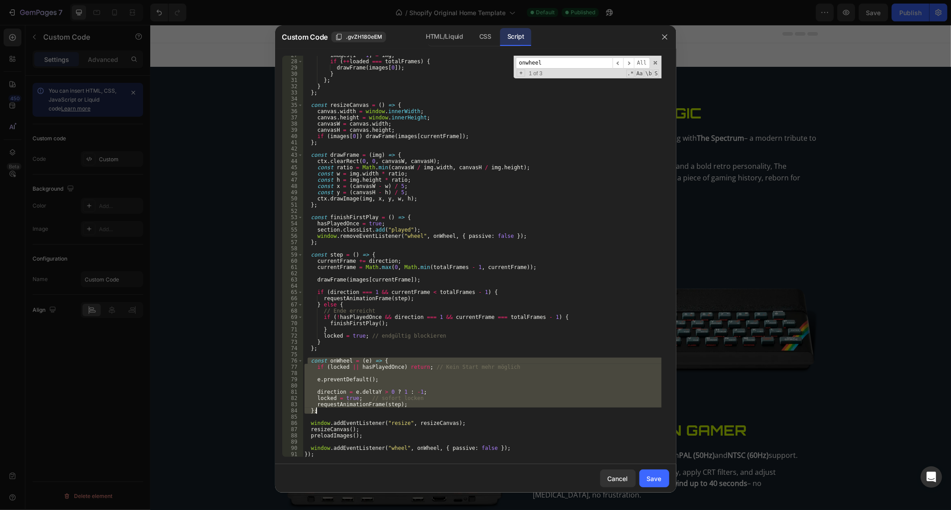
drag, startPoint x: 308, startPoint y: 362, endPoint x: 409, endPoint y: 412, distance: 112.8
click at [409, 412] on div "images [ i - 1 ] = img ; if ( ++ loaded === totalFrames ) { drawFrame ( images …" at bounding box center [482, 259] width 359 height 415
paste textarea
type textarea "};"
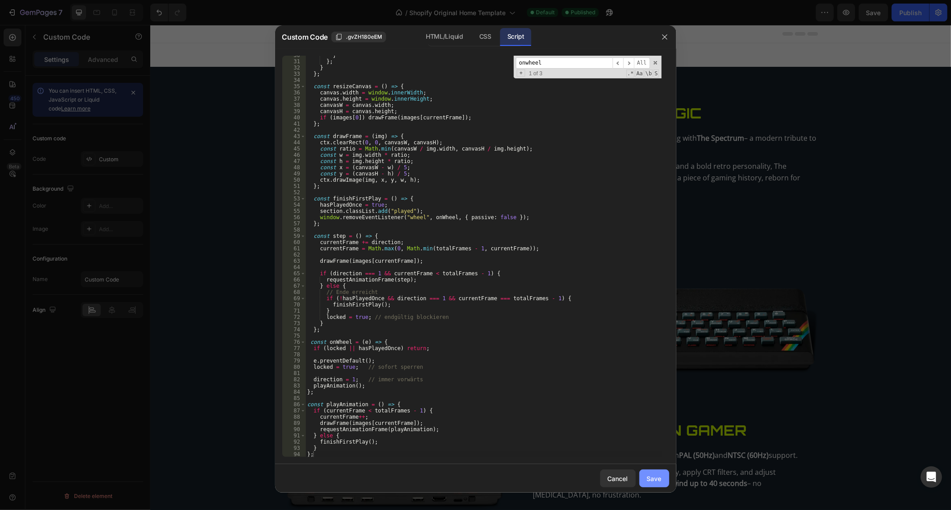
click at [665, 479] on button "Save" at bounding box center [654, 479] width 30 height 18
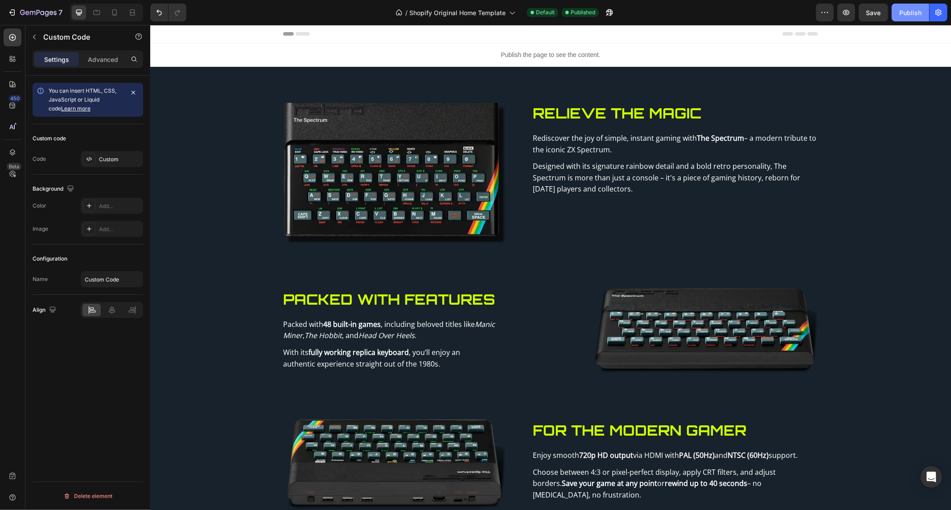
click at [914, 16] on div "Publish" at bounding box center [910, 12] width 22 height 9
click at [545, 49] on div "Publish the page to see the content." at bounding box center [550, 55] width 801 height 24
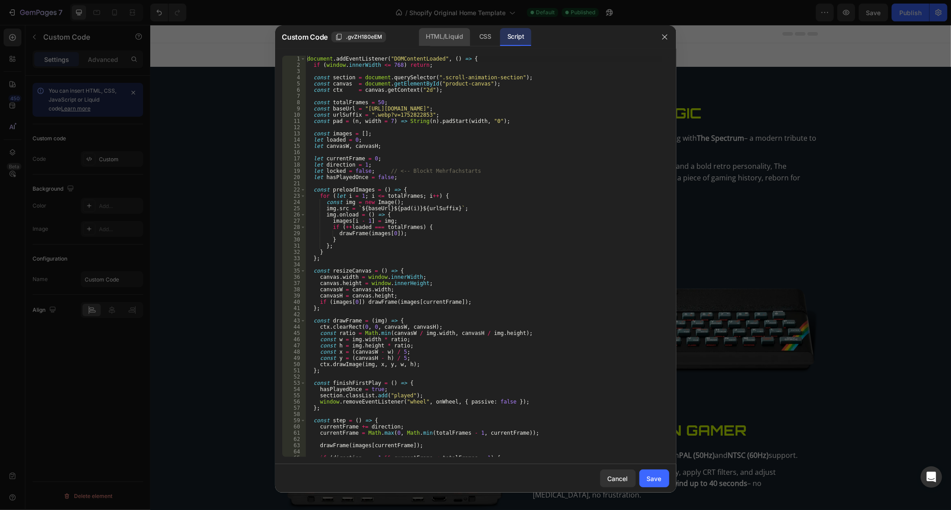
click at [472, 40] on div "HTML/Liquid" at bounding box center [485, 37] width 26 height 18
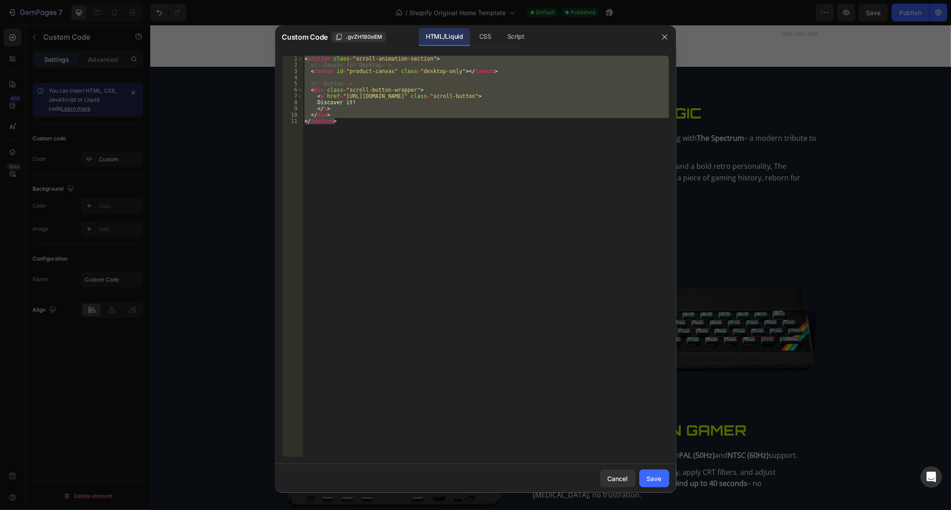
click at [401, 95] on div "< section class = "scroll-animation-section" > <!-- Canvas für Desktop --> < ca…" at bounding box center [486, 257] width 366 height 402
click at [401, 95] on div "< section class = "scroll-animation-section" > <!-- Canvas für Desktop --> < ca…" at bounding box center [486, 263] width 366 height 415
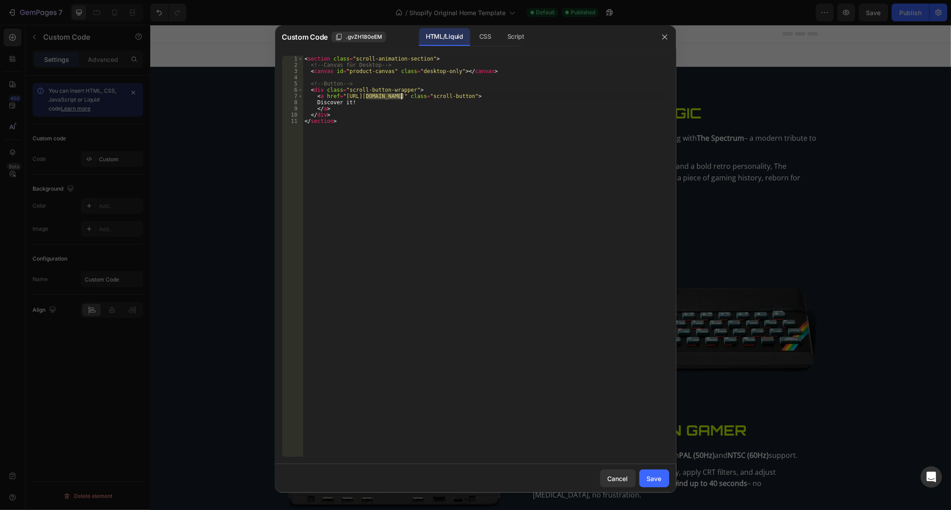
click at [401, 95] on div "< section class = "scroll-animation-section" > <!-- Canvas für Desktop --> < ca…" at bounding box center [486, 263] width 366 height 415
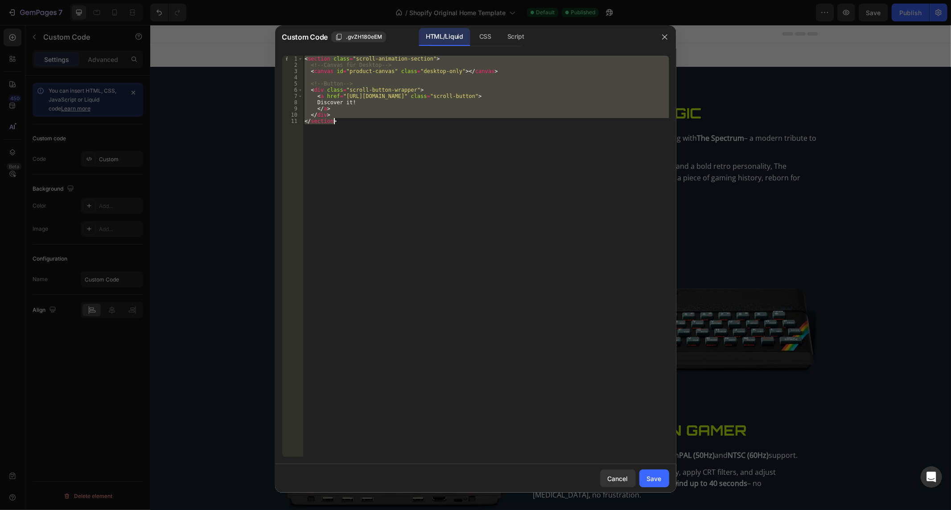
click at [401, 95] on div "< section class = "scroll-animation-section" > <!-- Canvas für Desktop --> < ca…" at bounding box center [486, 263] width 366 height 415
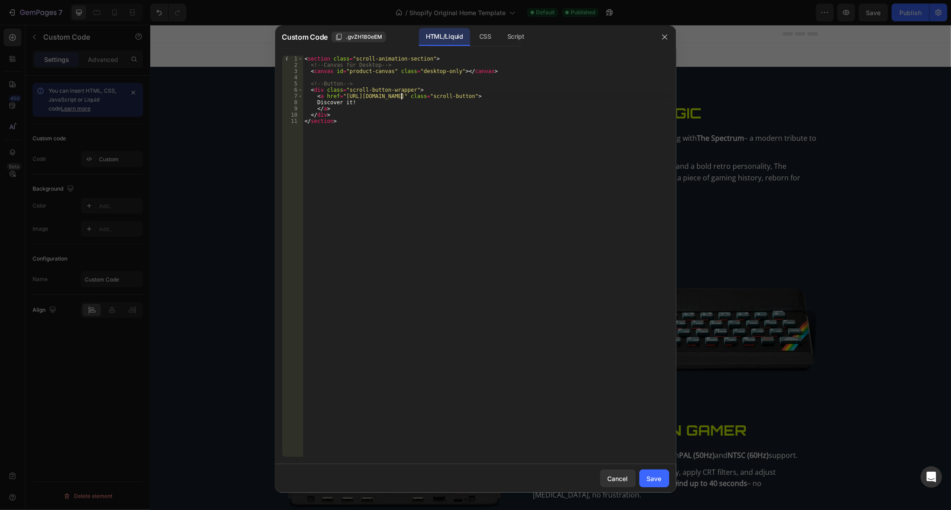
click at [401, 95] on div "< section class = "scroll-animation-section" > <!-- Canvas für Desktop --> < ca…" at bounding box center [486, 263] width 366 height 415
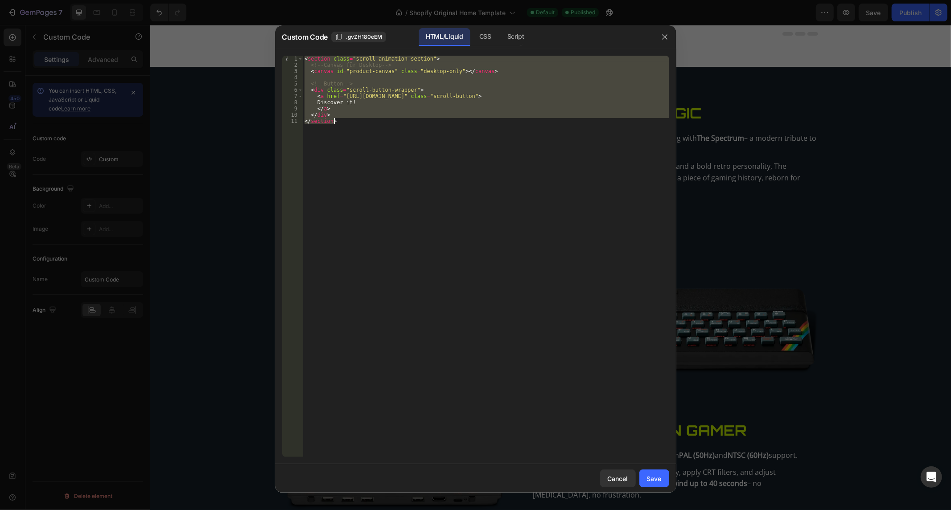
click at [401, 95] on div "< section class = "scroll-animation-section" > <!-- Canvas für Desktop --> < ca…" at bounding box center [486, 263] width 366 height 415
paste textarea
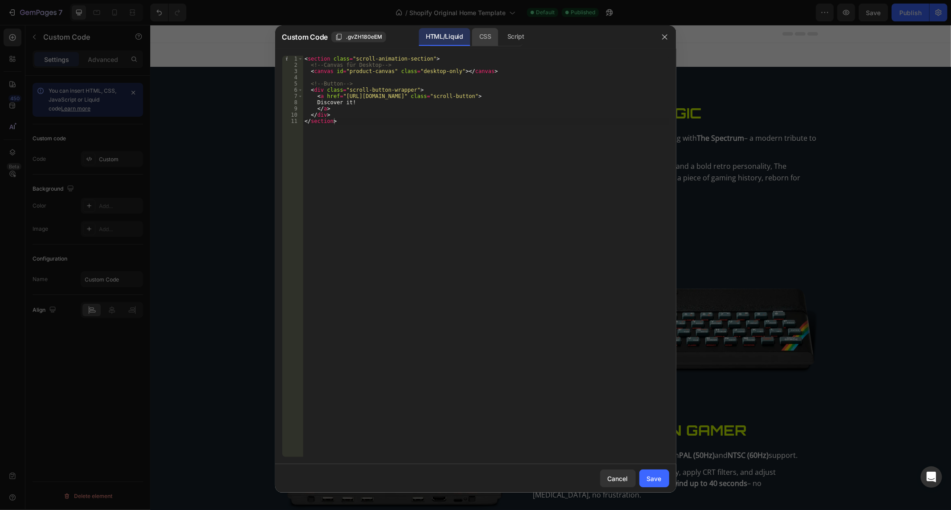
click at [500, 37] on div "CSS" at bounding box center [515, 37] width 31 height 18
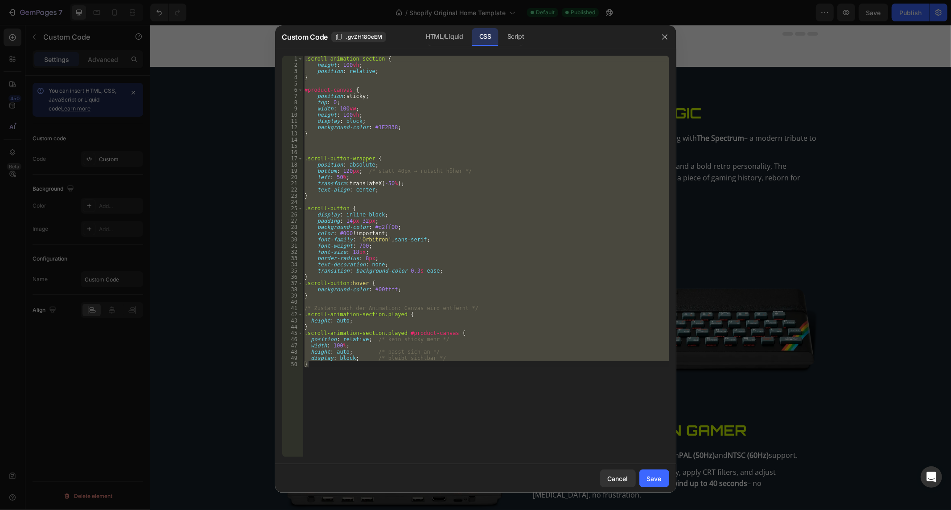
click at [416, 118] on div ".scroll-animation-section { height : 100 vh ; position : relative ; } #product-…" at bounding box center [486, 257] width 366 height 402
click at [416, 118] on div ".scroll-animation-section { height : 100 vh ; position : relative ; } #product-…" at bounding box center [486, 263] width 366 height 415
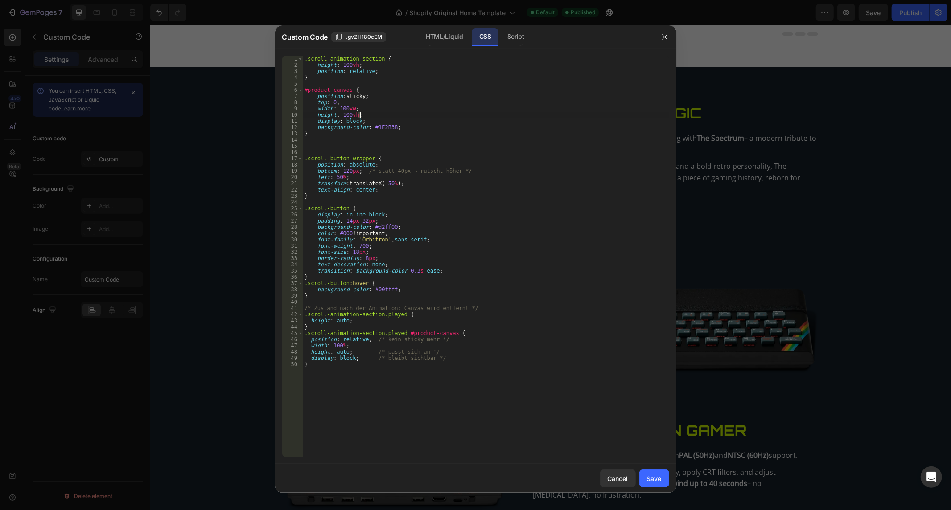
click at [416, 118] on div ".scroll-animation-section { height : 100 vh ; position : relative ; } #product-…" at bounding box center [486, 263] width 366 height 415
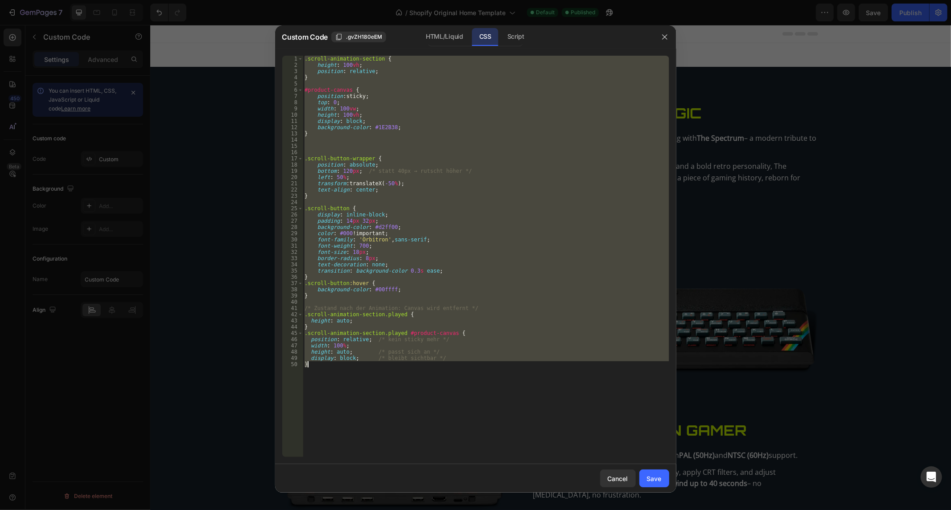
paste textarea
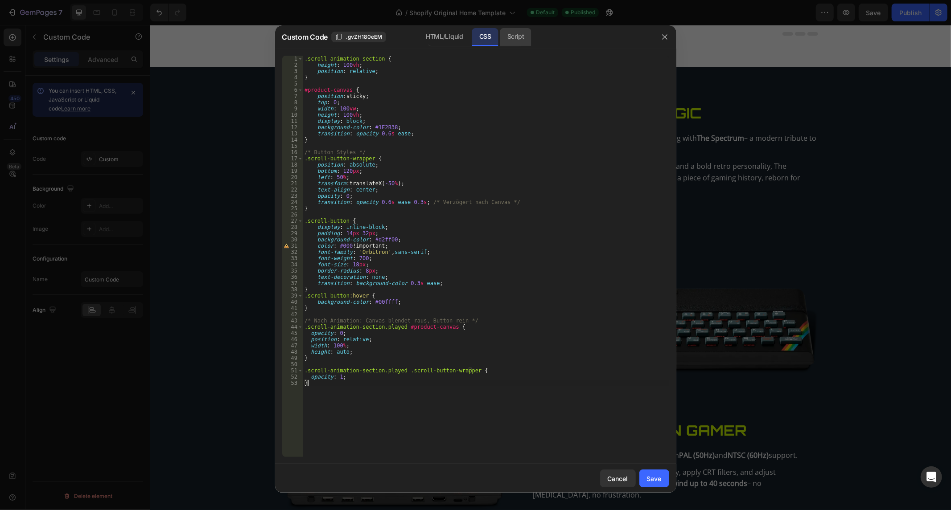
click at [520, 42] on div "Script" at bounding box center [515, 37] width 31 height 18
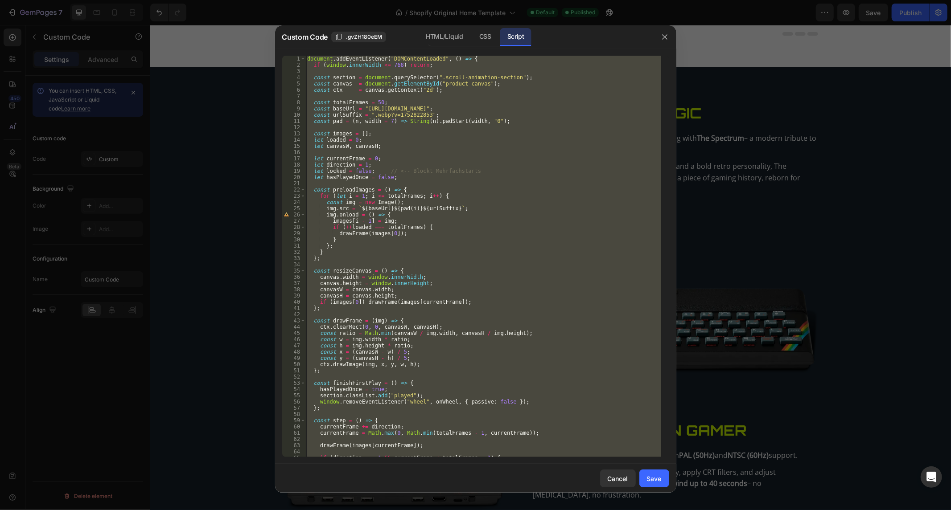
click at [489, 101] on div "document . addEventListener ( "DOMContentLoaded" , ( ) => { if ( window . inner…" at bounding box center [483, 257] width 356 height 402
click at [489, 101] on div "document . addEventListener ( "DOMContentLoaded" , ( ) => { if ( window . inner…" at bounding box center [483, 263] width 356 height 415
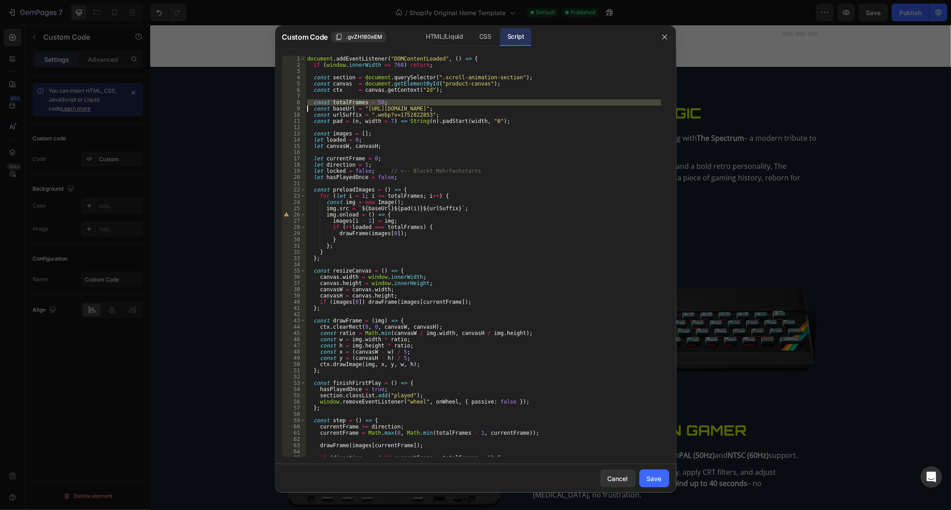
click at [489, 101] on div "document . addEventListener ( "DOMContentLoaded" , ( ) => { if ( window . inner…" at bounding box center [483, 263] width 356 height 415
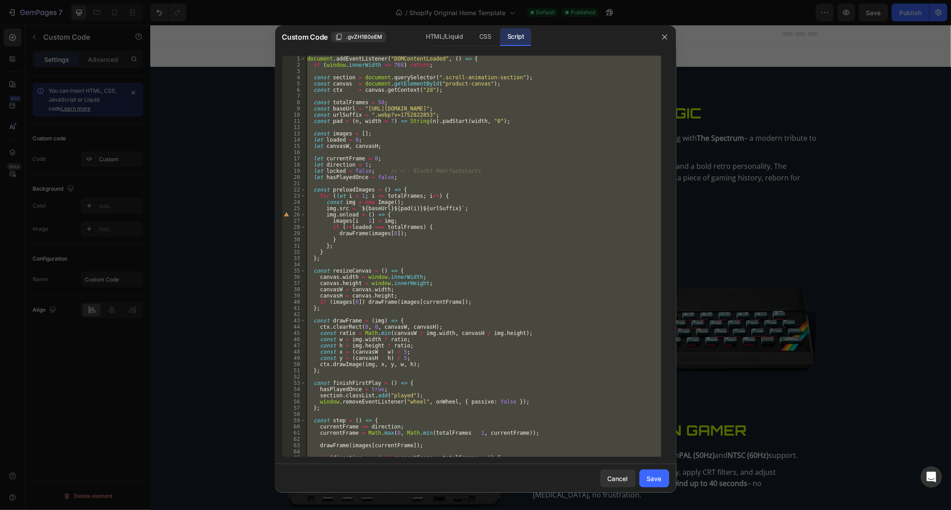
paste textarea
type textarea "});"
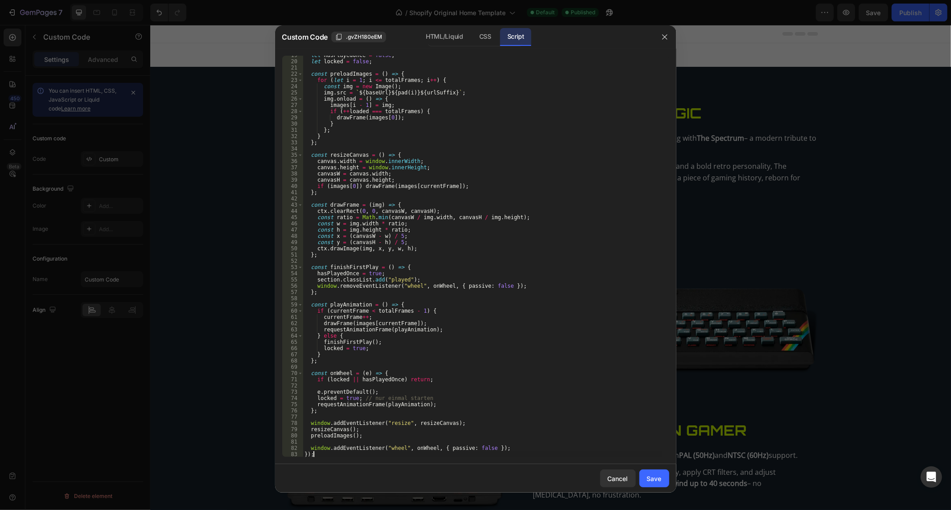
scroll to position [116, 0]
click at [653, 479] on div "Save" at bounding box center [654, 478] width 15 height 9
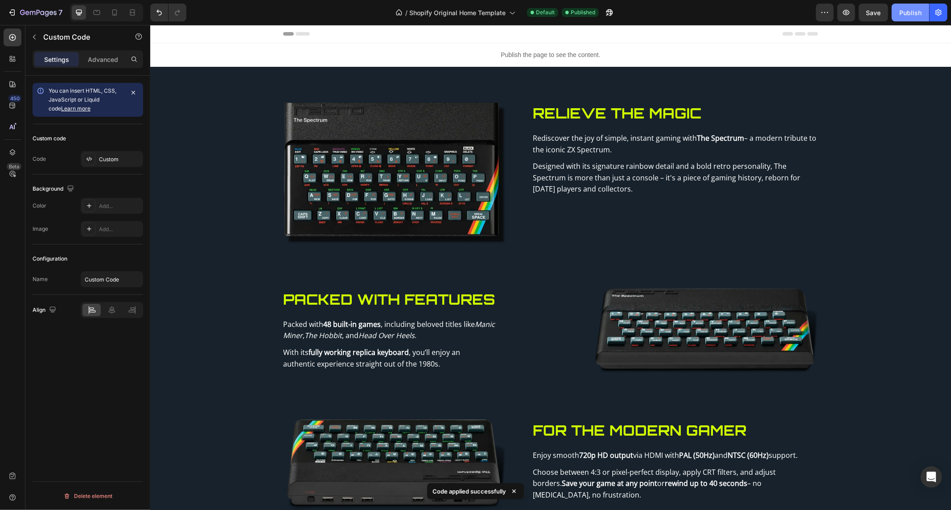
click at [913, 12] on div "Publish" at bounding box center [910, 12] width 22 height 9
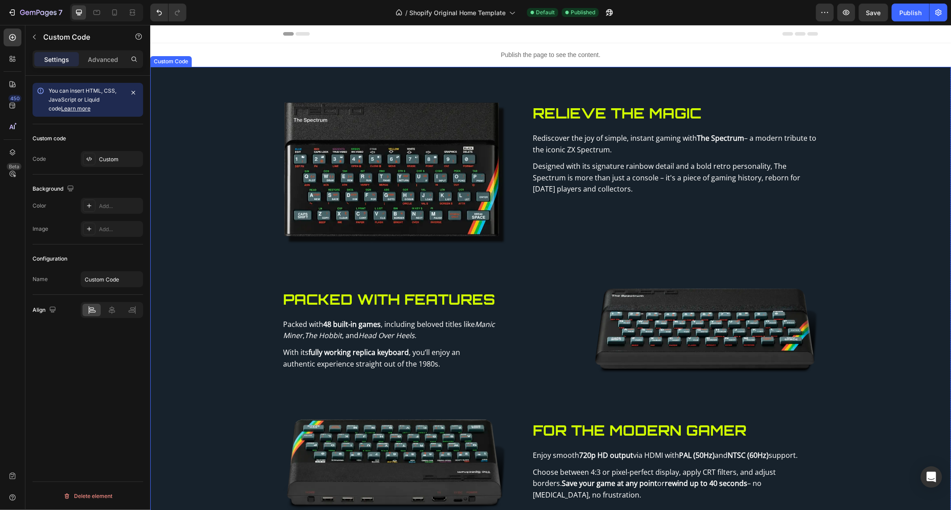
click at [437, 45] on div "Publish the page to see the content." at bounding box center [550, 55] width 801 height 24
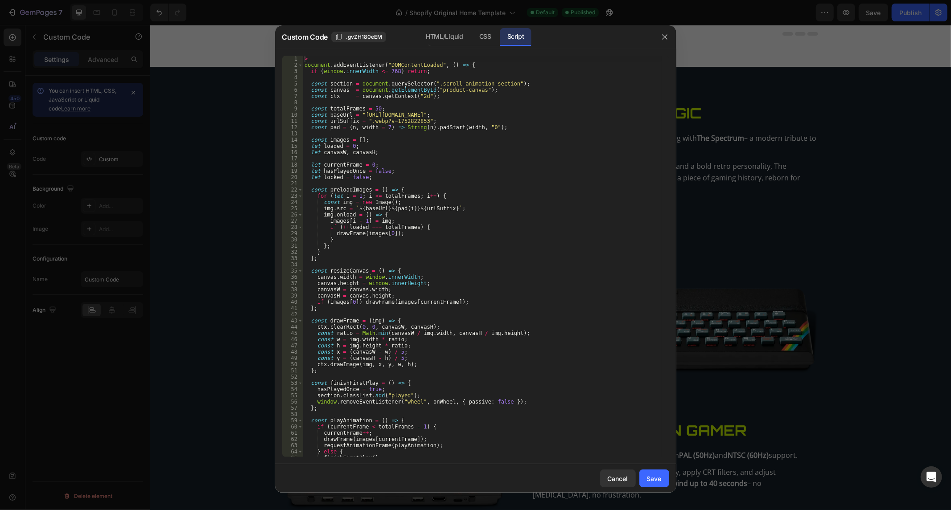
click at [416, 83] on div "> document . addEventListener ( "DOMContentLoaded" , ( ) => { if ( window . inn…" at bounding box center [482, 263] width 359 height 415
click at [472, 30] on div "HTML/Liquid" at bounding box center [485, 37] width 26 height 18
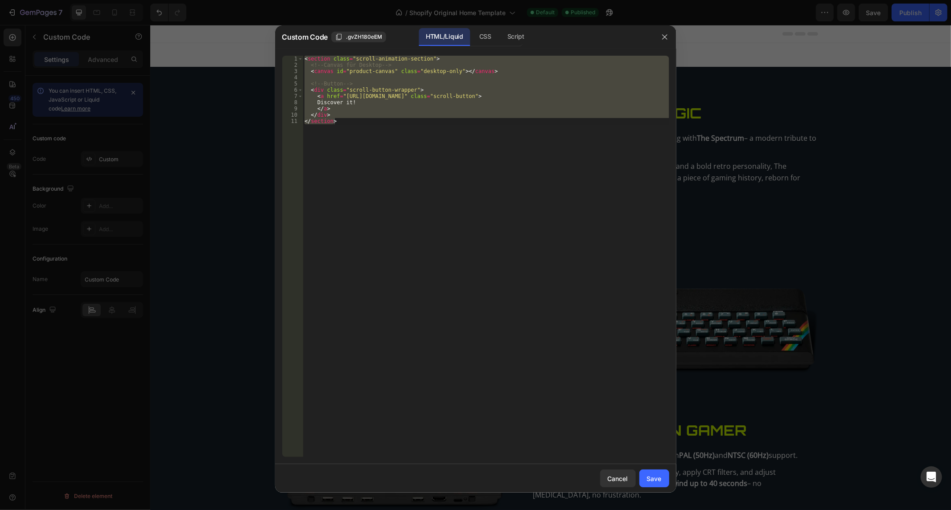
click at [390, 82] on div "< section class = "scroll-animation-section" > <!-- Canvas für Desktop --> < ca…" at bounding box center [486, 257] width 366 height 402
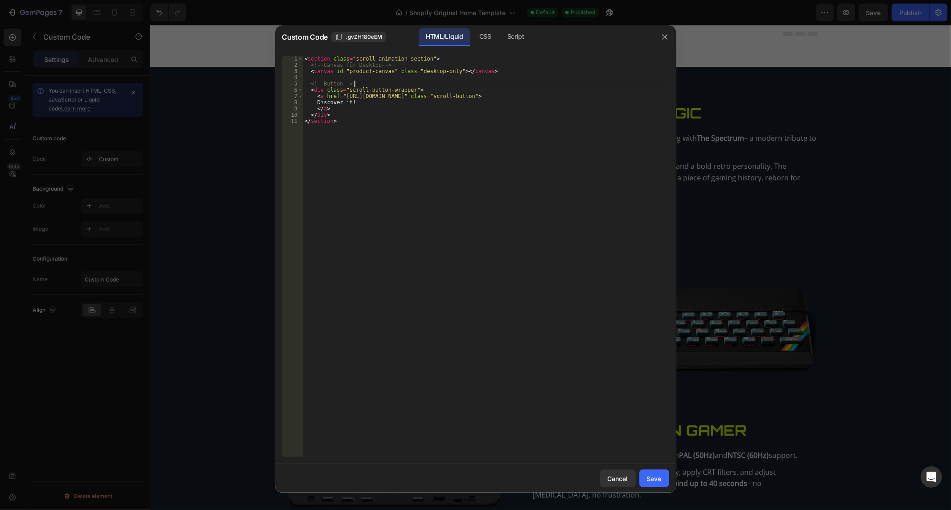
click at [390, 82] on div "< section class = "scroll-animation-section" > <!-- Canvas für Desktop --> < ca…" at bounding box center [486, 263] width 366 height 415
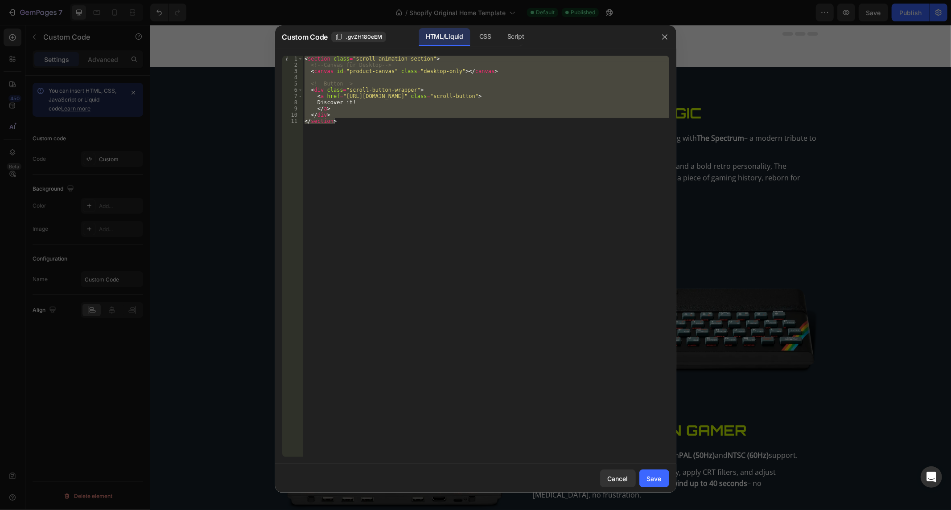
click at [477, 49] on div "</div> </section> 1 2 3 4 5 6 7 8 9 10 11 < section class = "scroll-animation-s…" at bounding box center [475, 257] width 401 height 416
click at [500, 39] on div "CSS" at bounding box center [515, 37] width 31 height 18
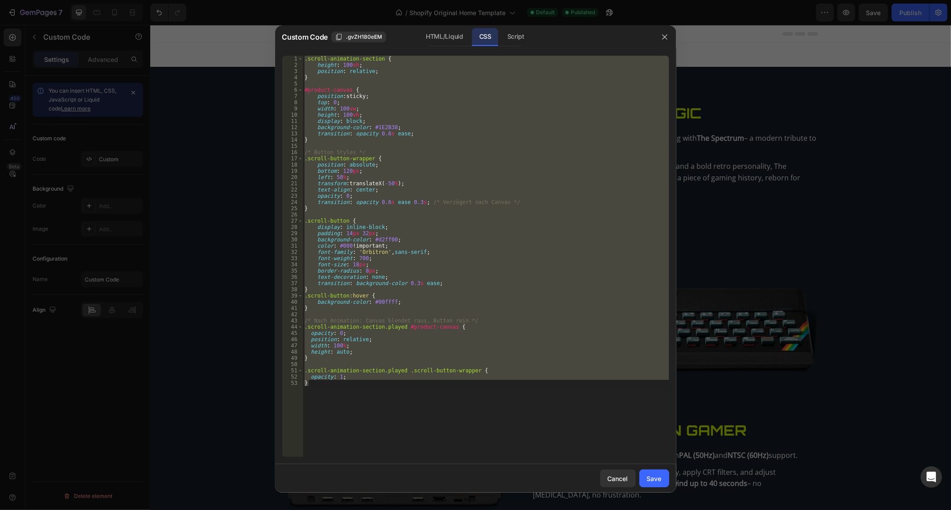
click at [426, 116] on div ".scroll-animation-section { height : 100 vh ; position : relative ; } #product-…" at bounding box center [486, 257] width 366 height 402
click at [426, 116] on div ".scroll-animation-section { height : 100 vh ; position : relative ; } #product-…" at bounding box center [486, 263] width 366 height 415
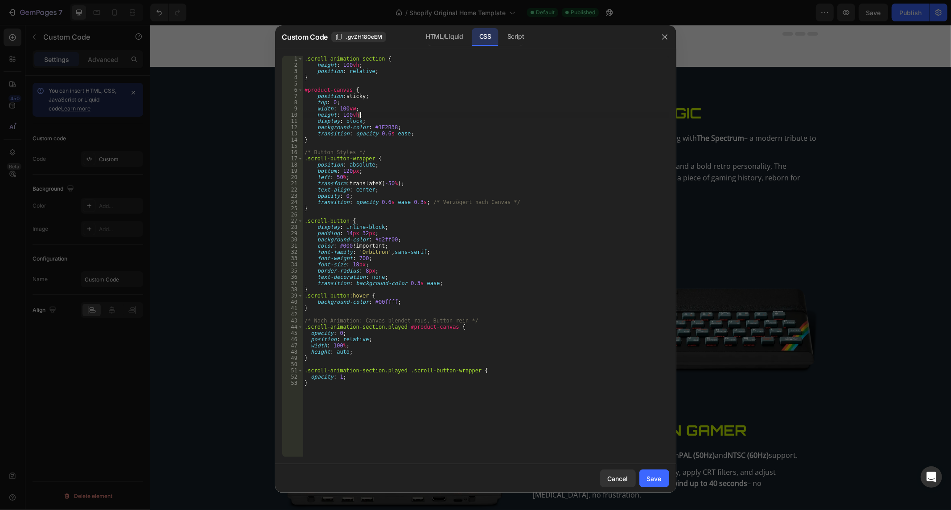
click at [426, 116] on div ".scroll-animation-section { height : 100 vh ; position : relative ; } #product-…" at bounding box center [486, 263] width 366 height 415
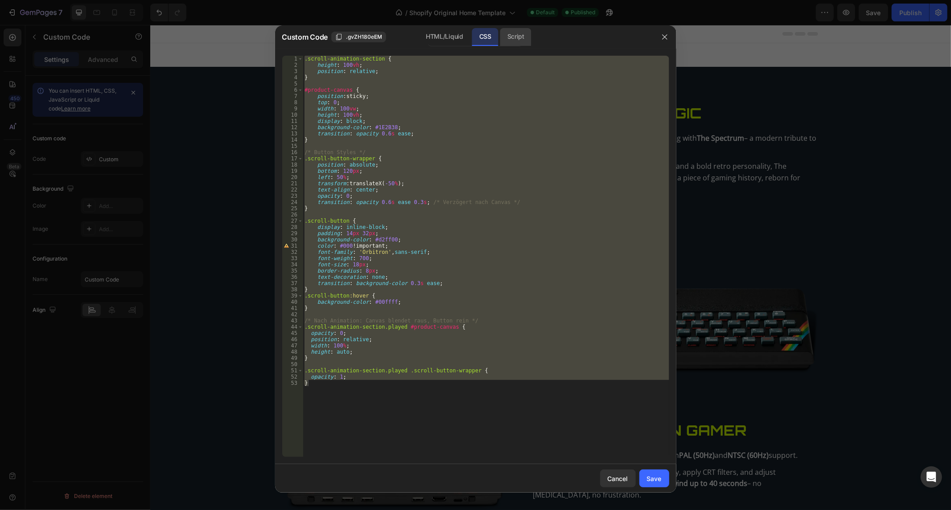
click at [522, 42] on div "Script" at bounding box center [515, 37] width 31 height 18
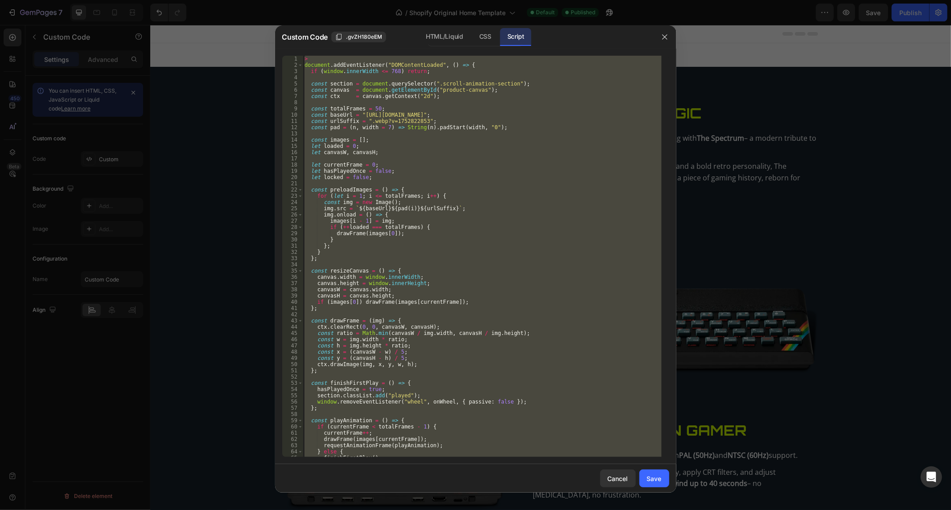
click at [402, 92] on div "> document . addEventListener ( "DOMContentLoaded" , ( ) => { if ( window . inn…" at bounding box center [482, 257] width 359 height 402
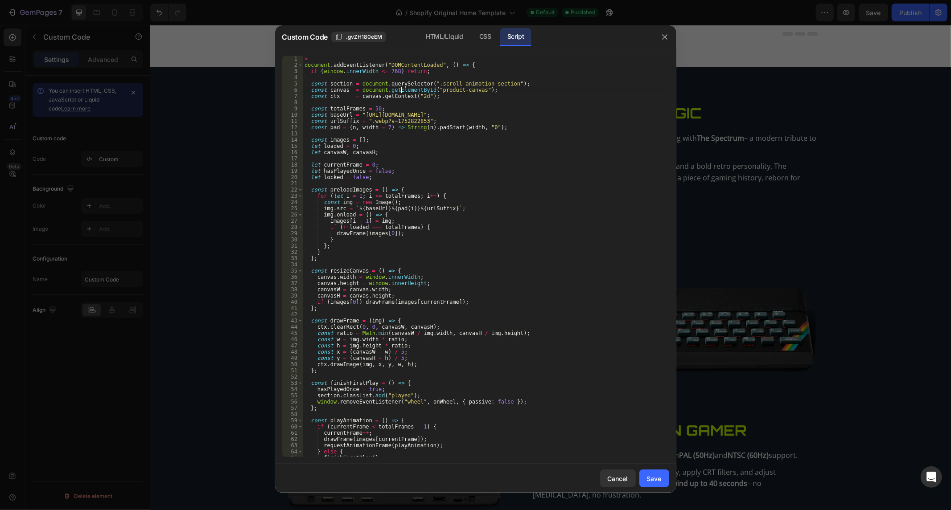
click at [402, 92] on div "> document . addEventListener ( "DOMContentLoaded" , ( ) => { if ( window . inn…" at bounding box center [482, 263] width 359 height 415
click at [349, 63] on div "> document . addEventListener ( "DOMContentLoaded" , ( ) => { if ( window . inn…" at bounding box center [482, 263] width 359 height 415
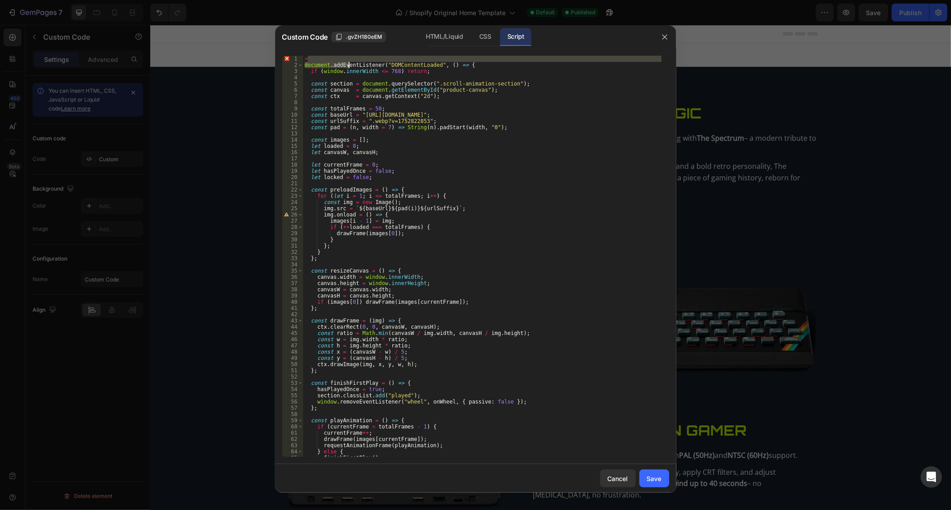
type textarea ">"
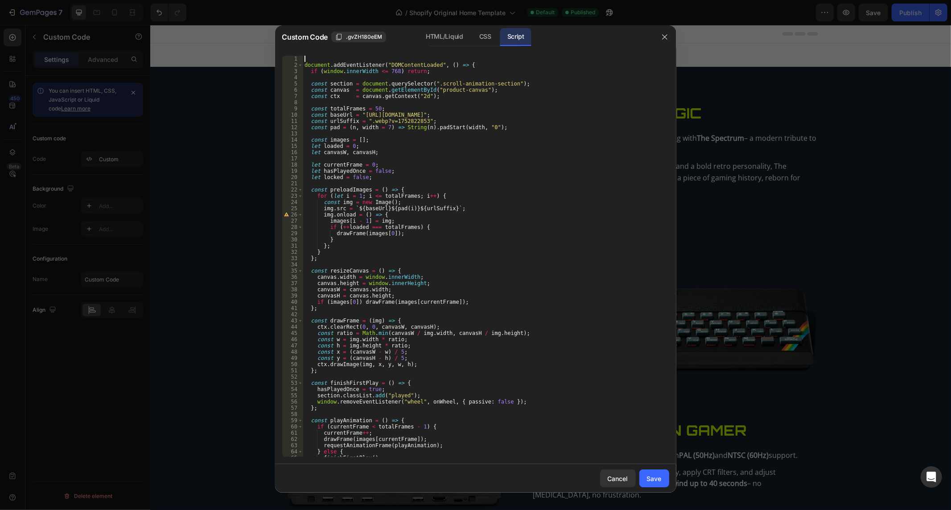
type textarea "document.addEventListener("DOMContentLoaded", () => {"
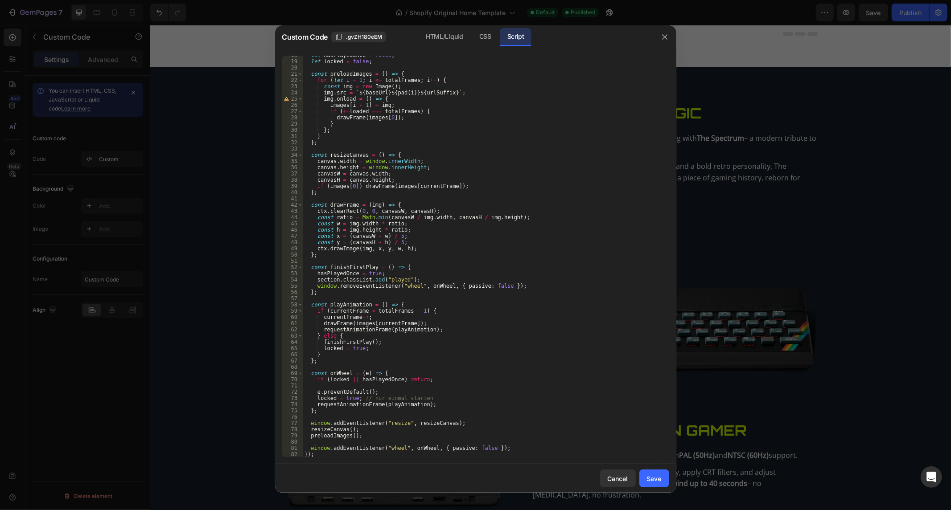
scroll to position [109, 0]
click at [644, 474] on button "Save" at bounding box center [654, 479] width 30 height 18
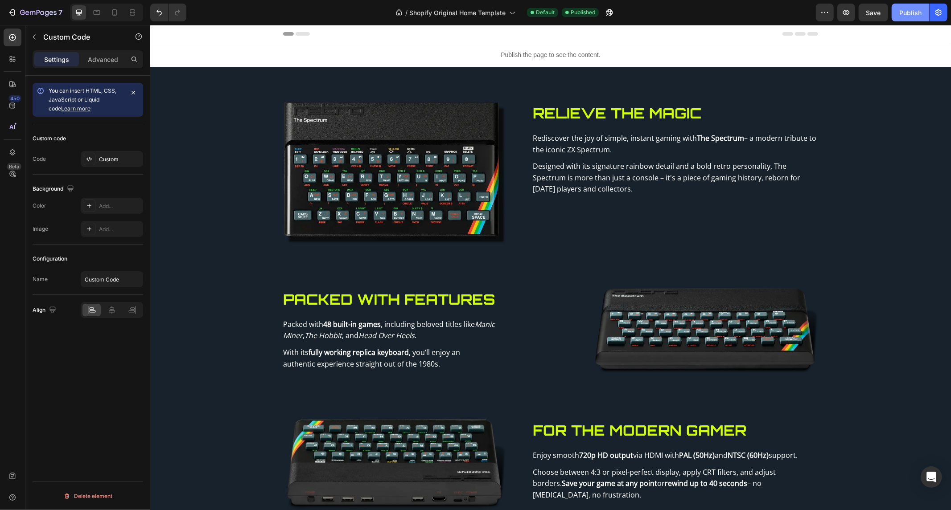
click at [903, 12] on div "Publish" at bounding box center [910, 12] width 22 height 9
click at [161, 14] on icon "Undo/Redo" at bounding box center [158, 13] width 5 height 6
click at [899, 13] on div "Publish" at bounding box center [910, 12] width 22 height 9
click at [421, 58] on p "Publish the page to see the content." at bounding box center [550, 54] width 801 height 9
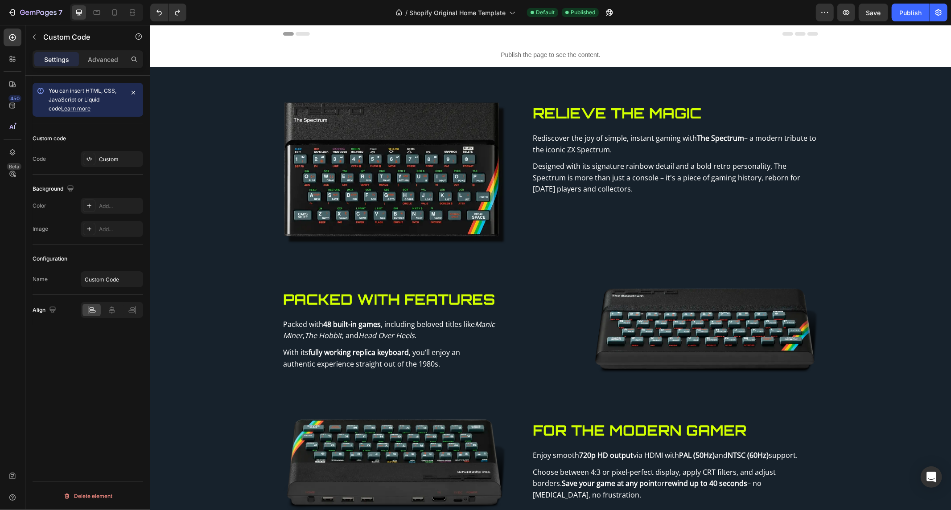
click at [421, 58] on p "Publish the page to see the content." at bounding box center [550, 54] width 801 height 9
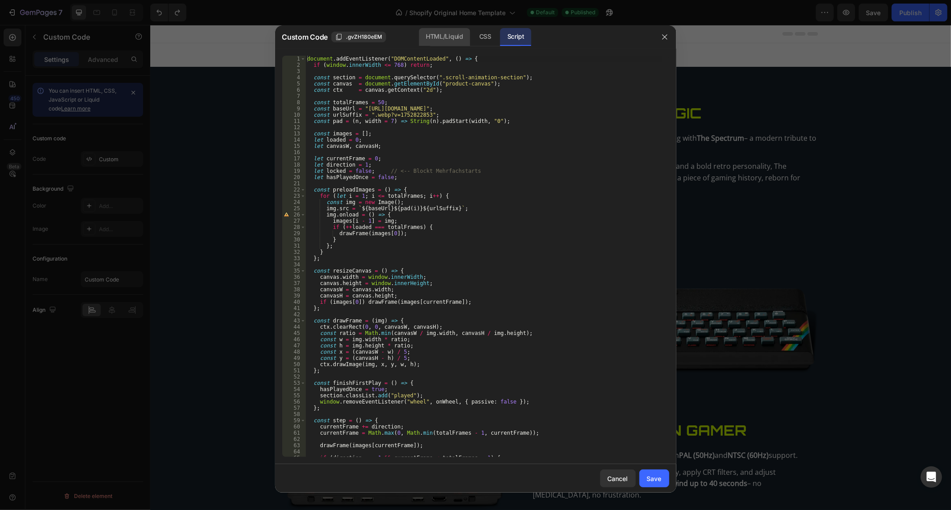
drag, startPoint x: 455, startPoint y: 29, endPoint x: 452, endPoint y: 33, distance: 4.8
click at [472, 32] on div "HTML/Liquid" at bounding box center [485, 37] width 26 height 18
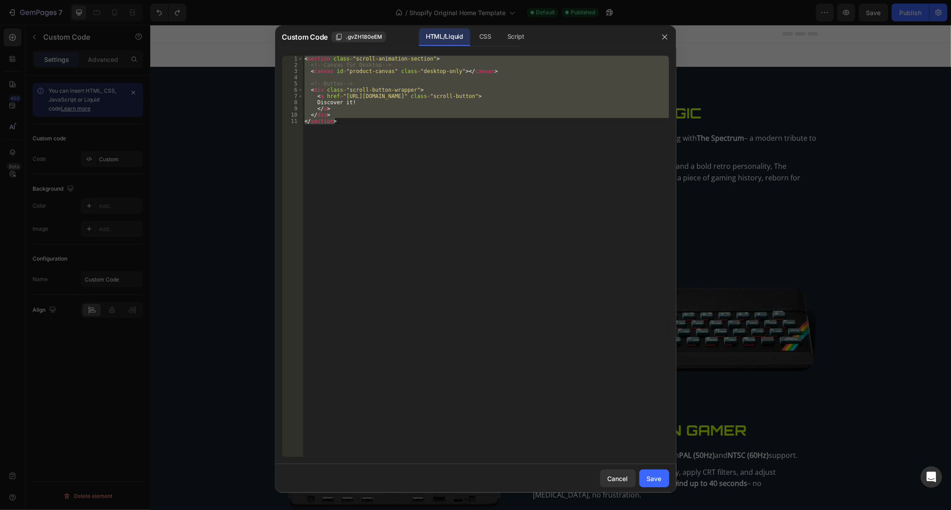
click at [428, 104] on div "< section class = "scroll-animation-section" > <!-- Canvas für Desktop --> < ca…" at bounding box center [486, 257] width 366 height 402
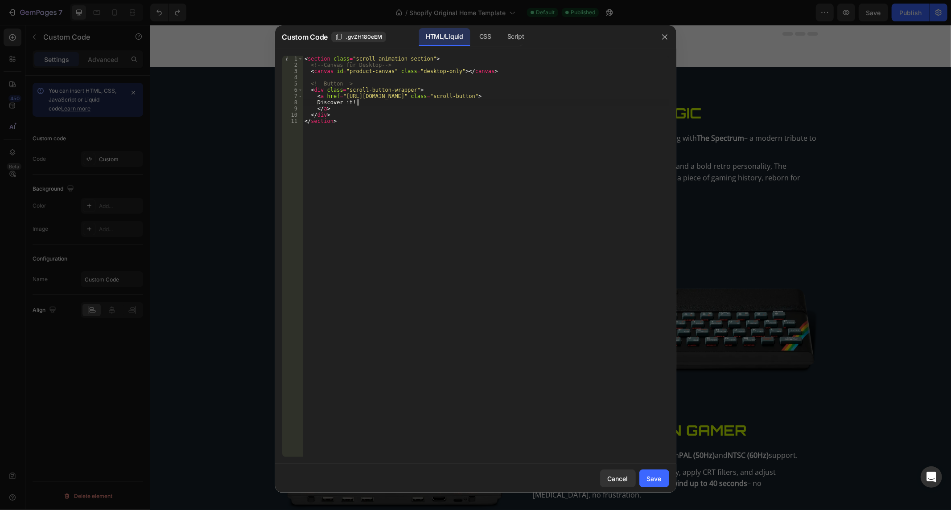
click at [428, 104] on div "< section class = "scroll-animation-section" > <!-- Canvas für Desktop --> < ca…" at bounding box center [486, 263] width 366 height 415
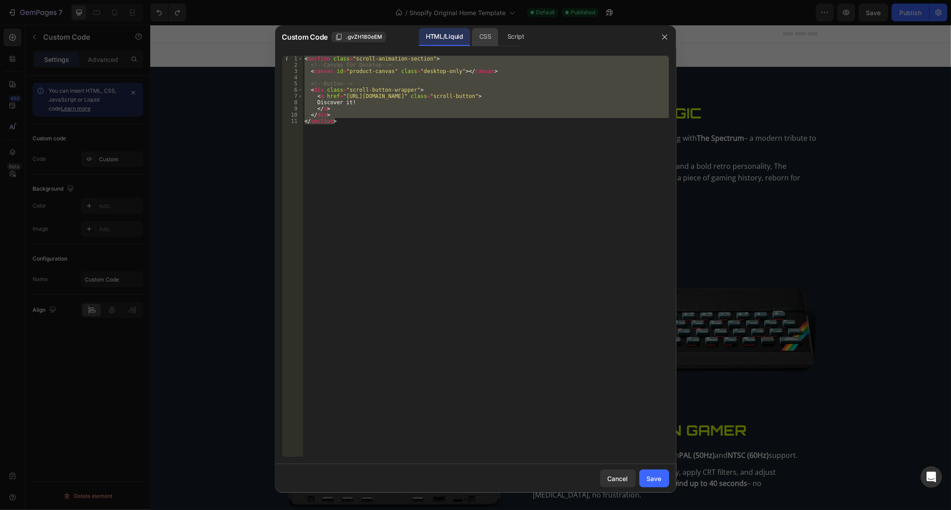
click at [500, 38] on div "CSS" at bounding box center [515, 37] width 31 height 18
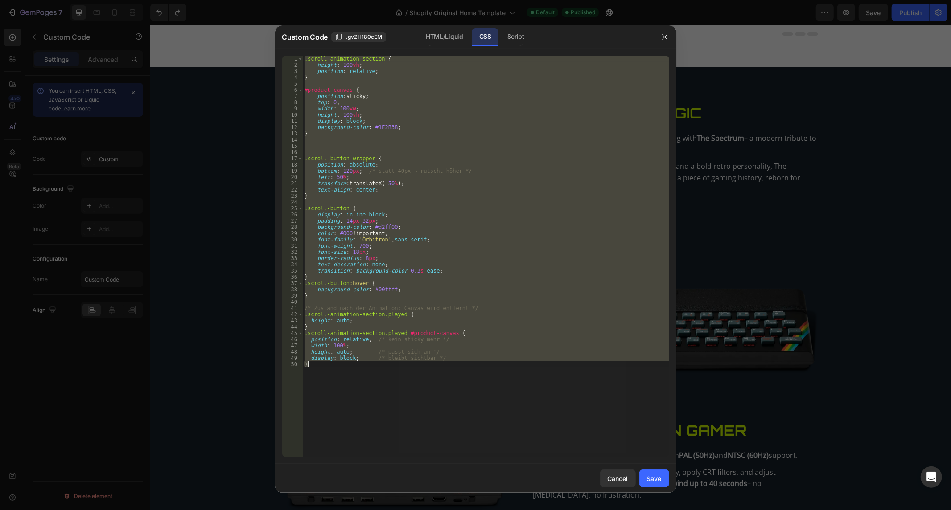
click at [390, 103] on div ".scroll-animation-section { height : 100 vh ; position : relative ; } #product-…" at bounding box center [486, 257] width 366 height 402
click at [390, 103] on div ".scroll-animation-section { height : 100 vh ; position : relative ; } #product-…" at bounding box center [486, 263] width 366 height 415
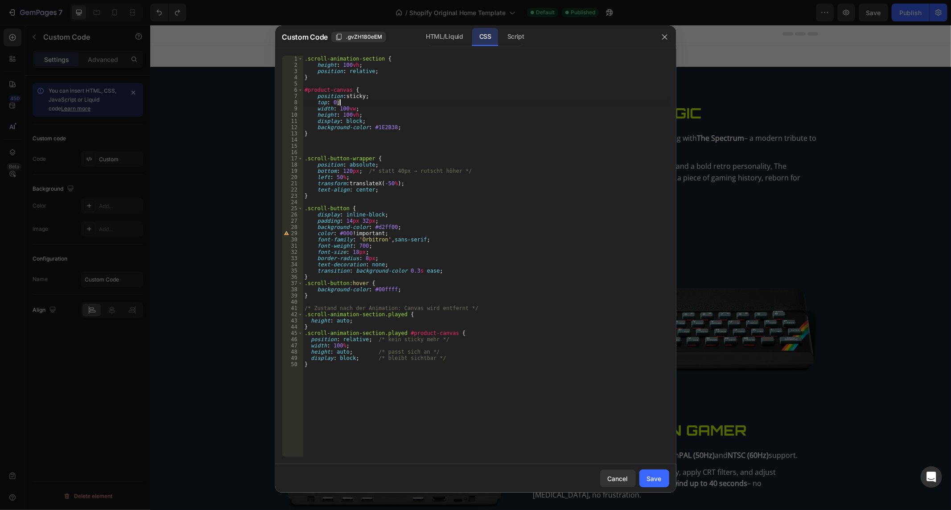
click at [390, 103] on div ".scroll-animation-section { height : 100 vh ; position : relative ; } #product-…" at bounding box center [486, 263] width 366 height 415
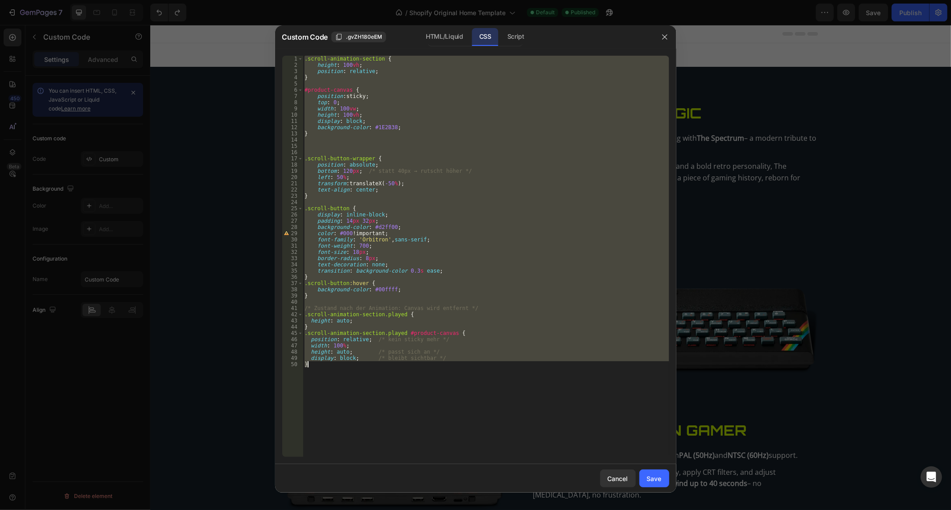
click at [390, 103] on div ".scroll-animation-section { height : 100 vh ; position : relative ; } #product-…" at bounding box center [486, 263] width 366 height 415
click at [518, 45] on div "Script" at bounding box center [515, 37] width 31 height 18
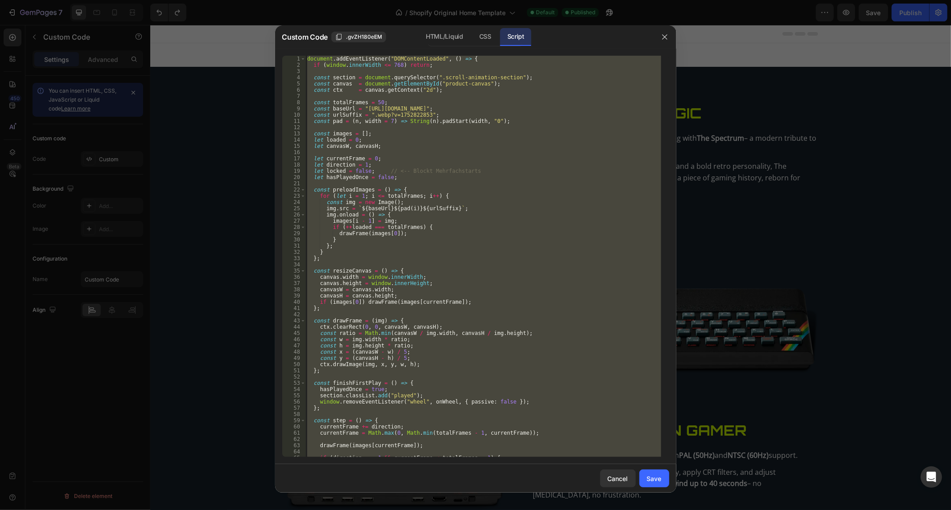
click at [433, 160] on div "document . addEventListener ( "DOMContentLoaded" , ( ) => { if ( window . inner…" at bounding box center [483, 257] width 356 height 402
click at [433, 160] on div "document . addEventListener ( "DOMContentLoaded" , ( ) => { if ( window . inner…" at bounding box center [483, 263] width 356 height 415
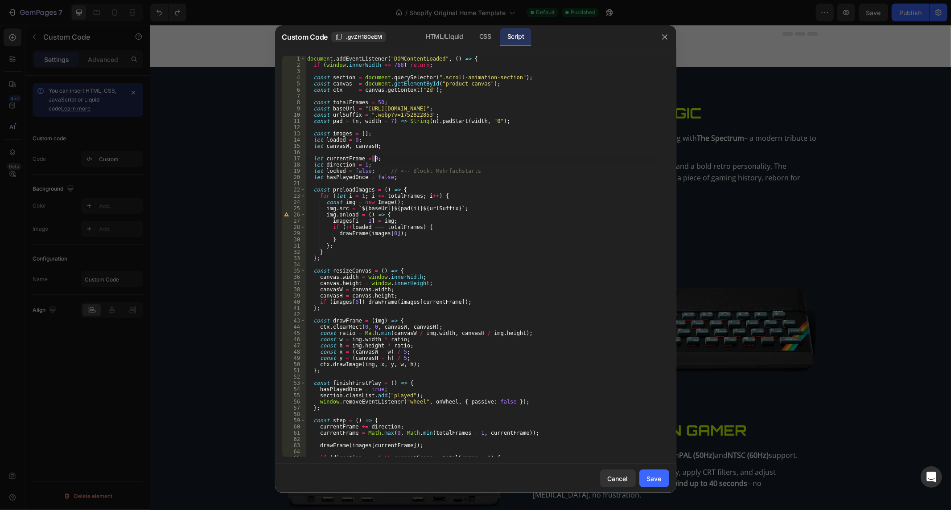
click at [433, 160] on div "document . addEventListener ( "DOMContentLoaded" , ( ) => { if ( window . inner…" at bounding box center [483, 263] width 356 height 415
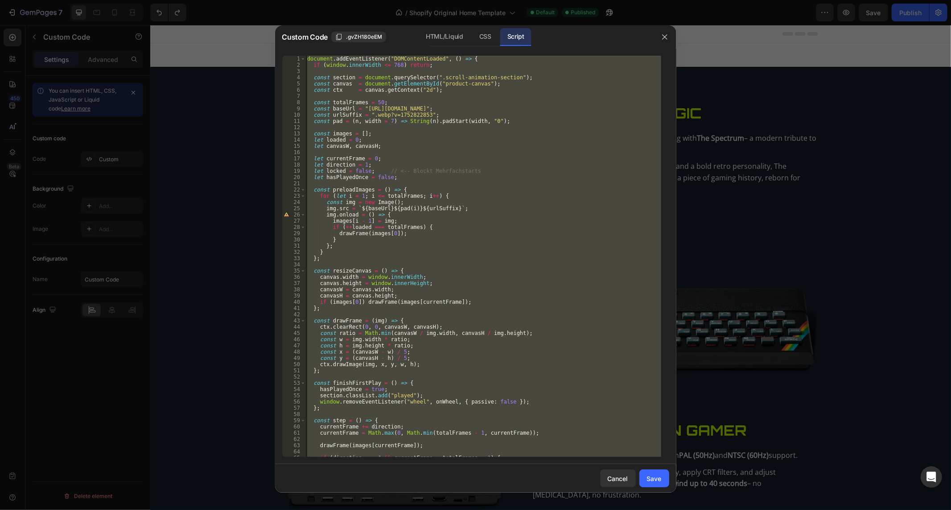
click at [458, 27] on div "Custom Code .gvZH180eEM HTML/Liquid CSS Script" at bounding box center [464, 36] width 378 height 23
click at [472, 38] on div "HTML/Liquid" at bounding box center [485, 37] width 26 height 18
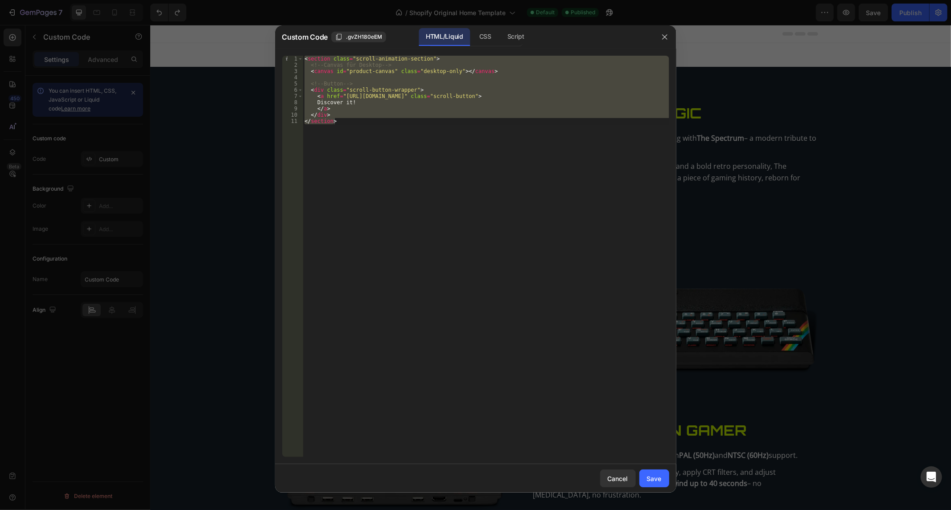
click at [366, 138] on div "< section class = "scroll-animation-section" > <!-- Canvas für Desktop --> < ca…" at bounding box center [486, 257] width 366 height 402
click at [366, 138] on div "< section class = "scroll-animation-section" > <!-- Canvas für Desktop --> < ca…" at bounding box center [486, 263] width 366 height 415
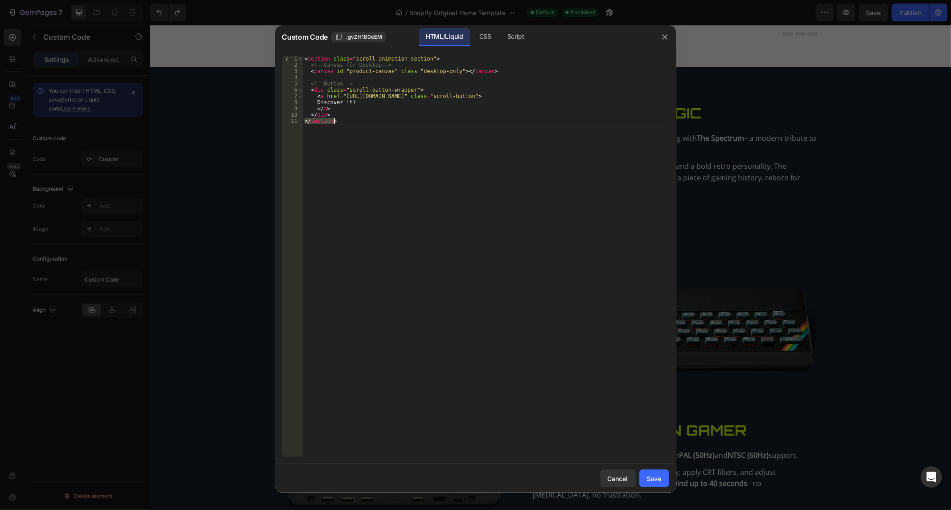
click at [366, 138] on div "< section class = "scroll-animation-section" > <!-- Canvas für Desktop --> < ca…" at bounding box center [486, 263] width 366 height 415
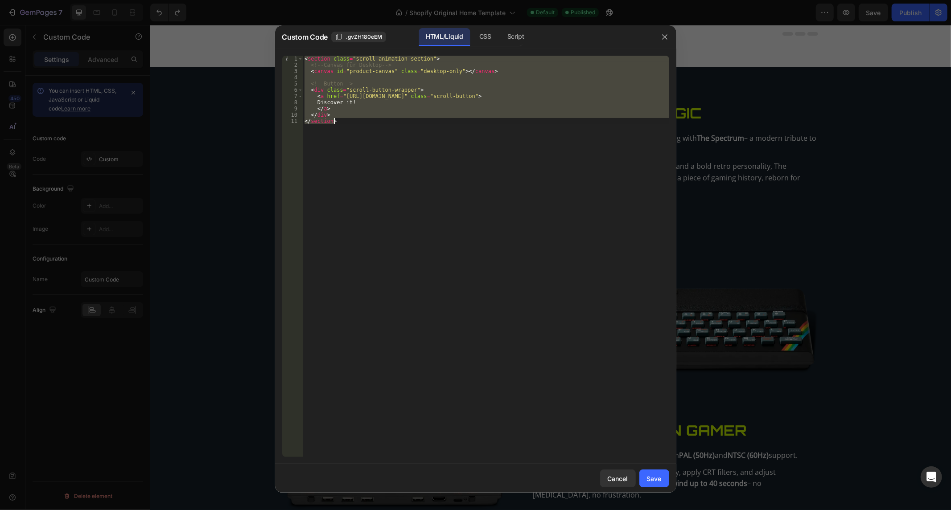
click at [366, 138] on div "< section class = "scroll-animation-section" > <!-- Canvas für Desktop --> < ca…" at bounding box center [486, 263] width 366 height 415
paste textarea
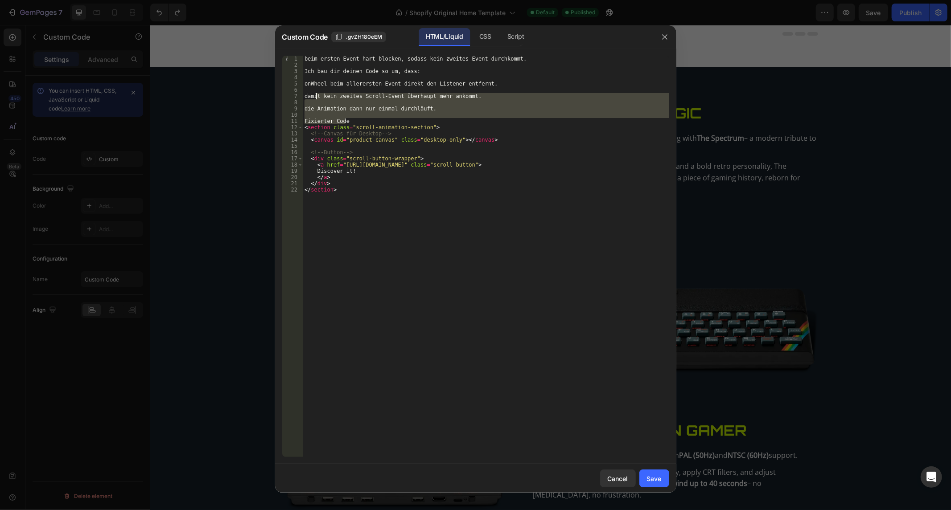
drag, startPoint x: 385, startPoint y: 119, endPoint x: 168, endPoint y: -16, distance: 255.7
click at [168, 0] on html "7 / Shopify Original Home Template Default Published Preview Save Publish 450 B…" at bounding box center [475, 0] width 951 height 0
type textarea "beim ersten Event hart blocken, sodass kein zweites Event durchkommt."
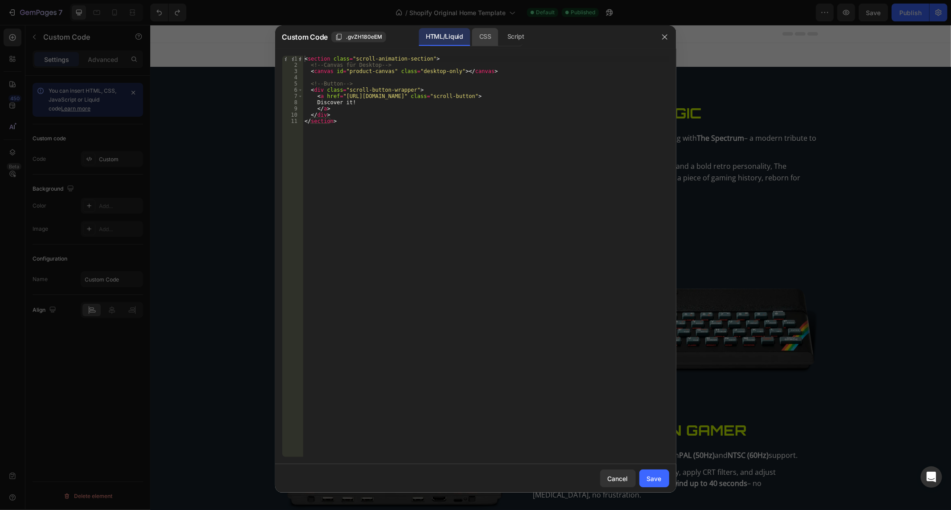
click at [500, 39] on div "CSS" at bounding box center [515, 37] width 31 height 18
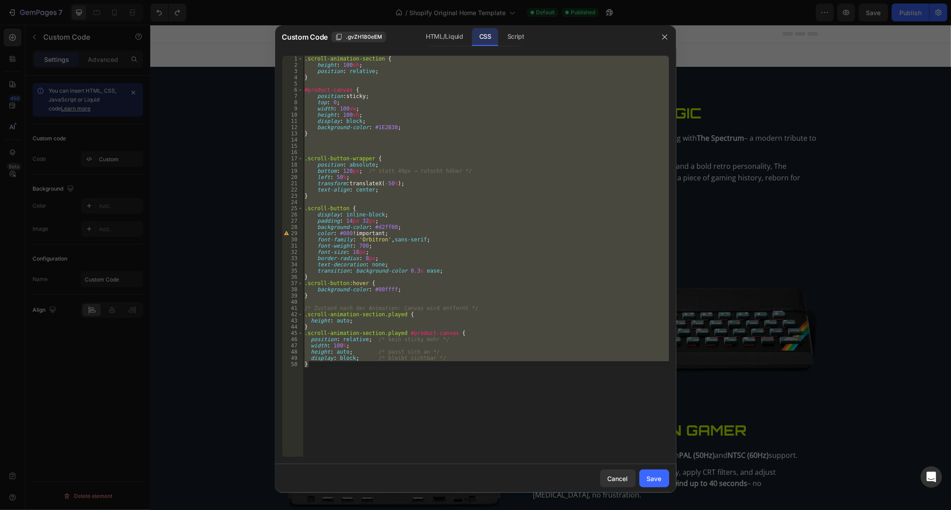
click at [448, 114] on div ".scroll-animation-section { height : 100 vh ; position : relative ; } #product-…" at bounding box center [486, 257] width 366 height 402
click at [448, 114] on div ".scroll-animation-section { height : 100 vh ; position : relative ; } #product-…" at bounding box center [486, 263] width 366 height 415
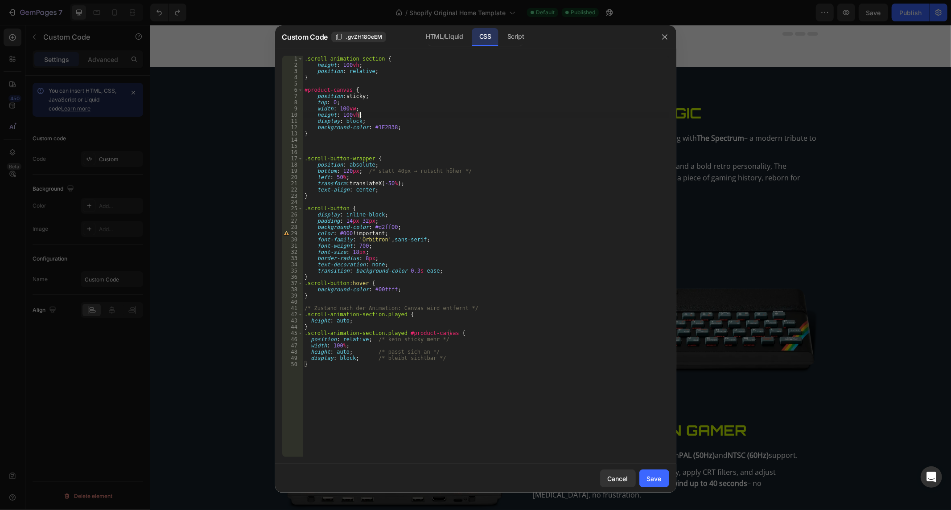
click at [448, 114] on div ".scroll-animation-section { height : 100 vh ; position : relative ; } #product-…" at bounding box center [486, 263] width 366 height 415
paste textarea
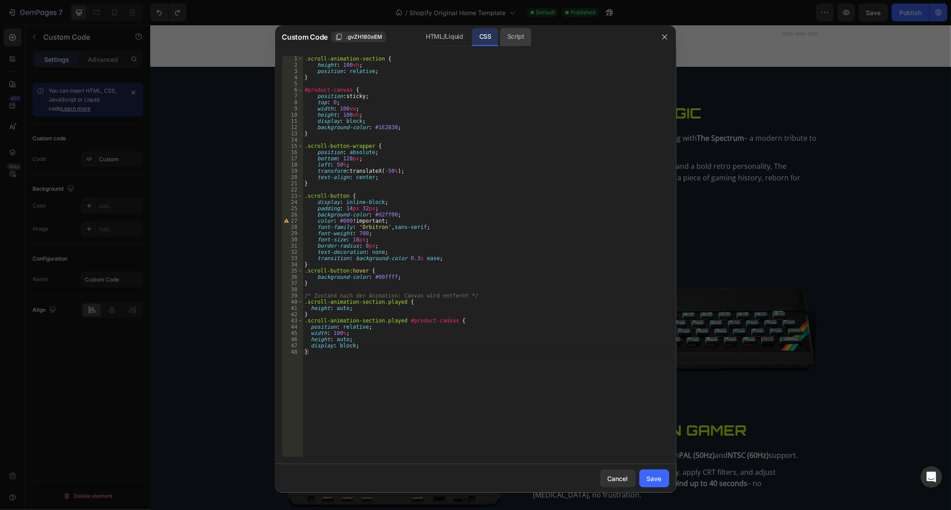
click at [523, 38] on div "Script" at bounding box center [515, 37] width 31 height 18
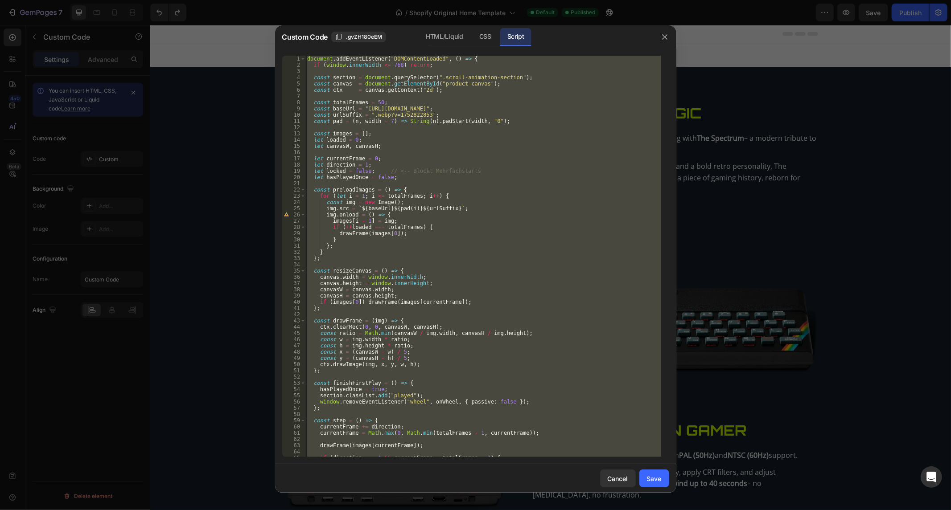
click at [373, 272] on div "document . addEventListener ( "DOMContentLoaded" , ( ) => { if ( window . inner…" at bounding box center [483, 257] width 356 height 402
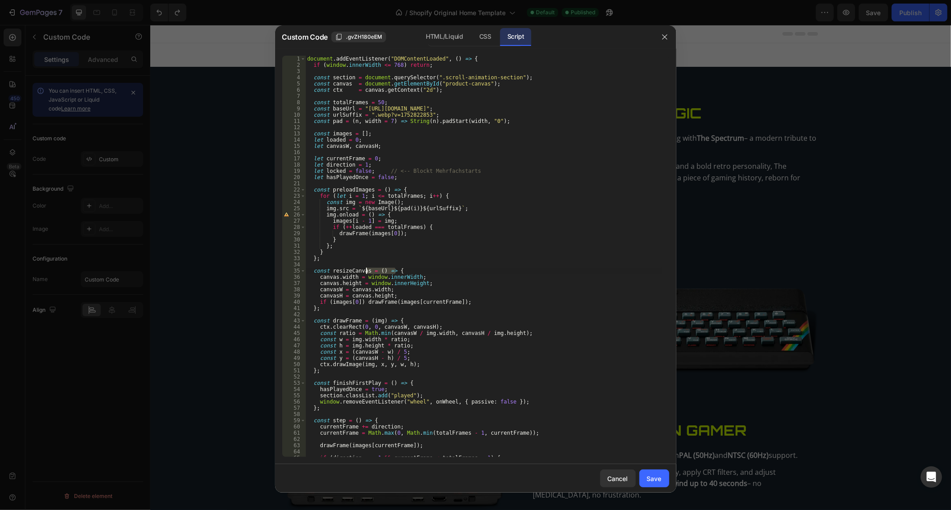
click at [373, 272] on div "document . addEventListener ( "DOMContentLoaded" , ( ) => { if ( window . inner…" at bounding box center [483, 263] width 356 height 415
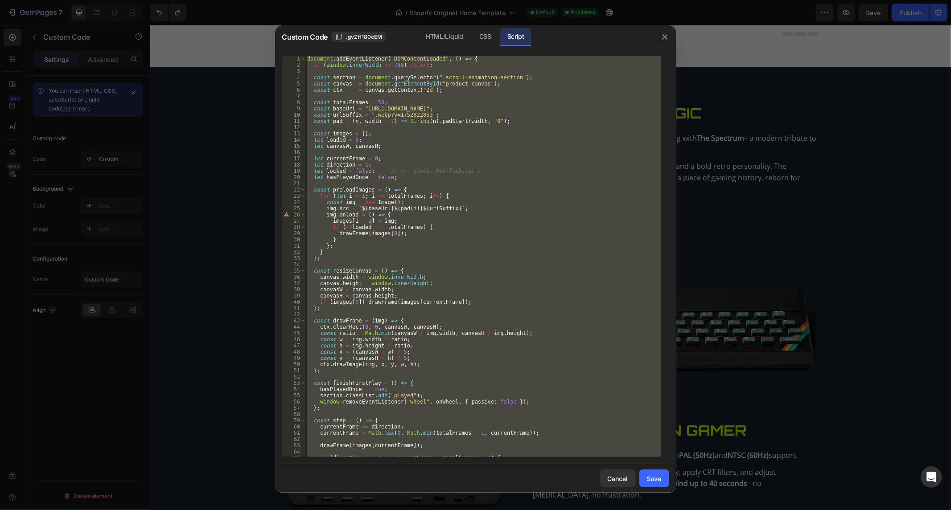
paste textarea
type textarea "});"
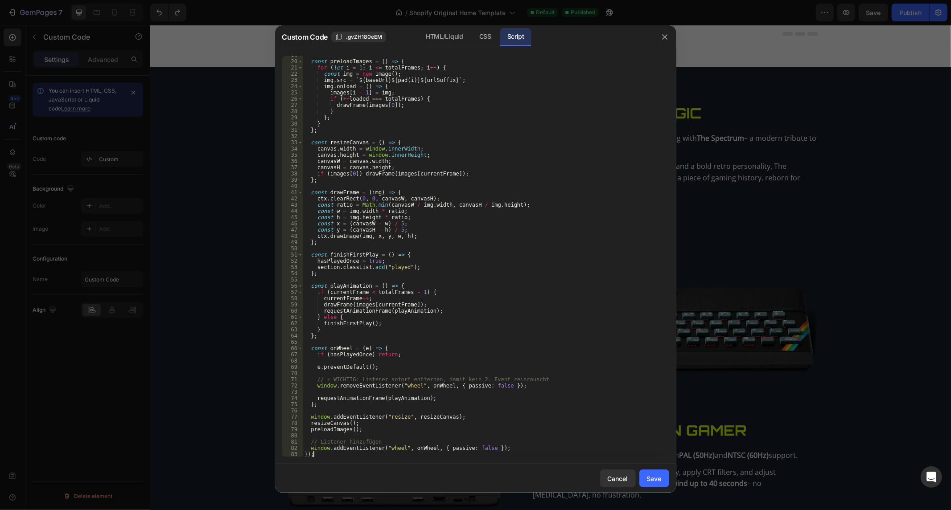
scroll to position [116, 0]
click at [662, 480] on button "Save" at bounding box center [654, 479] width 30 height 18
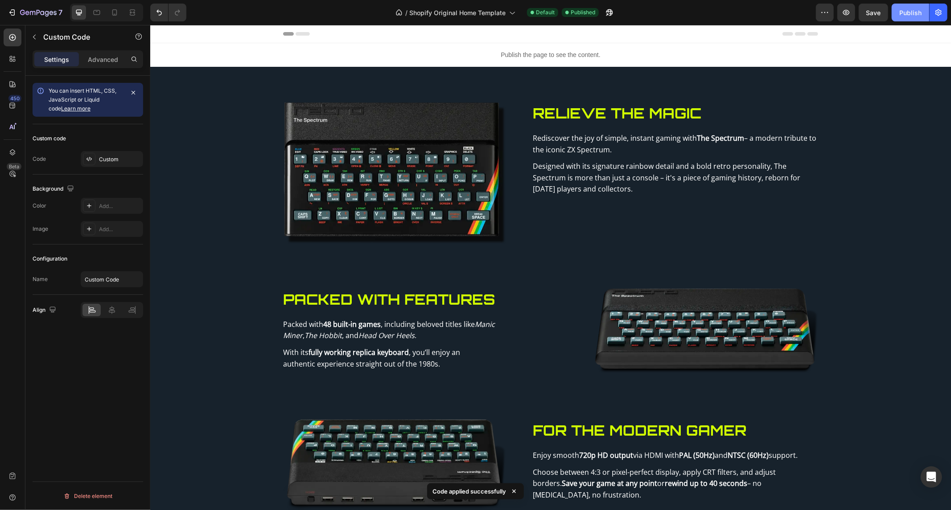
click at [910, 17] on button "Publish" at bounding box center [909, 13] width 37 height 18
click at [630, 45] on div "Publish the page to see the content." at bounding box center [550, 55] width 801 height 24
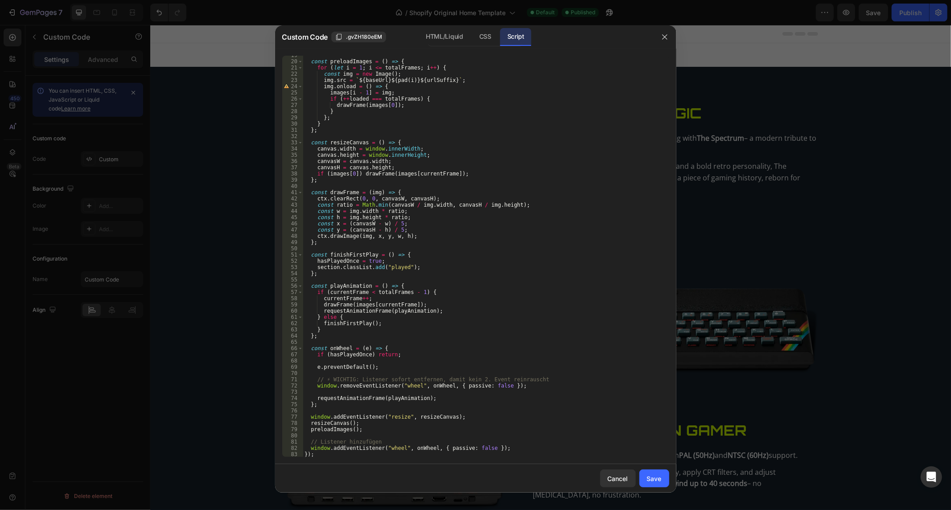
click at [428, 442] on div "const preloadImages = ( ) => { for ( let i = 1 ; i <= totalFrames ; i ++ ) { co…" at bounding box center [482, 259] width 359 height 415
click at [358, 448] on div "const preloadImages = ( ) => { for ( let i = 1 ; i <= totalFrames ; i ++ ) { co…" at bounding box center [482, 259] width 359 height 415
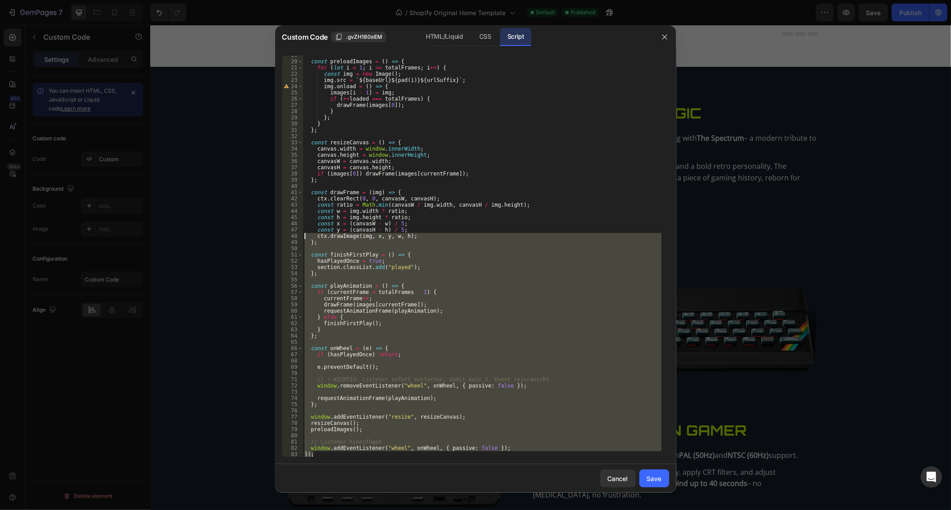
scroll to position [0, 0]
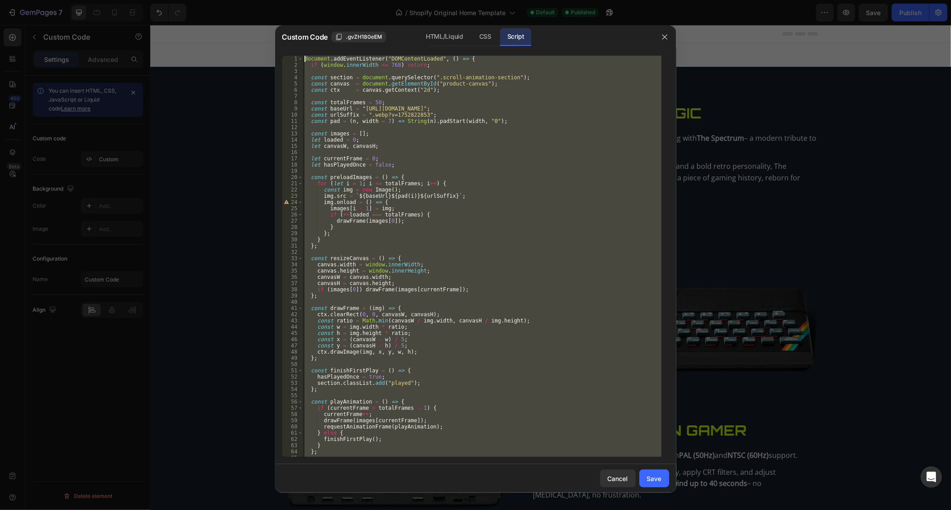
drag, startPoint x: 353, startPoint y: 457, endPoint x: 181, endPoint y: -60, distance: 545.6
click at [181, 0] on html "7 / Shopify Original Home Template Default Published Preview Save Publish 450 B…" at bounding box center [475, 0] width 951 height 0
drag, startPoint x: 447, startPoint y: 38, endPoint x: 441, endPoint y: 39, distance: 5.5
click at [472, 38] on div "HTML/Liquid" at bounding box center [485, 37] width 26 height 18
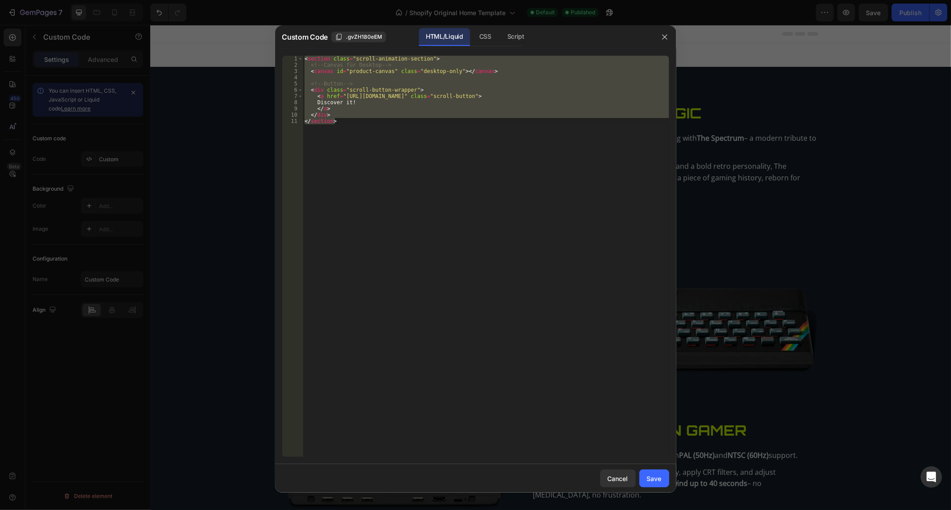
click at [419, 99] on div "< section class = "scroll-animation-section" > <!-- Canvas für Desktop --> < ca…" at bounding box center [486, 257] width 366 height 402
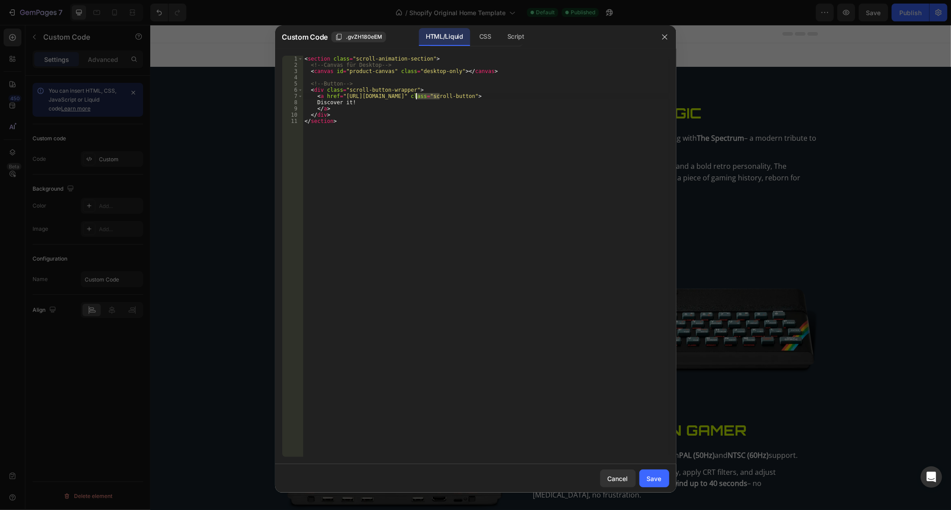
click at [419, 99] on div "< section class = "scroll-animation-section" > <!-- Canvas für Desktop --> < ca…" at bounding box center [486, 263] width 366 height 415
click at [419, 97] on div "< section class = "scroll-animation-section" > <!-- Canvas für Desktop --> < ca…" at bounding box center [486, 263] width 366 height 415
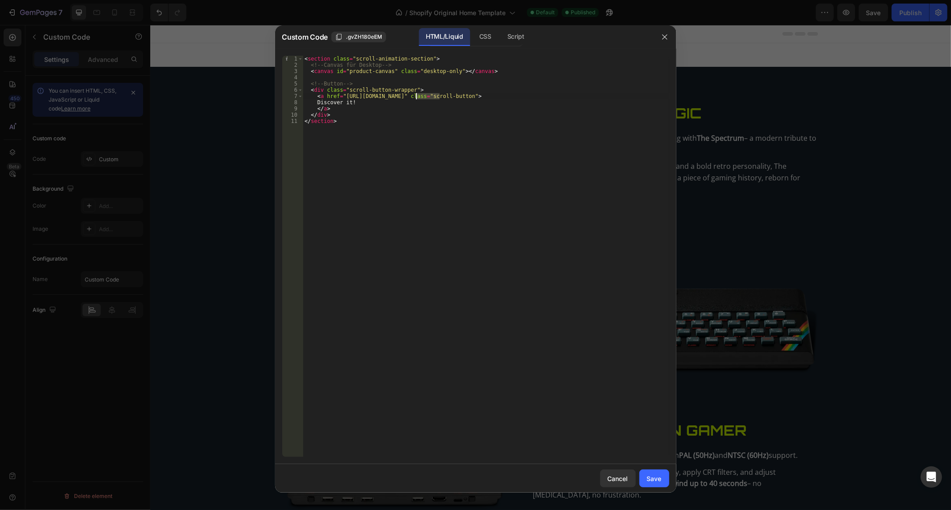
click at [419, 97] on div "< section class = "scroll-animation-section" > <!-- Canvas für Desktop --> < ca…" at bounding box center [486, 263] width 366 height 415
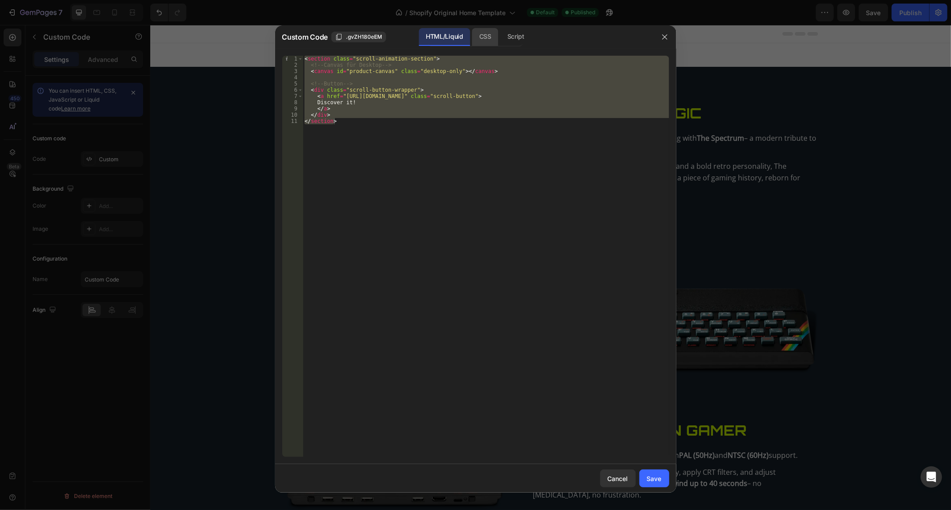
click at [500, 37] on div "CSS" at bounding box center [515, 37] width 31 height 18
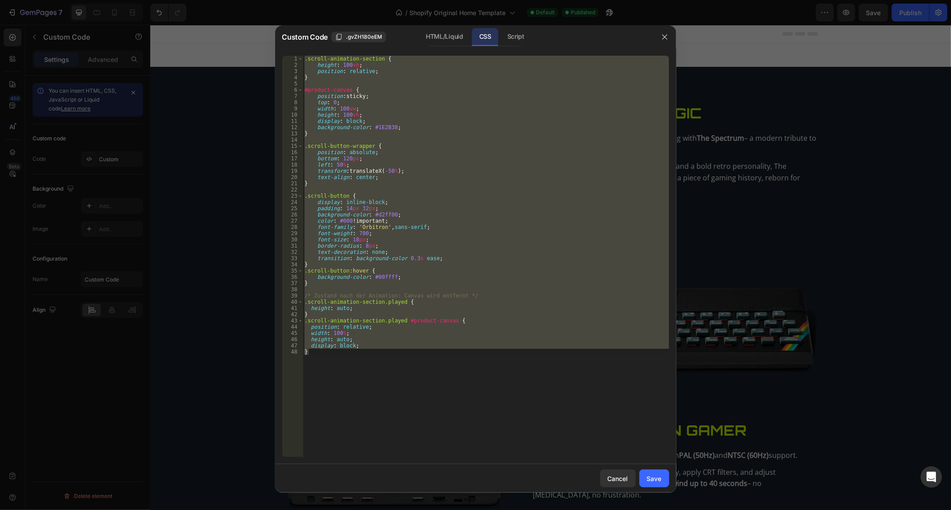
type textarea "display: block; }"
click at [410, 142] on div ".scroll-animation-section { height : 100 vh ; position : relative ; } #product-…" at bounding box center [486, 257] width 366 height 402
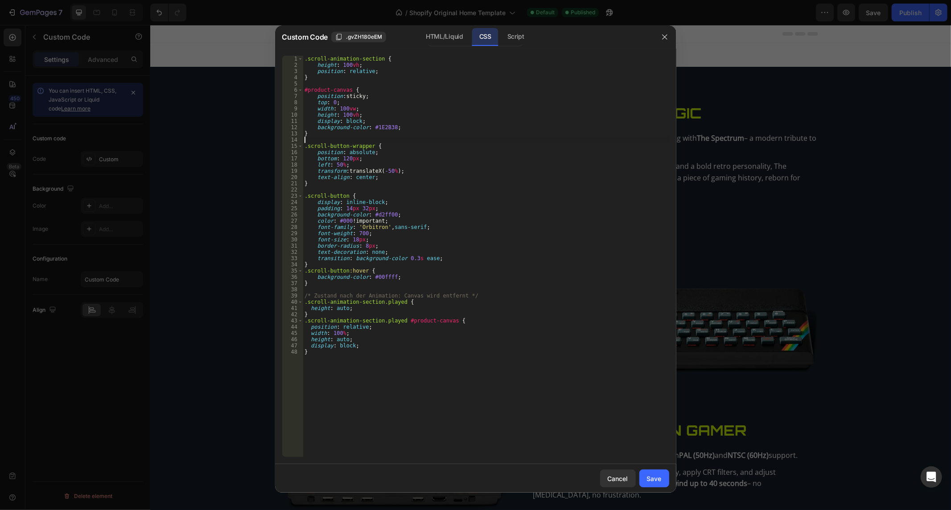
click at [410, 142] on div ".scroll-animation-section { height : 100 vh ; position : relative ; } #product-…" at bounding box center [486, 263] width 366 height 415
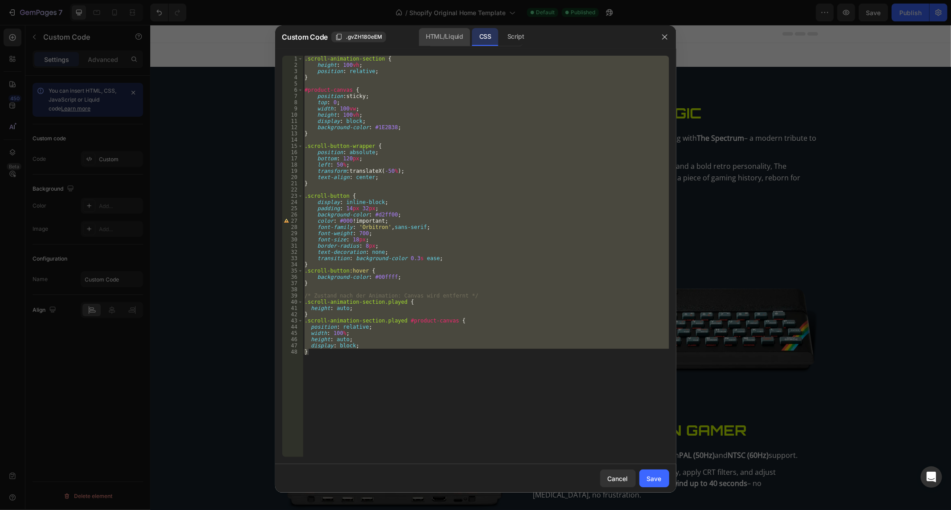
click at [455, 43] on div "HTML/Liquid" at bounding box center [444, 37] width 51 height 18
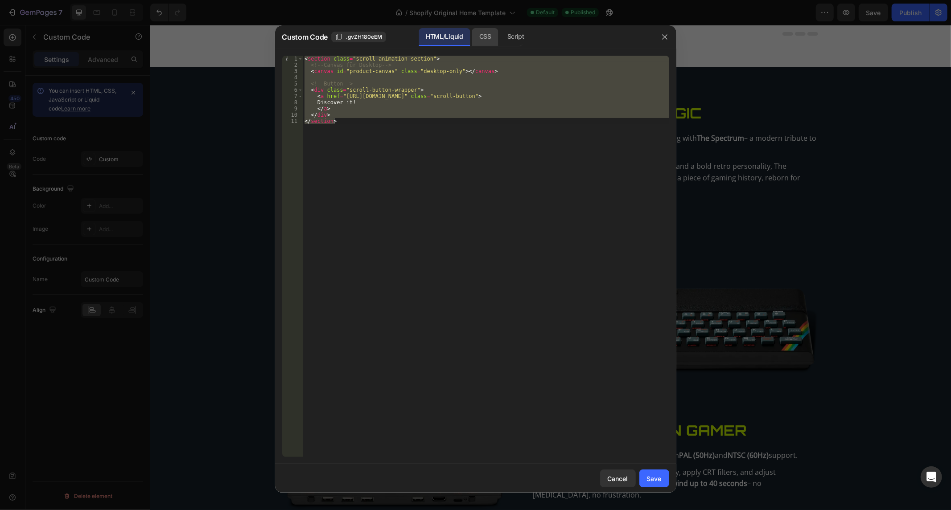
click at [500, 33] on div "CSS" at bounding box center [515, 37] width 31 height 18
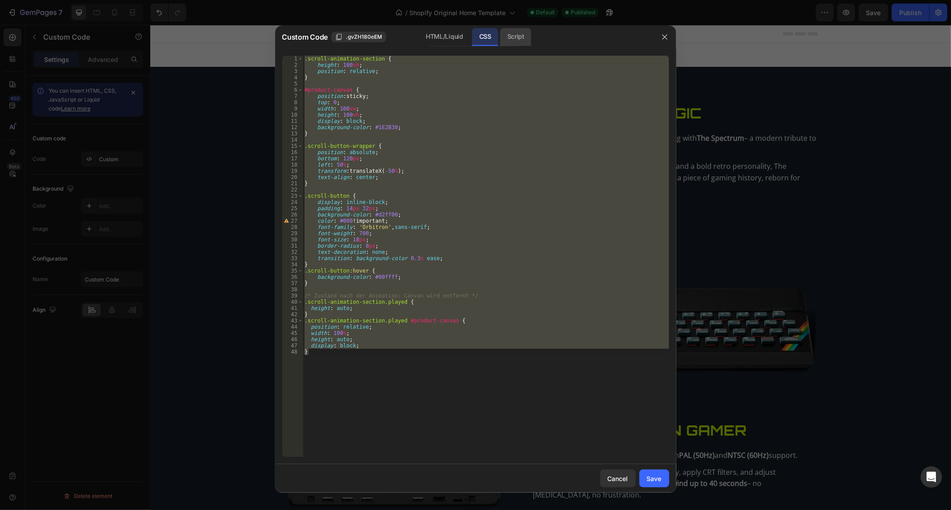
click at [512, 33] on div "Script" at bounding box center [515, 37] width 31 height 18
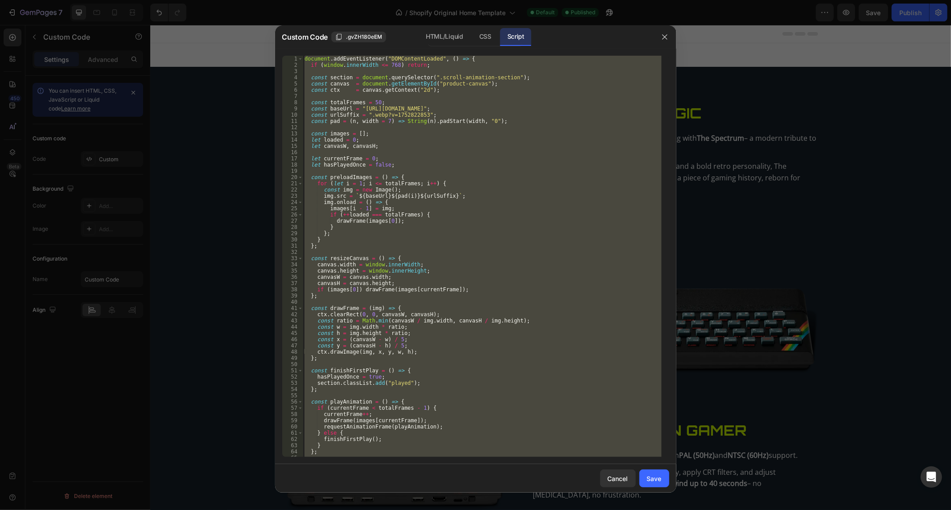
type textarea "window.addEventListener("wheel", onWheel, { passive: false }); });"
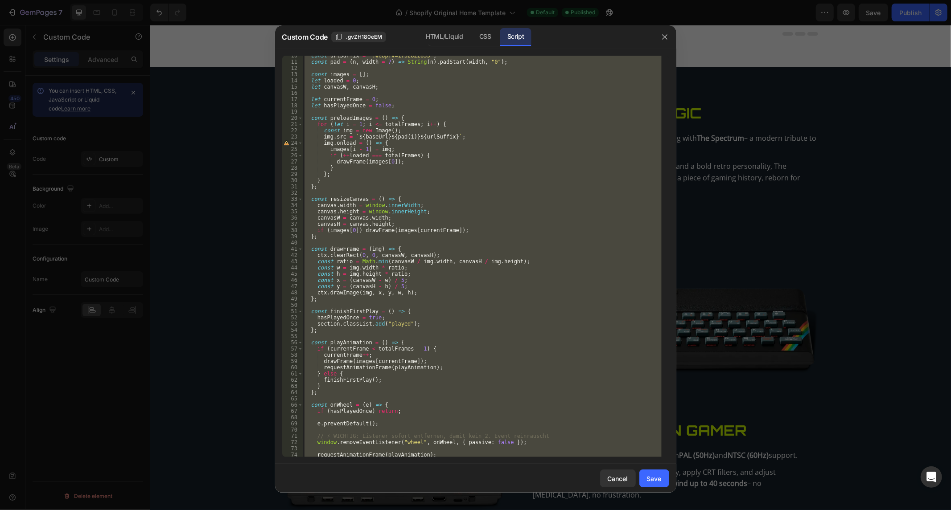
scroll to position [116, 0]
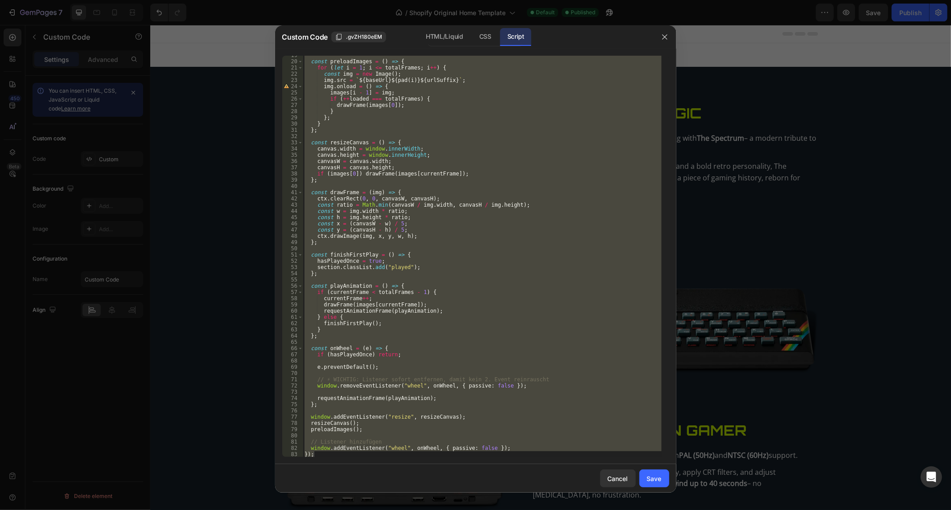
click at [404, 247] on div "const preloadImages = ( ) => { for ( let i = 1 ; i <= totalFrames ; i ++ ) { co…" at bounding box center [482, 257] width 359 height 402
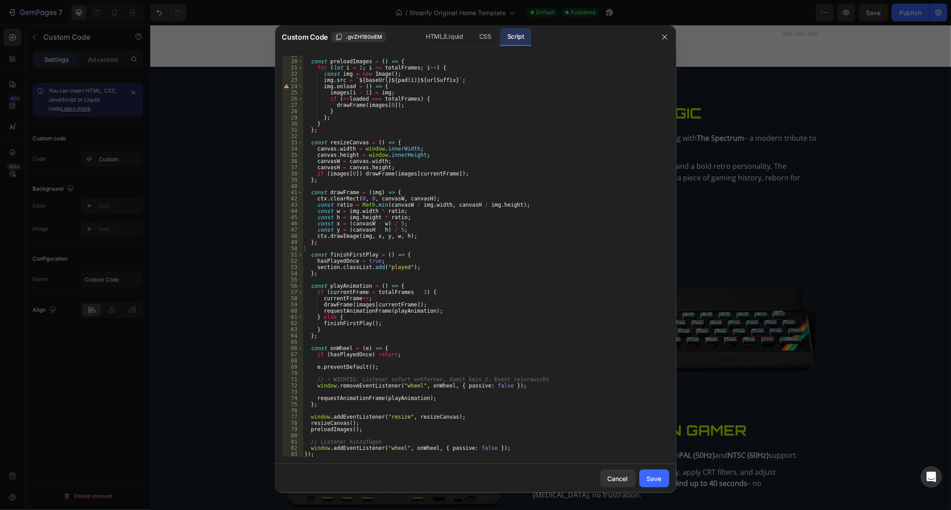
click at [525, 303] on div "const preloadImages = ( ) => { for ( let i = 1 ; i <= totalFrames ; i ++ ) { co…" at bounding box center [482, 259] width 359 height 415
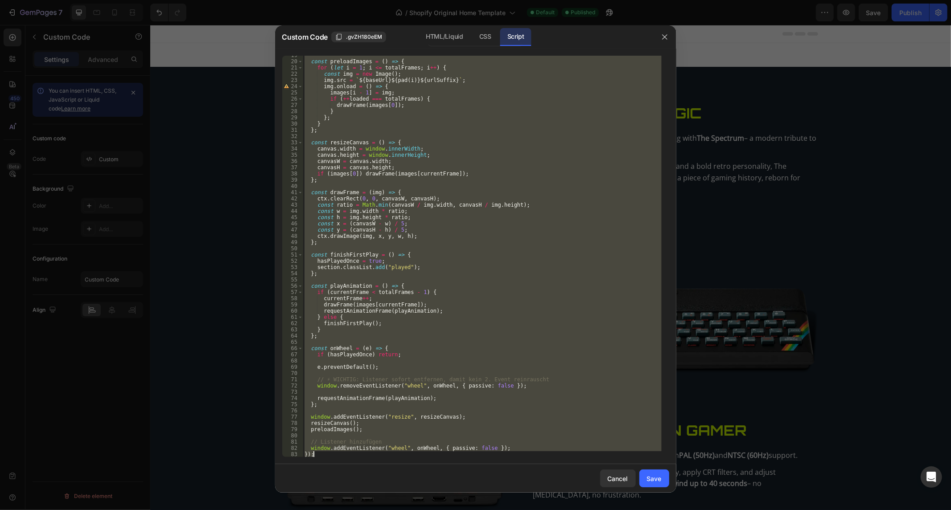
paste textarea
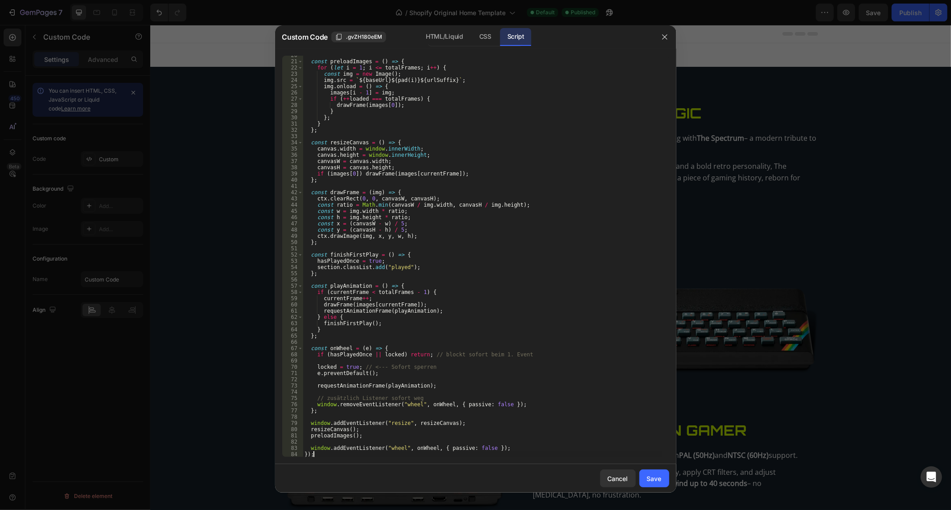
scroll to position [122, 0]
click at [642, 481] on button "Save" at bounding box center [654, 479] width 30 height 18
type textarea "window.addEventListener("wheel", onWheel, { passive: false }); });"
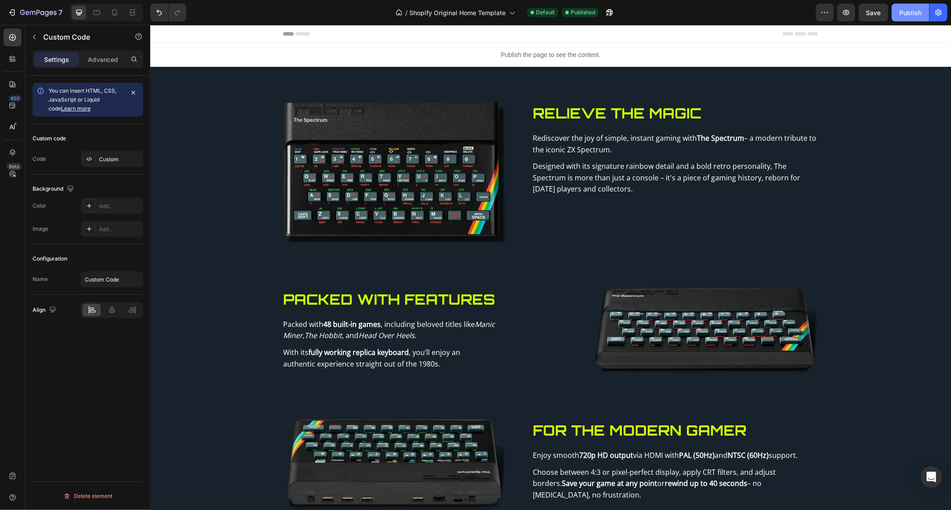
click at [903, 4] on button "Publish" at bounding box center [909, 13] width 37 height 18
click at [440, 61] on div "Publish the page to see the content." at bounding box center [550, 55] width 801 height 24
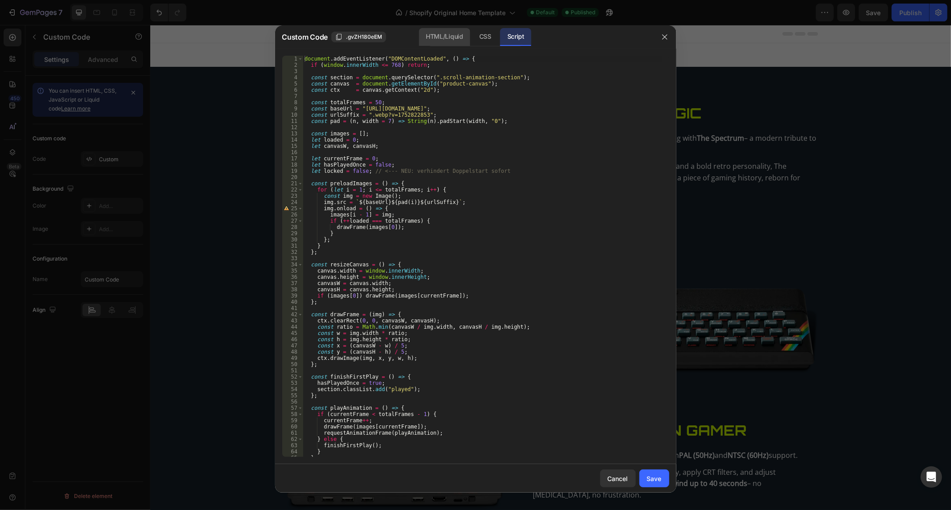
click at [472, 38] on div "HTML/Liquid" at bounding box center [485, 37] width 26 height 18
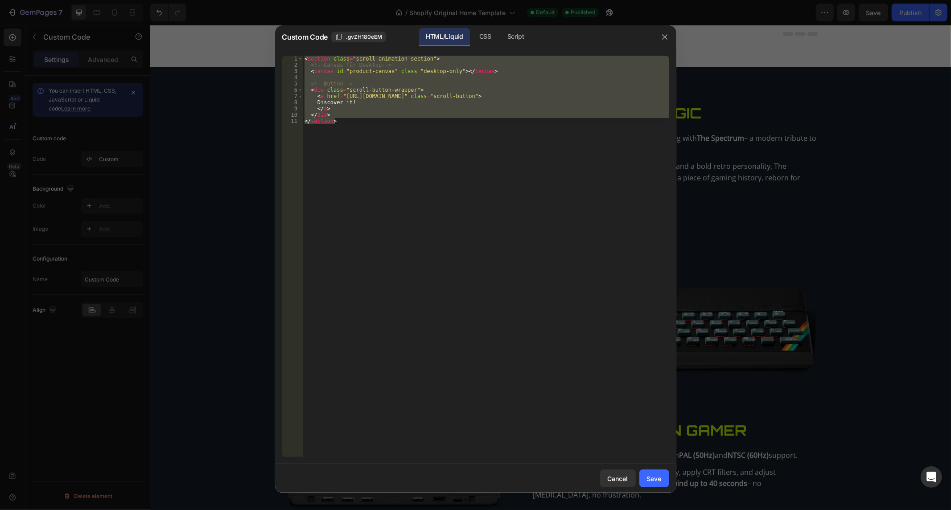
click at [414, 92] on div "< section class = "scroll-animation-section" > <!-- Canvas für Desktop --> < ca…" at bounding box center [486, 257] width 366 height 402
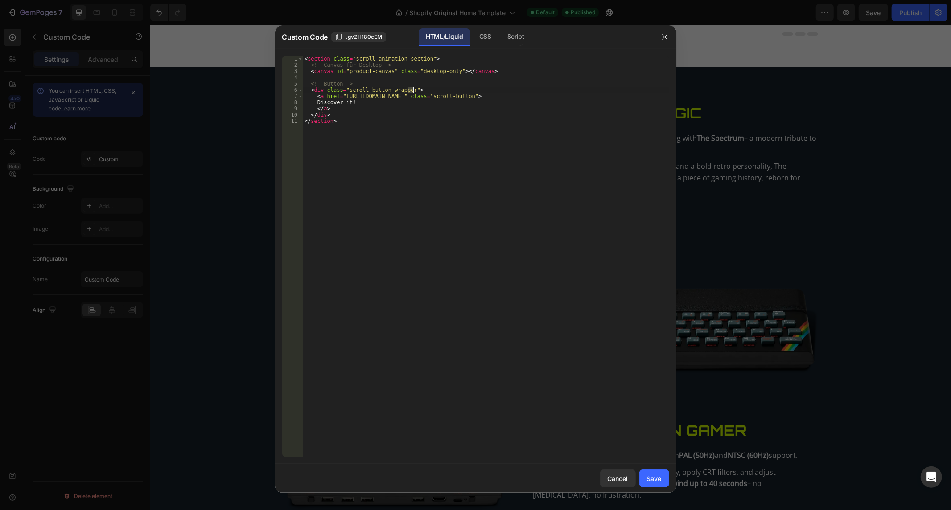
click at [414, 92] on div "< section class = "scroll-animation-section" > <!-- Canvas für Desktop --> < ca…" at bounding box center [486, 263] width 366 height 415
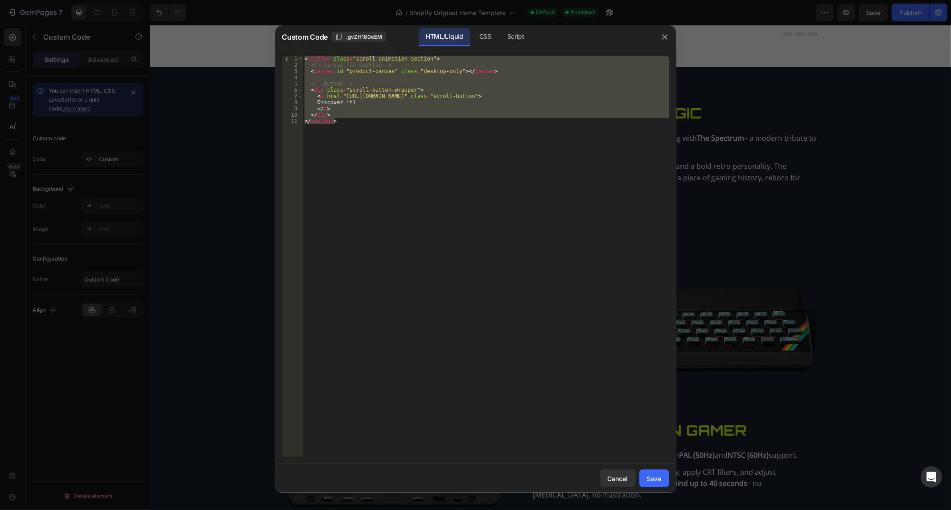
drag, startPoint x: 482, startPoint y: 36, endPoint x: 474, endPoint y: 64, distance: 29.2
click at [500, 36] on div "CSS" at bounding box center [515, 37] width 31 height 18
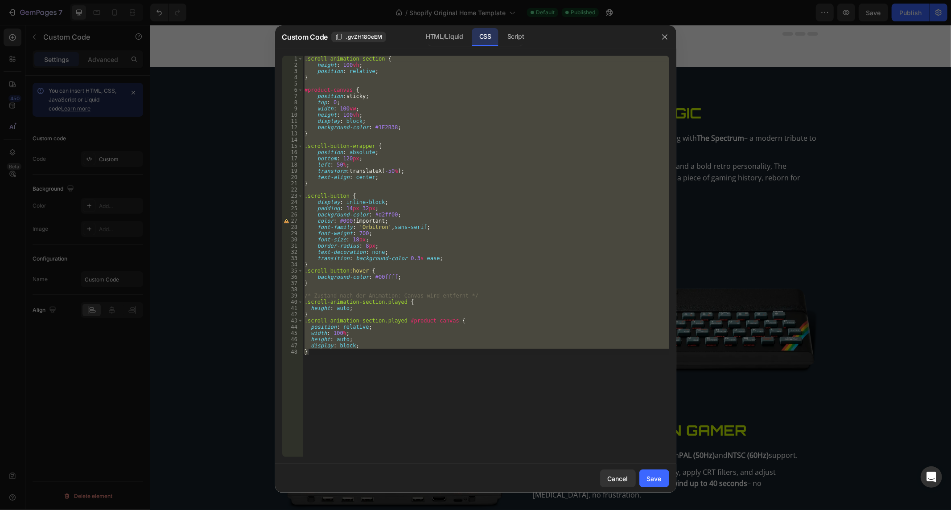
click at [497, 38] on div "CSS" at bounding box center [485, 37] width 26 height 18
click at [505, 36] on div "Script" at bounding box center [515, 37] width 31 height 18
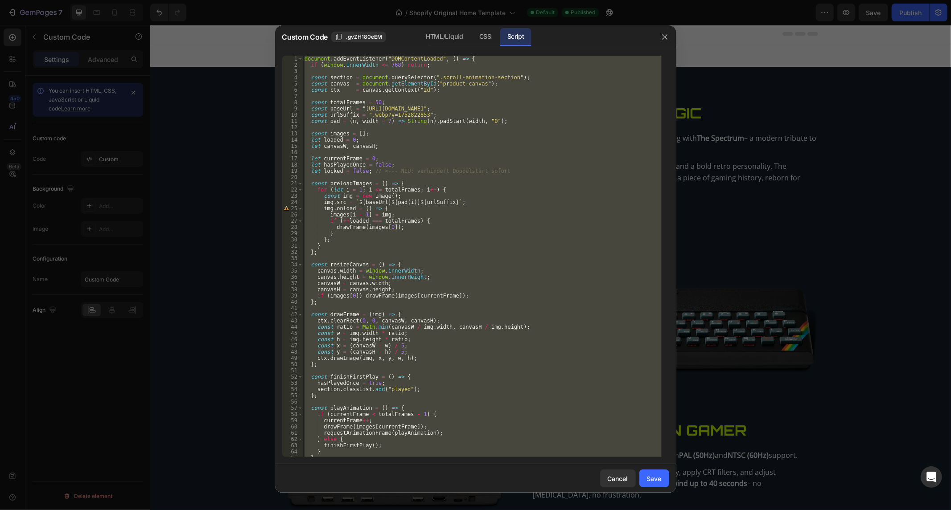
click at [376, 374] on div "document . addEventListener ( "DOMContentLoaded" , ( ) => { if ( window . inner…" at bounding box center [482, 257] width 359 height 402
click at [376, 374] on div "document . addEventListener ( "DOMContentLoaded" , ( ) => { if ( window . inner…" at bounding box center [482, 263] width 359 height 415
paste textarea
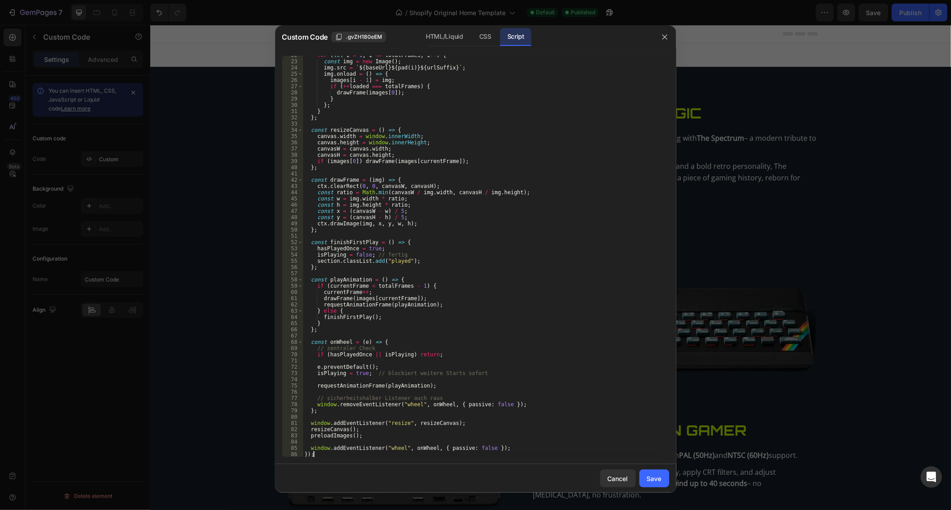
scroll to position [134, 0]
click at [661, 478] on div "Save" at bounding box center [654, 478] width 15 height 9
type textarea "window.addEventListener("wheel", onWheel, { passive: false }); });"
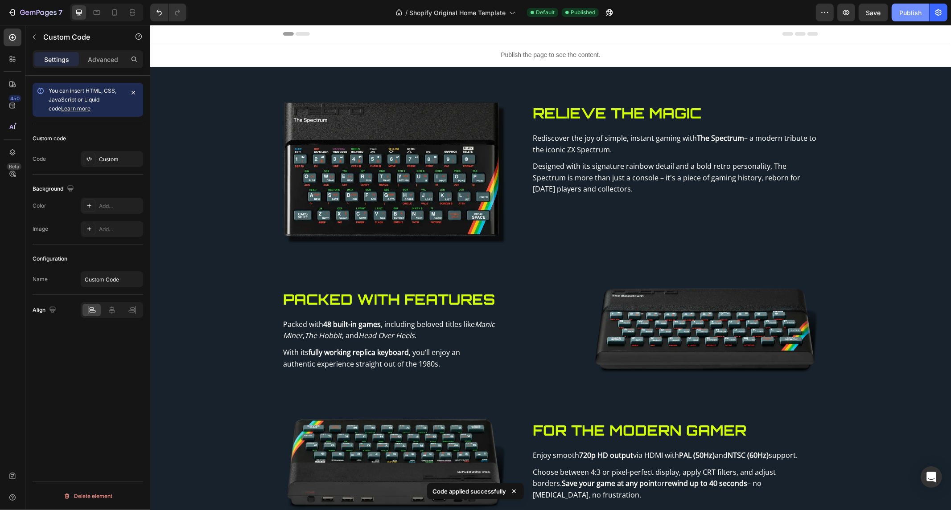
click at [914, 4] on button "Publish" at bounding box center [909, 13] width 37 height 18
click at [406, 53] on p "Publish the page to see the content." at bounding box center [550, 54] width 801 height 9
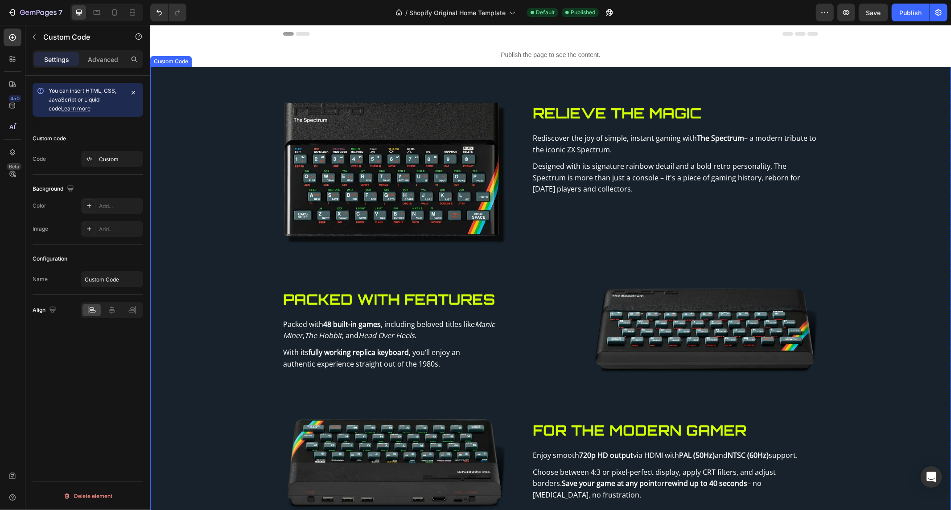
click at [514, 61] on div "Publish the page to see the content." at bounding box center [550, 55] width 801 height 24
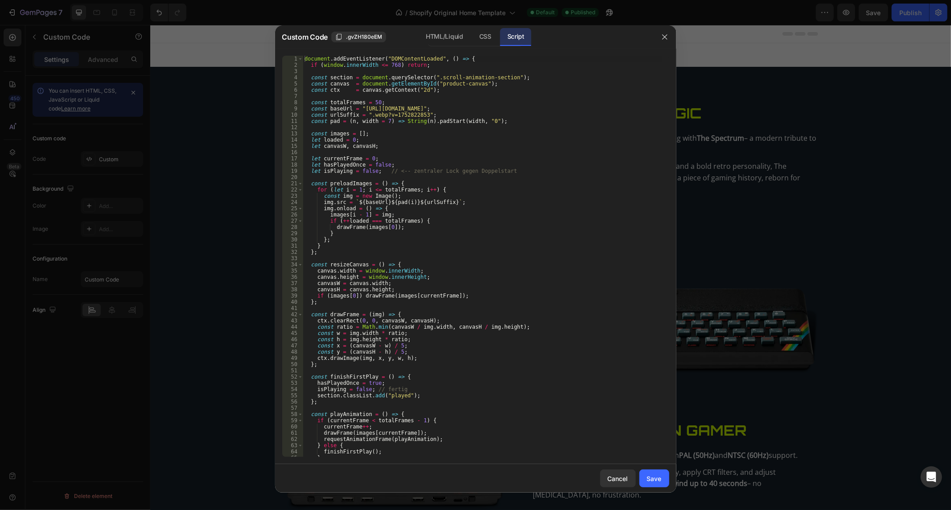
click at [447, 176] on div "document . addEventListener ( "DOMContentLoaded" , ( ) => { if ( window . inner…" at bounding box center [482, 263] width 359 height 415
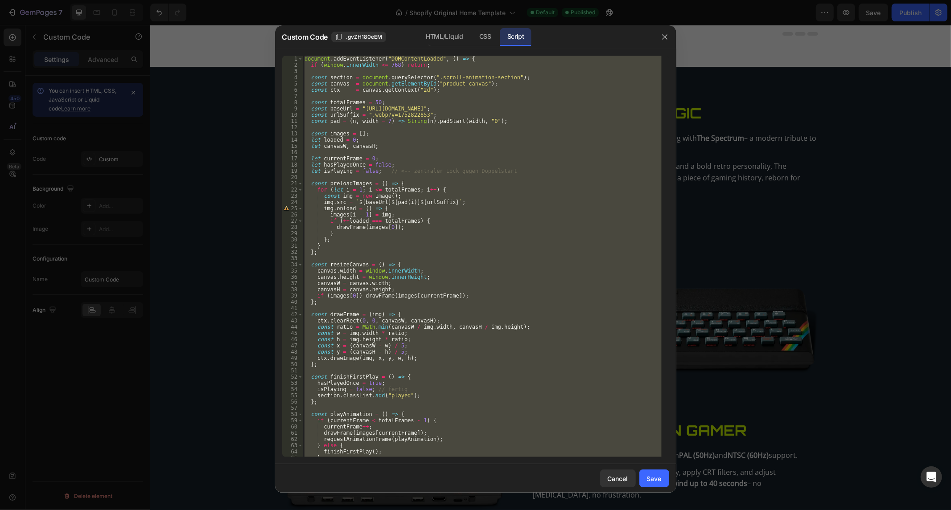
click at [447, 176] on div "document . addEventListener ( "DOMContentLoaded" , ( ) => { if ( window . inner…" at bounding box center [482, 263] width 359 height 415
paste textarea
type textarea "});"
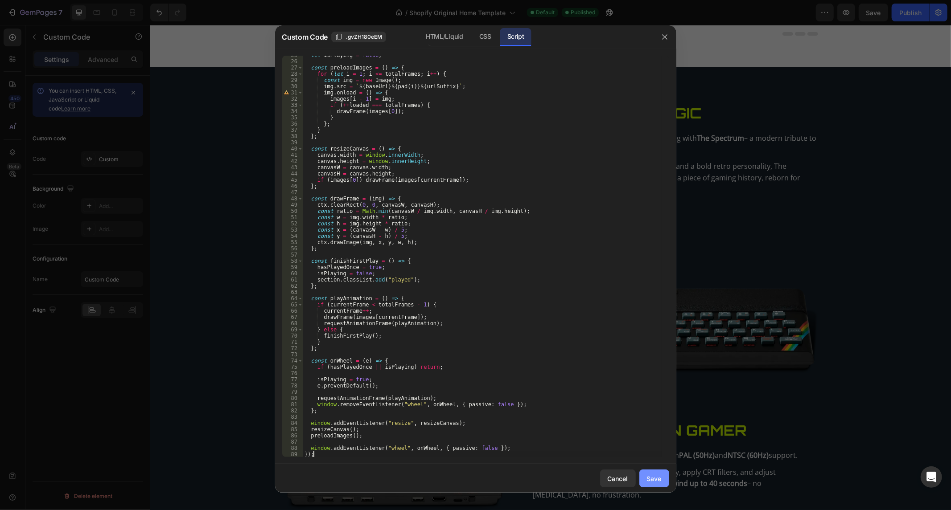
click at [666, 473] on button "Save" at bounding box center [654, 479] width 30 height 18
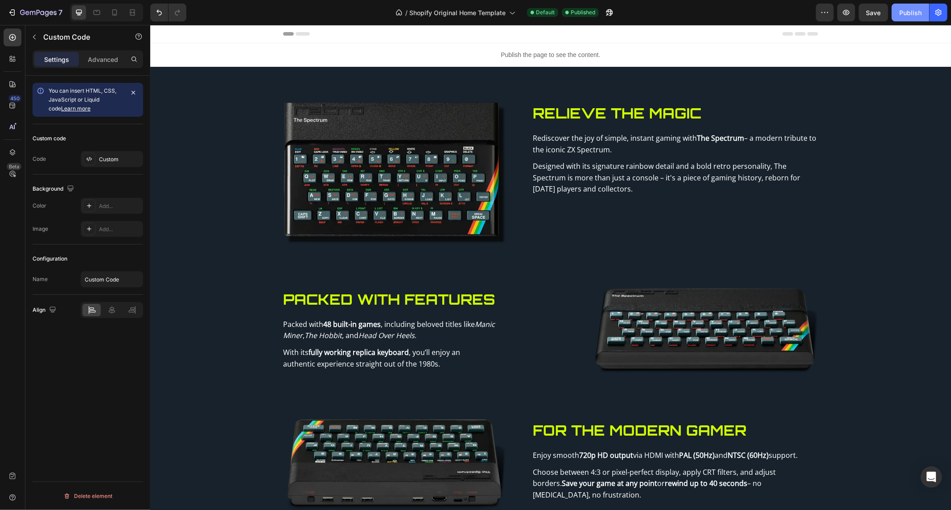
click at [924, 5] on button "Publish" at bounding box center [909, 13] width 37 height 18
click at [19, 6] on button "7" at bounding box center [35, 13] width 63 height 18
